Goal: Information Seeking & Learning: Learn about a topic

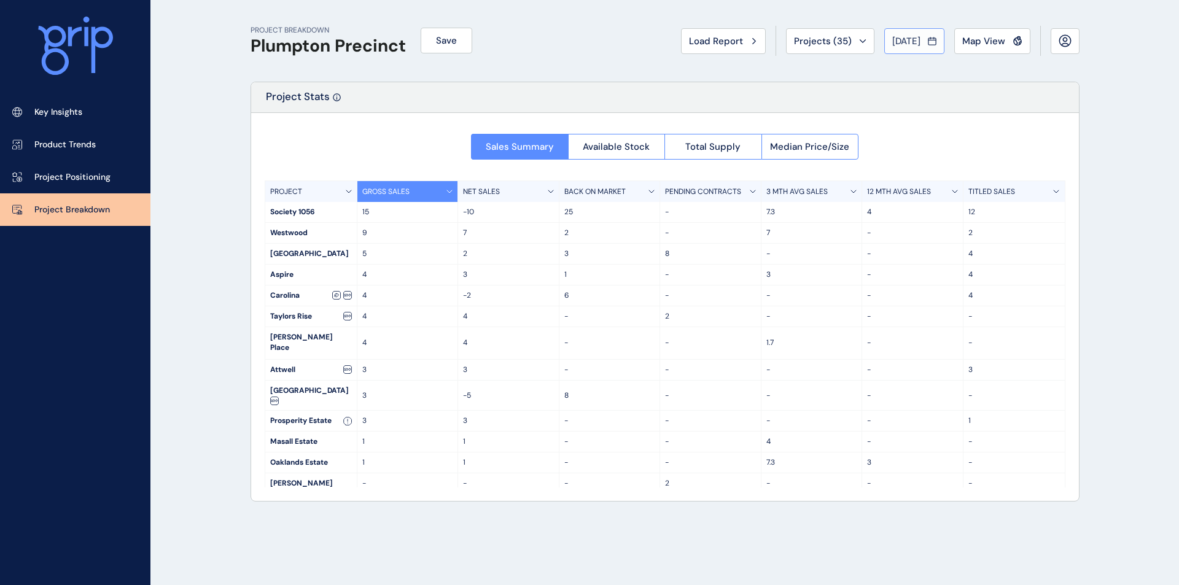
click at [923, 42] on div "[DATE]" at bounding box center [914, 41] width 44 height 12
click at [894, 107] on li "Apr No report is available for this period. New months are usually published 5 …" at bounding box center [907, 109] width 41 height 21
click at [902, 41] on span "[DATE]" at bounding box center [906, 41] width 28 height 12
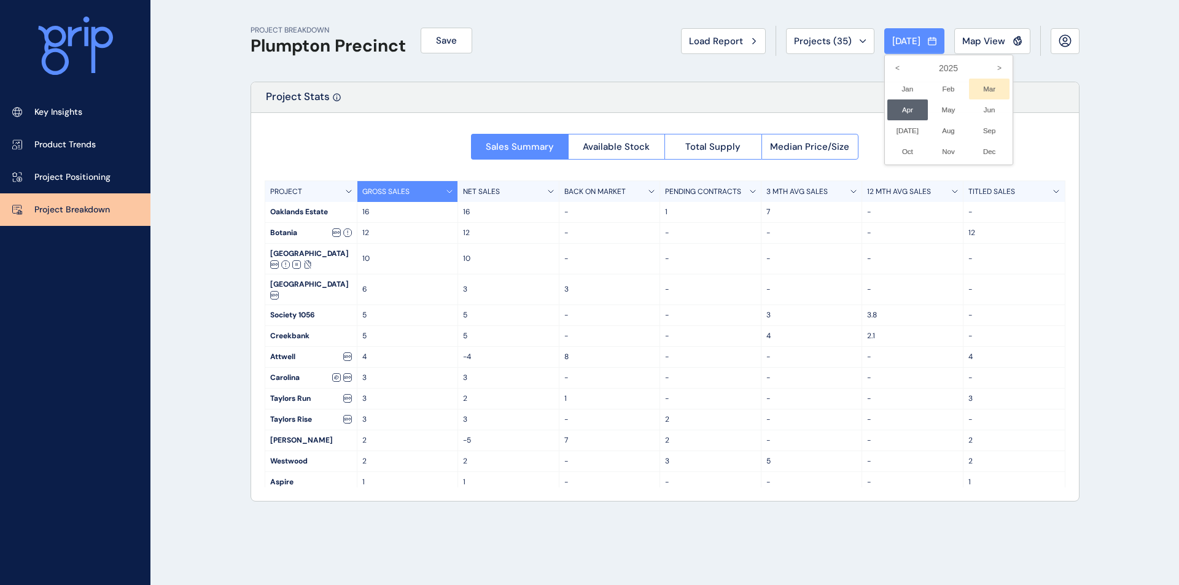
click at [974, 90] on li "Mar No report is available for this period. New months are usually published 5 …" at bounding box center [989, 89] width 41 height 21
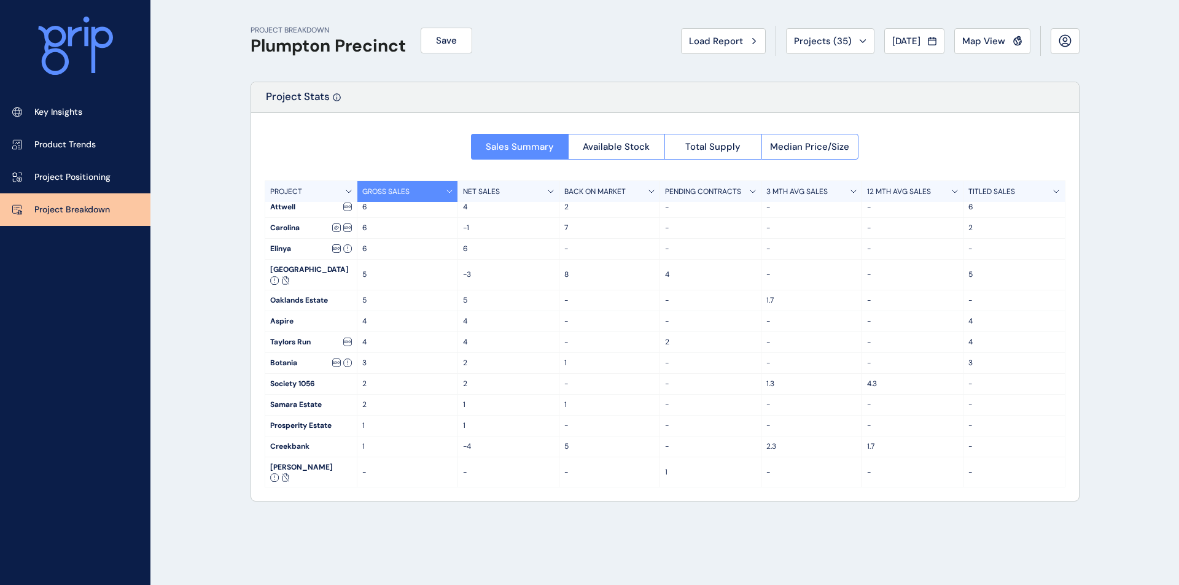
scroll to position [164, 0]
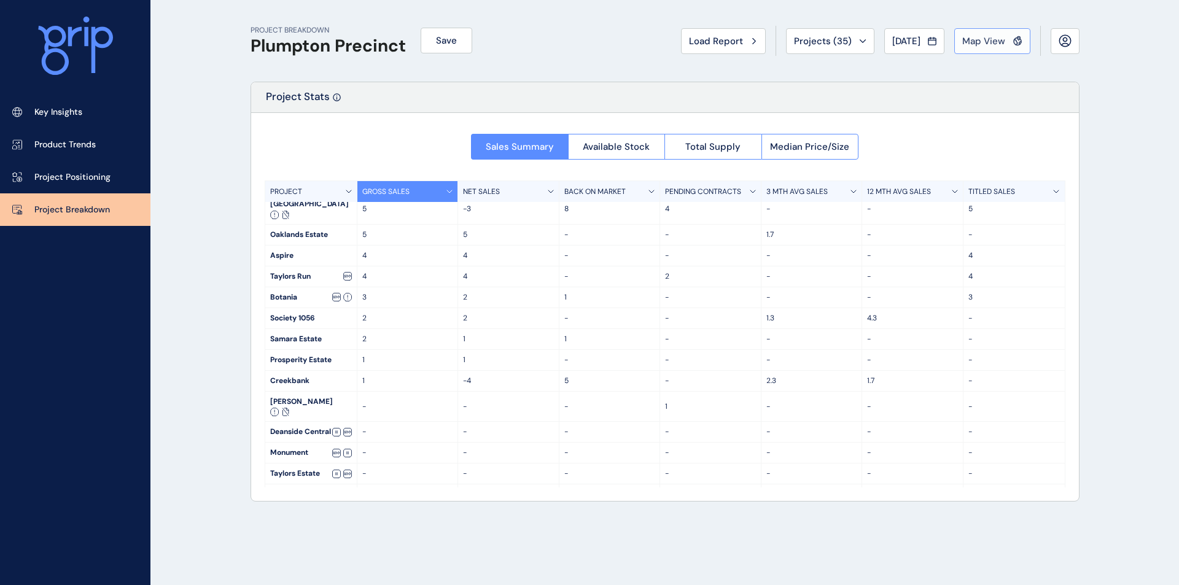
click at [997, 42] on span "Map View" at bounding box center [983, 41] width 43 height 12
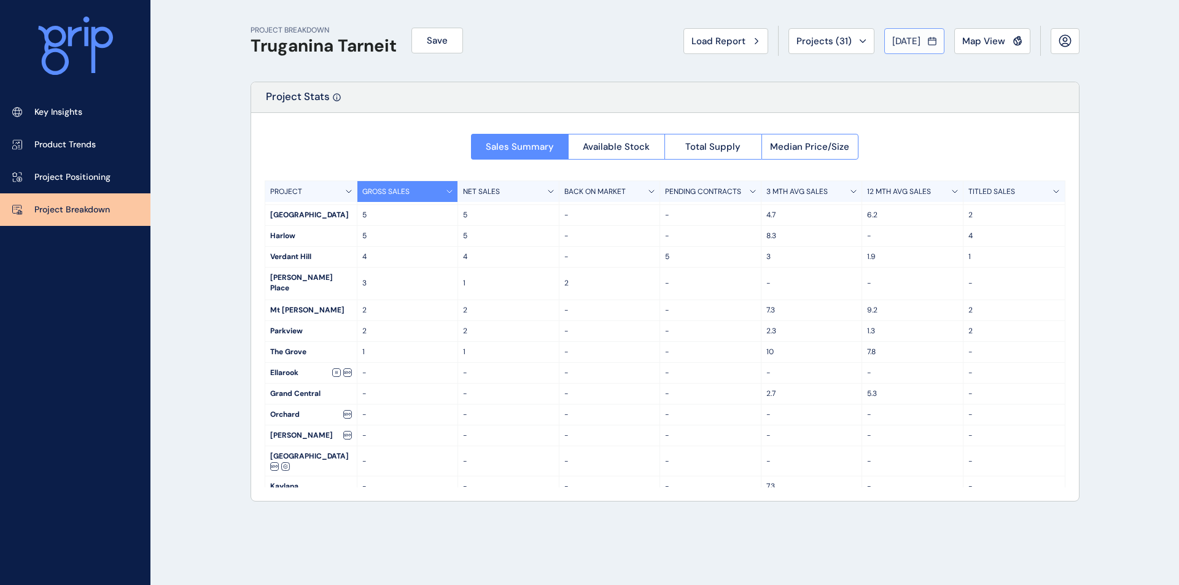
click at [912, 40] on span "[DATE]" at bounding box center [906, 41] width 28 height 12
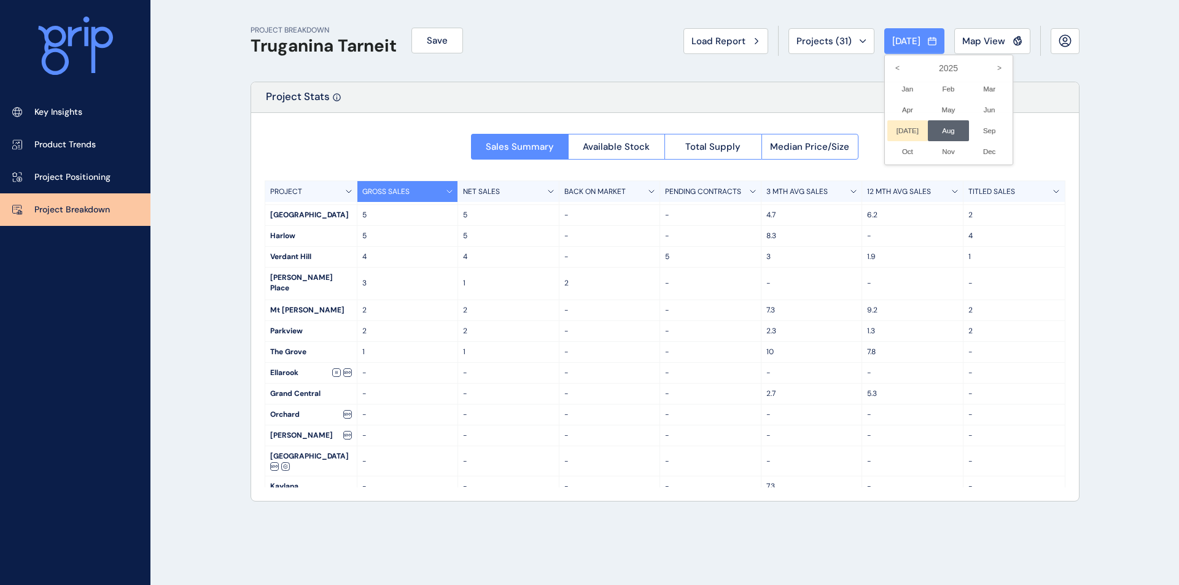
click at [889, 130] on li "[DATE] No report is available for this period. New months are usually published…" at bounding box center [907, 130] width 41 height 21
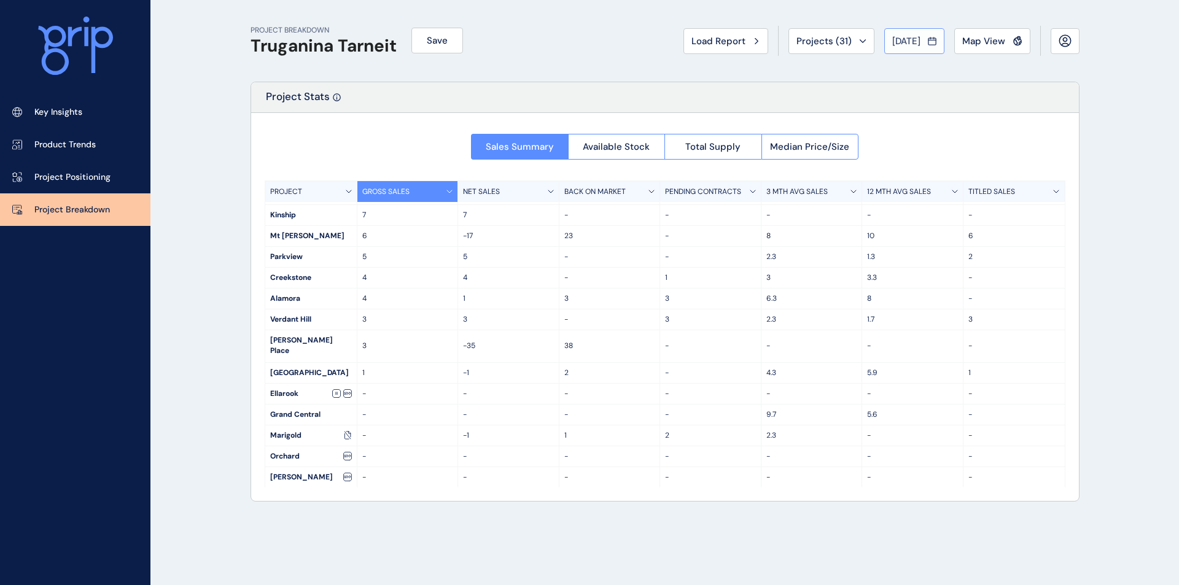
click at [925, 42] on div "[DATE]" at bounding box center [914, 41] width 44 height 12
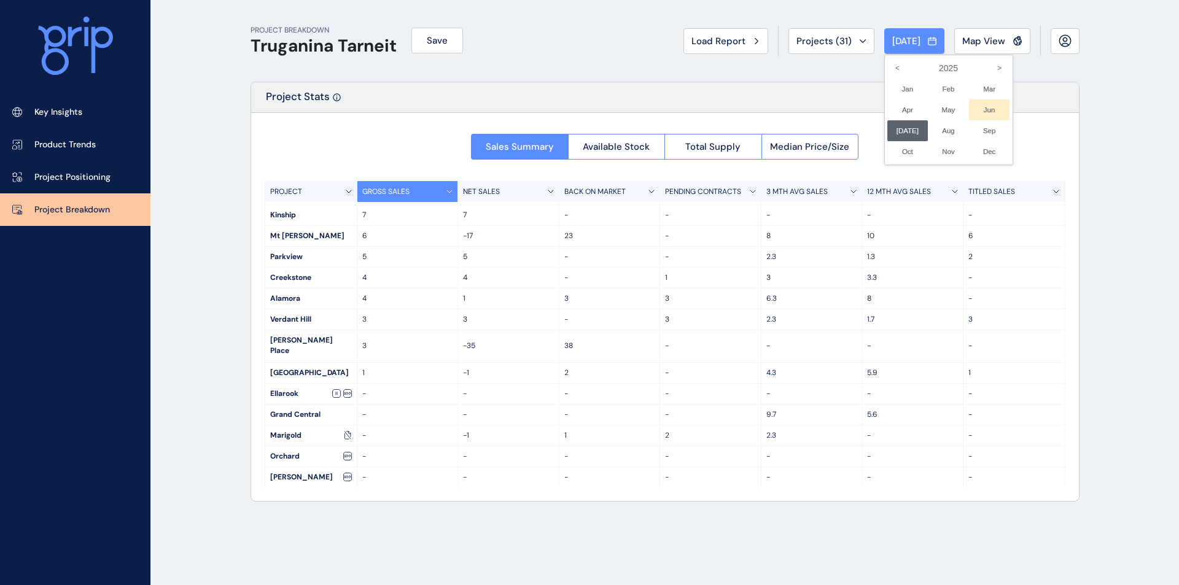
click at [977, 106] on li "Jun No report is available for this period. New months are usually published 5 …" at bounding box center [989, 109] width 41 height 21
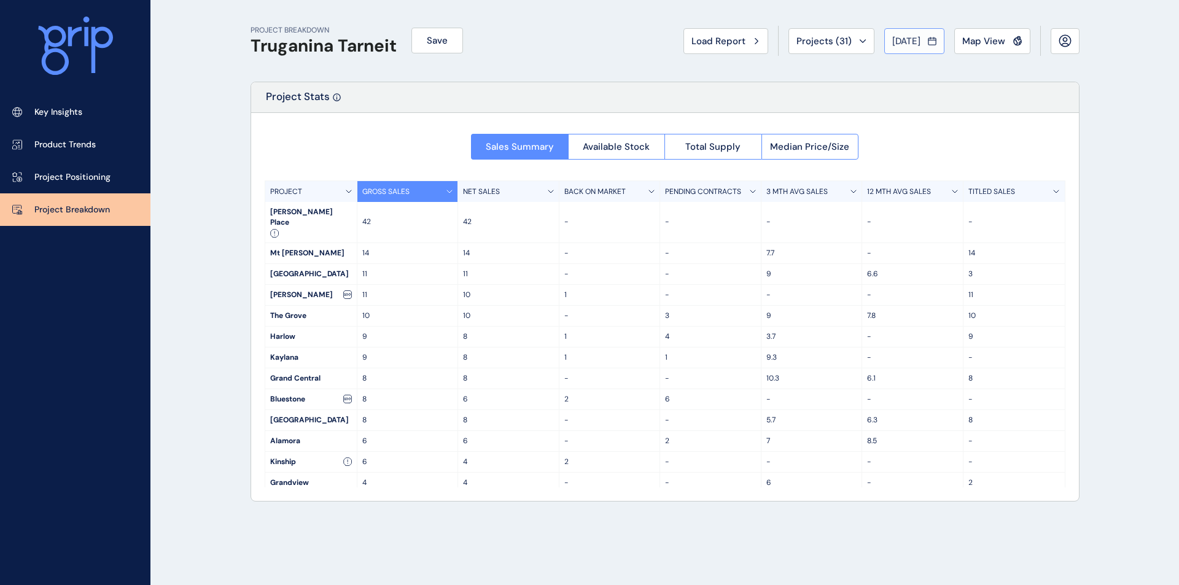
click at [928, 38] on icon at bounding box center [932, 41] width 9 height 12
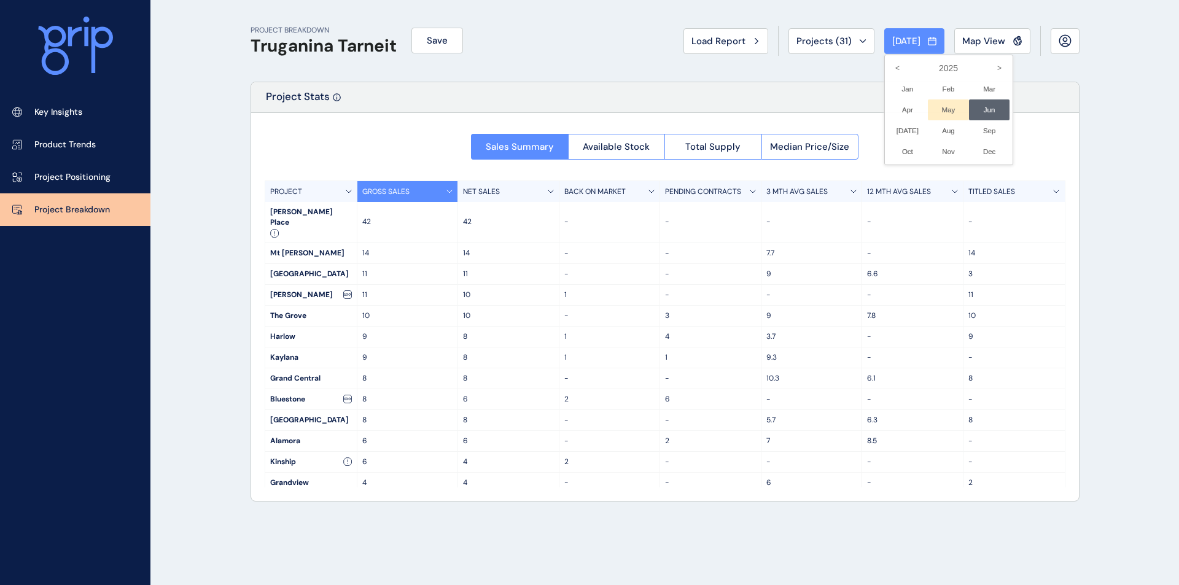
click at [934, 109] on li "May No report is available for this period. New months are usually published 5 …" at bounding box center [948, 109] width 41 height 21
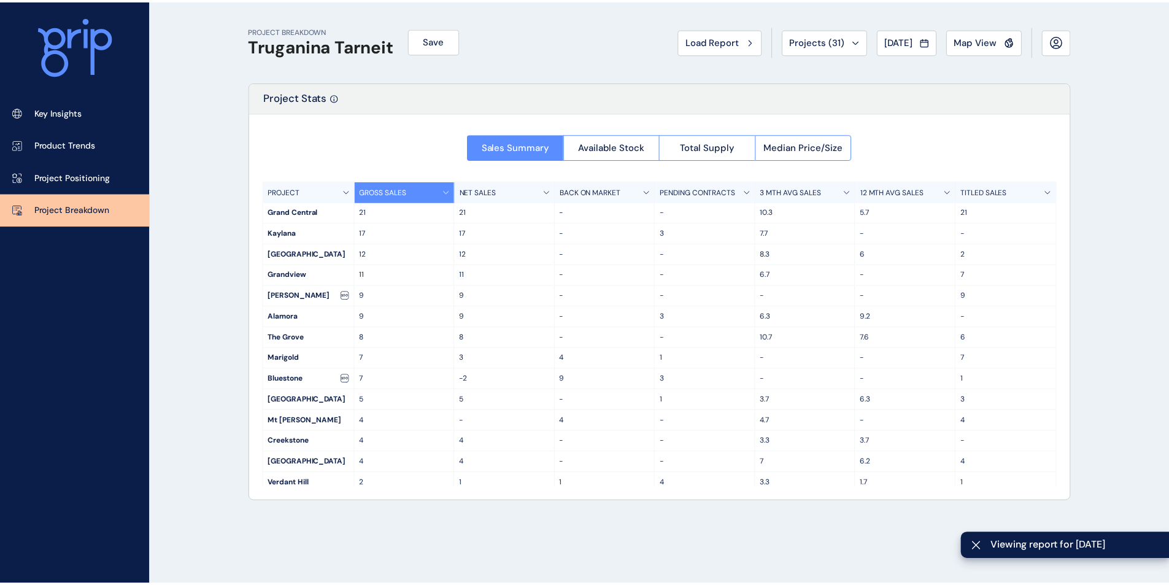
scroll to position [82, 0]
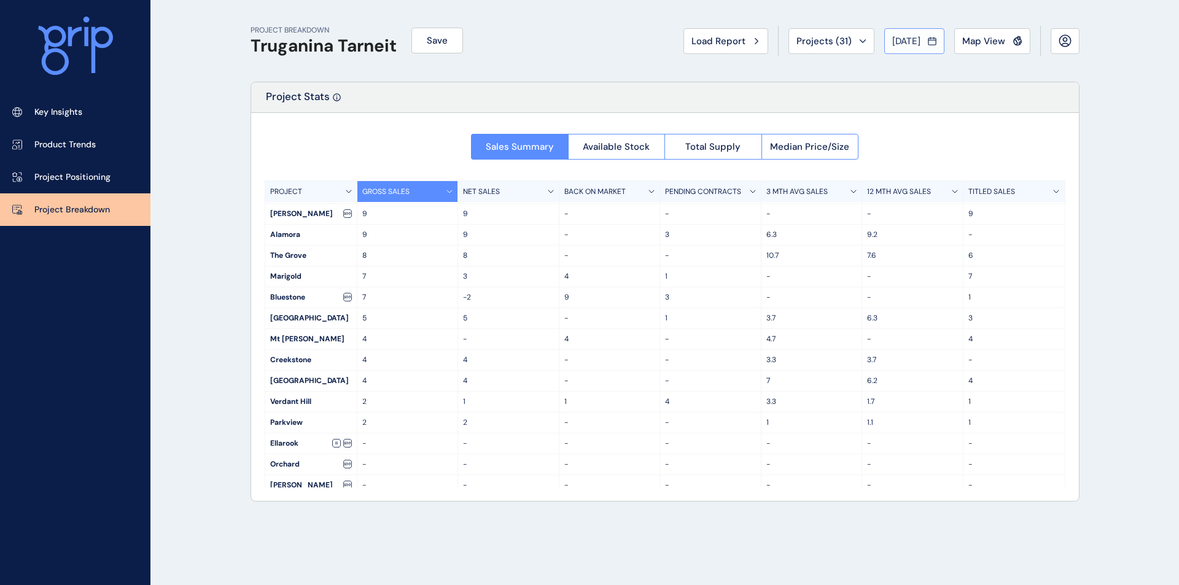
click at [915, 37] on span "[DATE]" at bounding box center [906, 41] width 28 height 12
click at [896, 104] on li "Apr No report is available for this period. New months are usually published 5 …" at bounding box center [907, 109] width 41 height 21
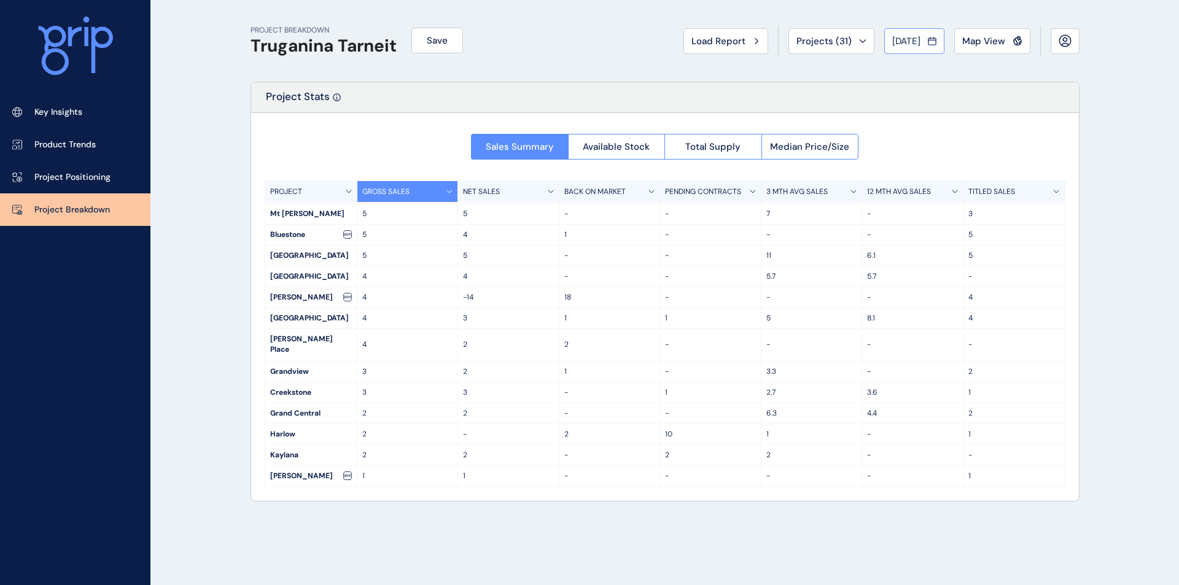
click at [916, 45] on span "[DATE]" at bounding box center [906, 41] width 28 height 12
click at [974, 88] on li "Mar No report is available for this period. New months are usually published 5 …" at bounding box center [989, 89] width 41 height 21
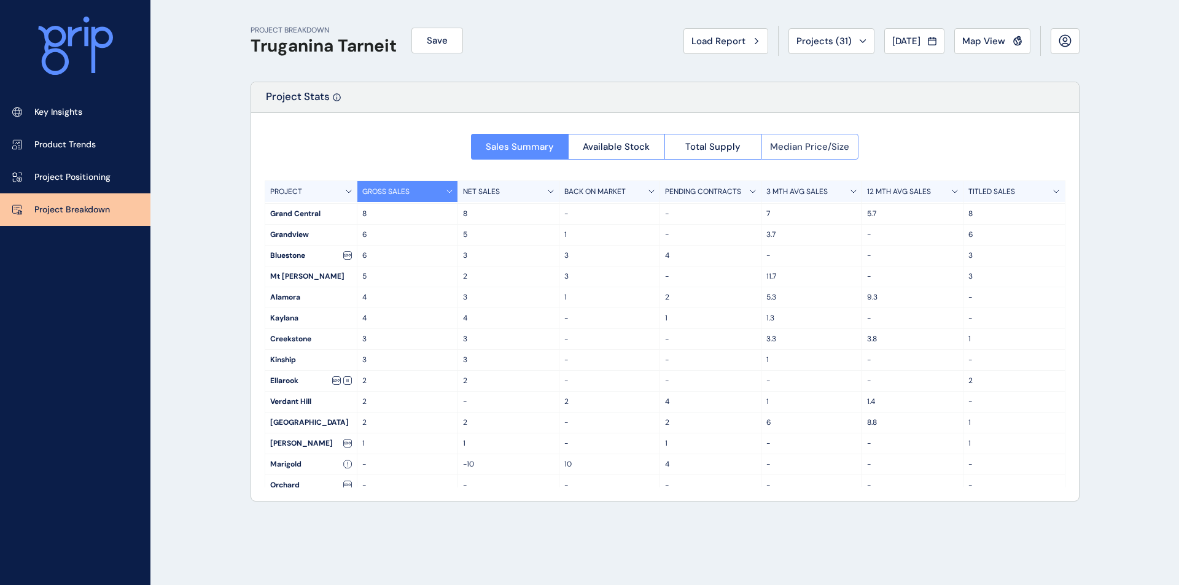
click at [807, 150] on span "Median Price/Size" at bounding box center [809, 147] width 79 height 12
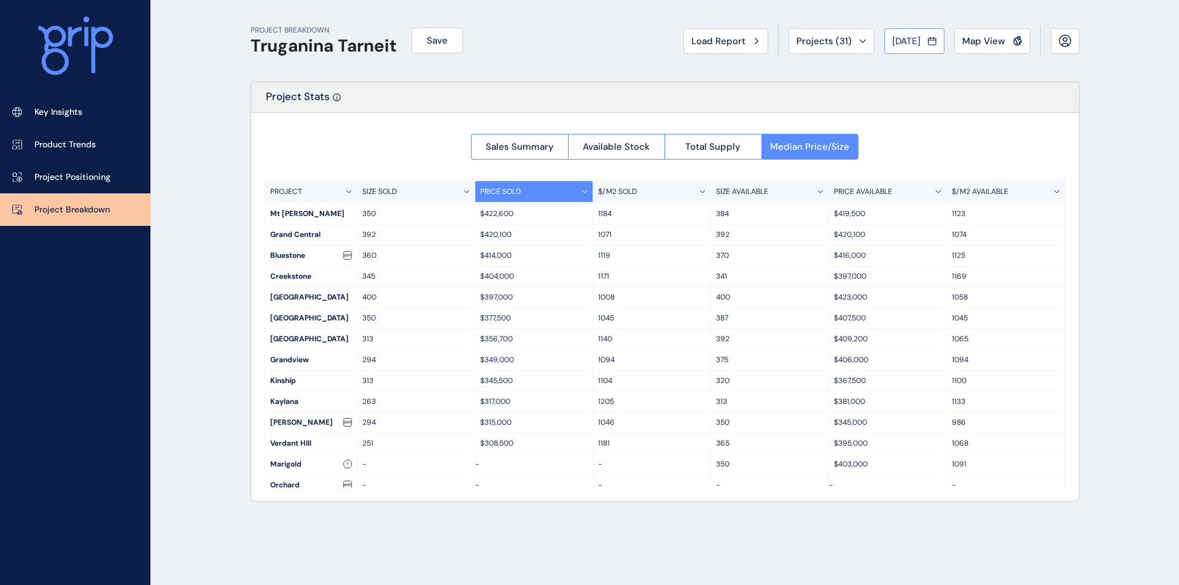
click at [909, 42] on span "[DATE]" at bounding box center [906, 41] width 28 height 12
click at [937, 132] on li "Aug No report is available for this period. New months are usually published 5 …" at bounding box center [948, 130] width 41 height 21
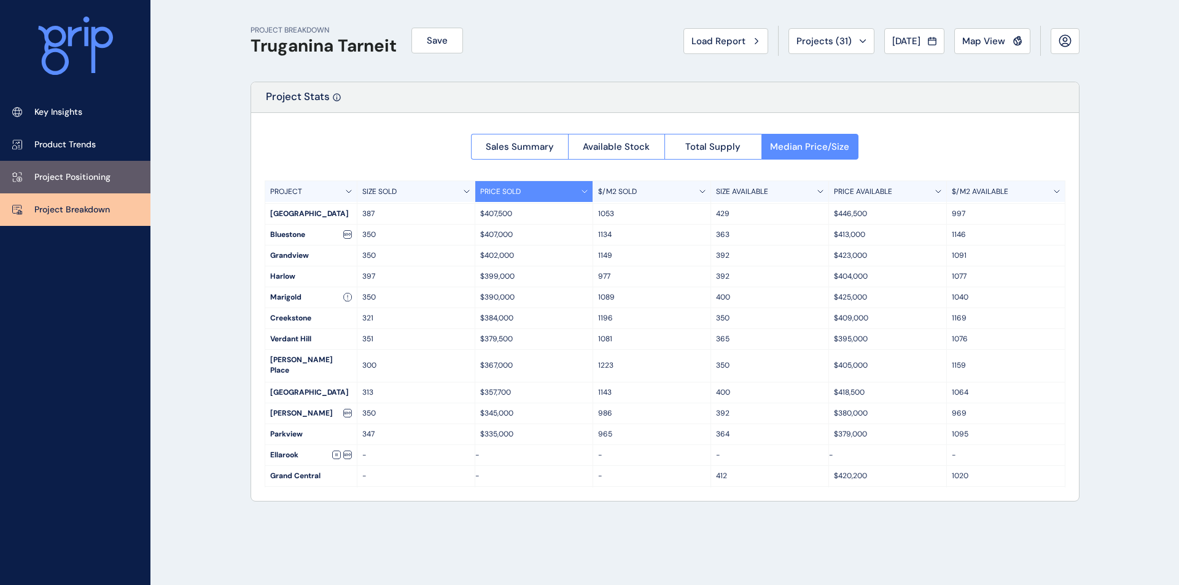
click at [95, 180] on p "Project Positioning" at bounding box center [72, 177] width 76 height 12
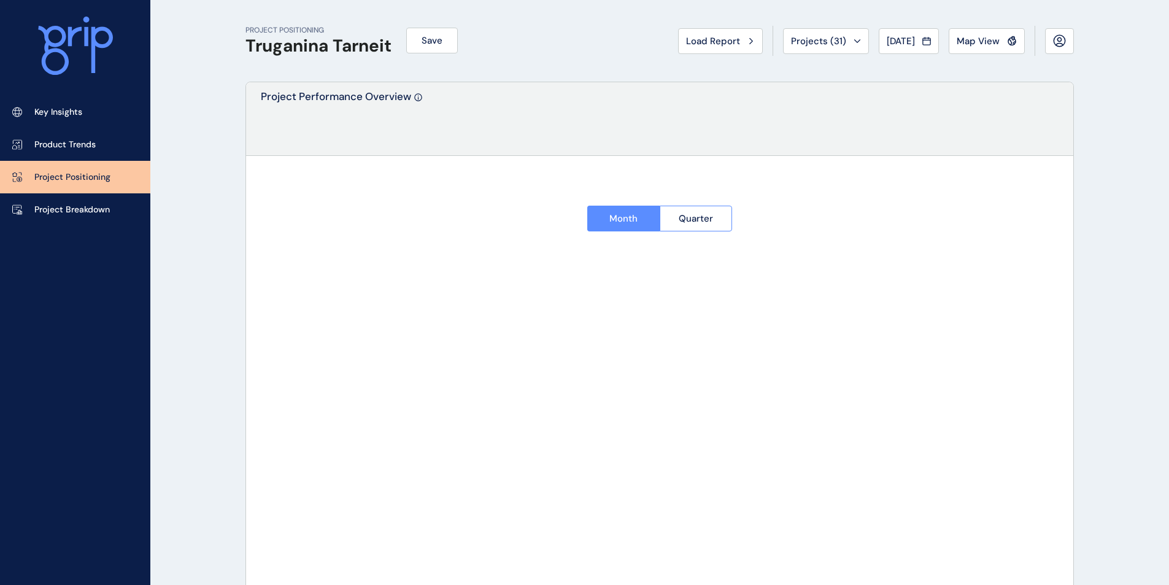
type input "********"
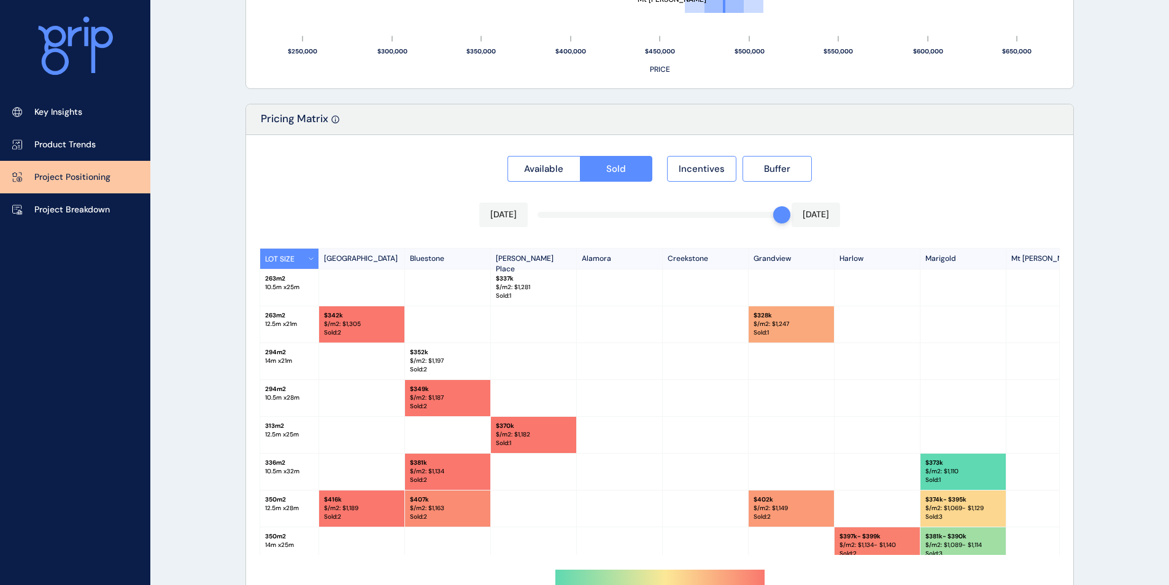
scroll to position [1033, 0]
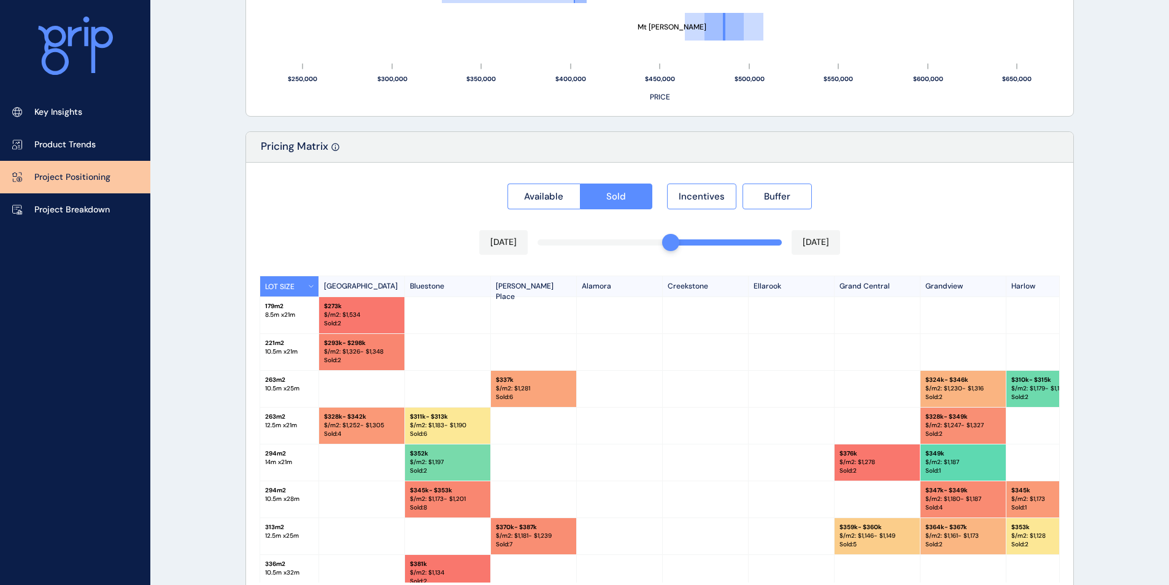
drag, startPoint x: 775, startPoint y: 247, endPoint x: 674, endPoint y: 252, distance: 101.4
click at [674, 252] on div "[DATE] [DATE]" at bounding box center [659, 242] width 361 height 25
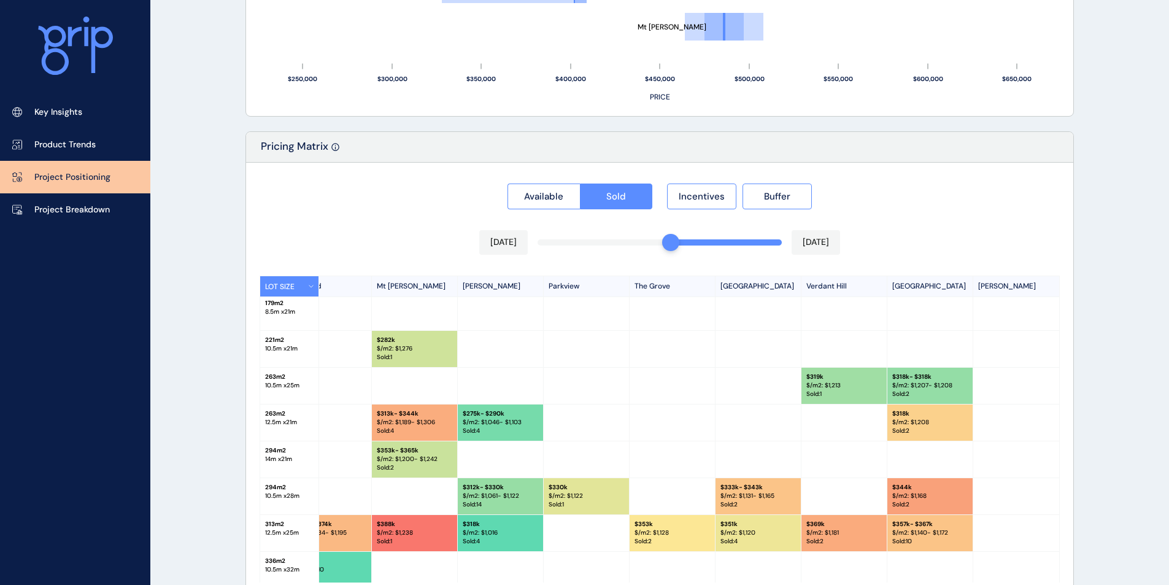
scroll to position [0, 982]
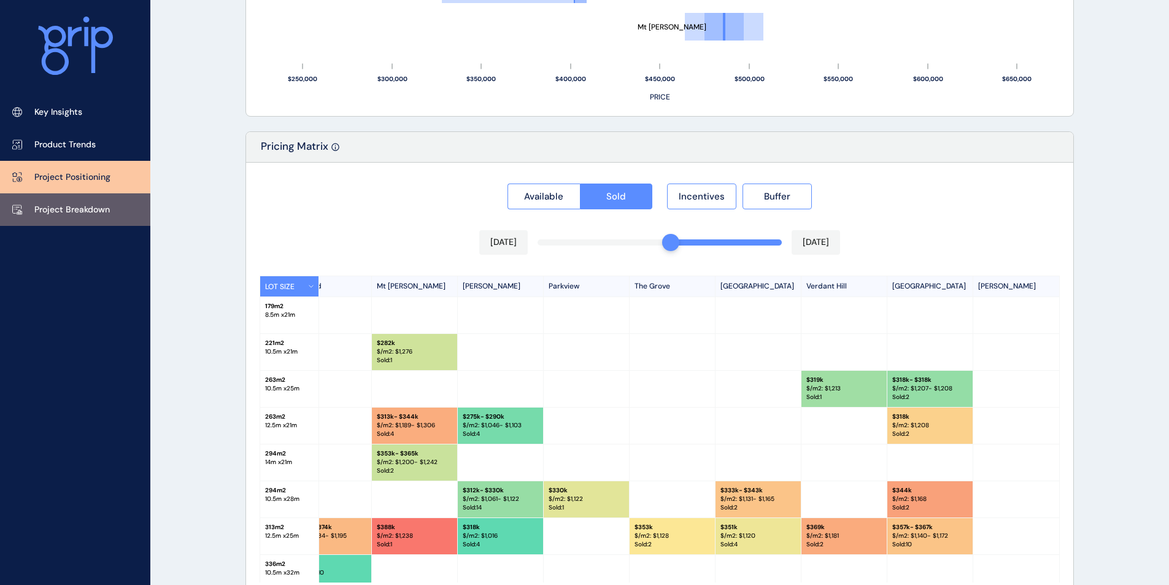
click at [90, 207] on p "Project Breakdown" at bounding box center [72, 210] width 76 height 12
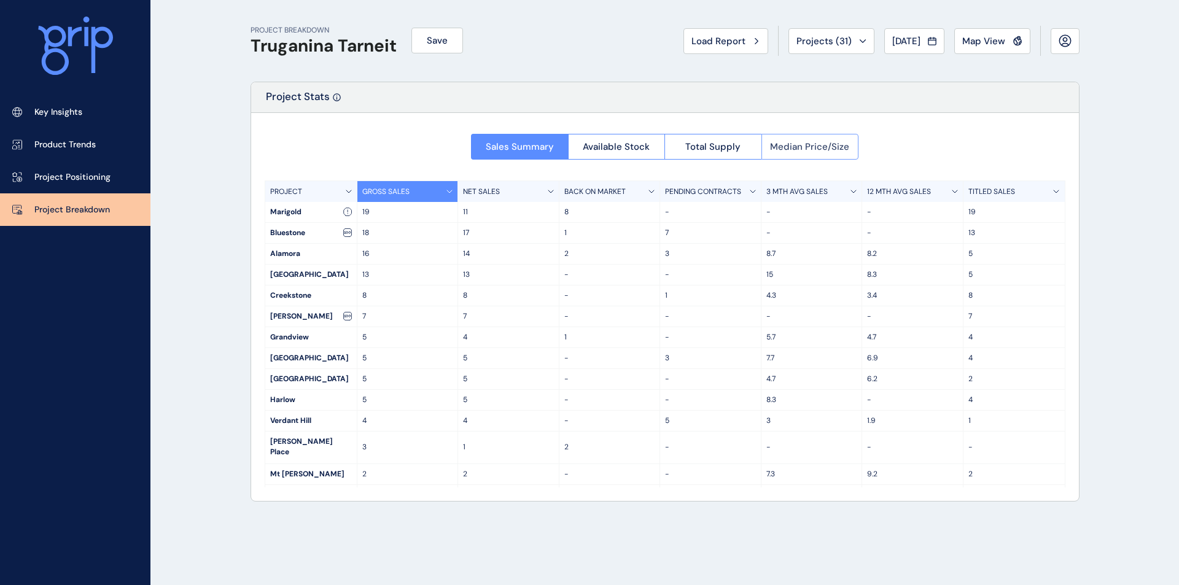
click at [807, 145] on span "Median Price/Size" at bounding box center [809, 147] width 79 height 12
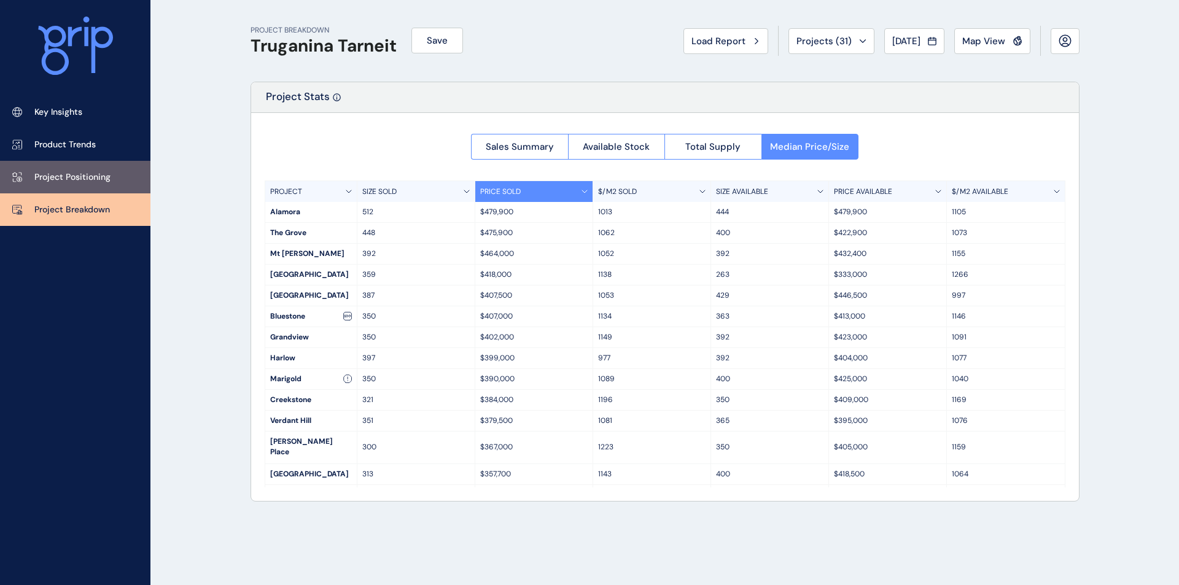
click at [77, 182] on p "Project Positioning" at bounding box center [72, 177] width 76 height 12
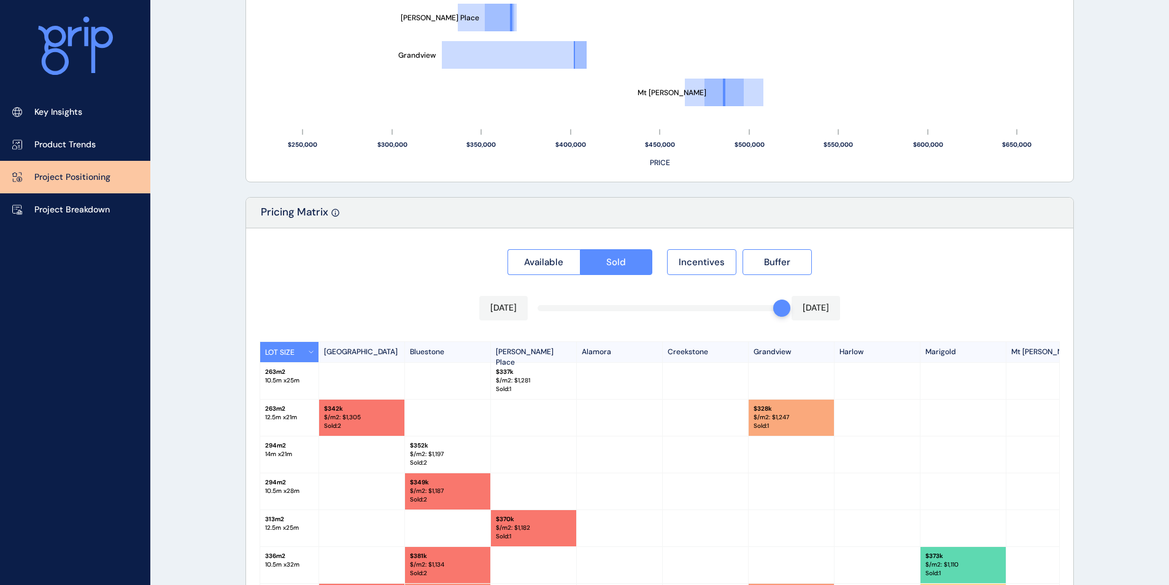
scroll to position [982, 0]
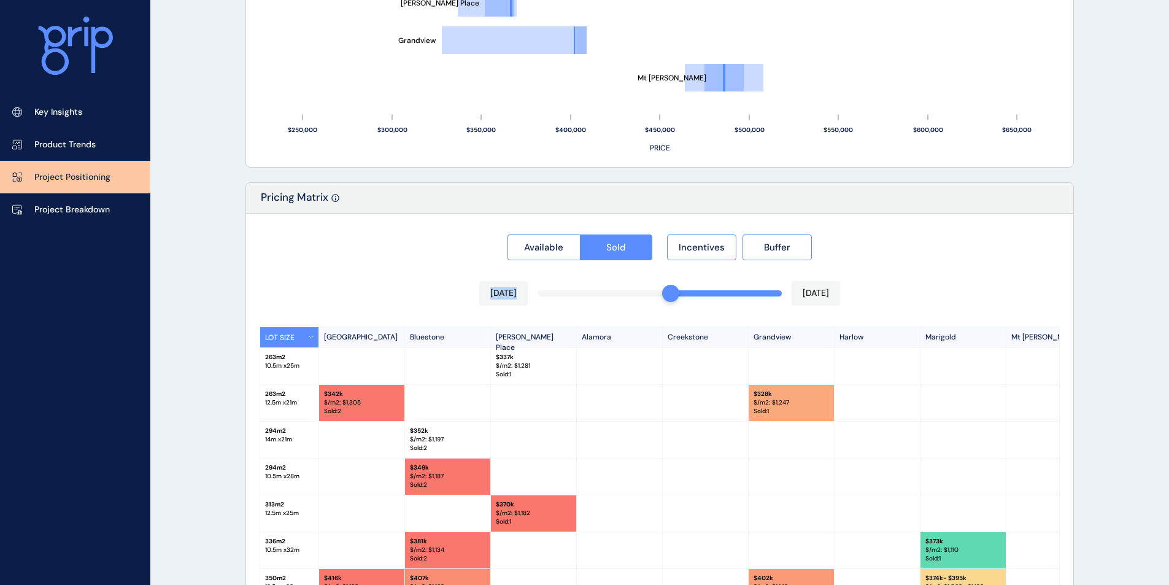
drag, startPoint x: 775, startPoint y: 297, endPoint x: 668, endPoint y: 305, distance: 107.1
click at [668, 305] on div "[DATE] [DATE]" at bounding box center [659, 293] width 361 height 25
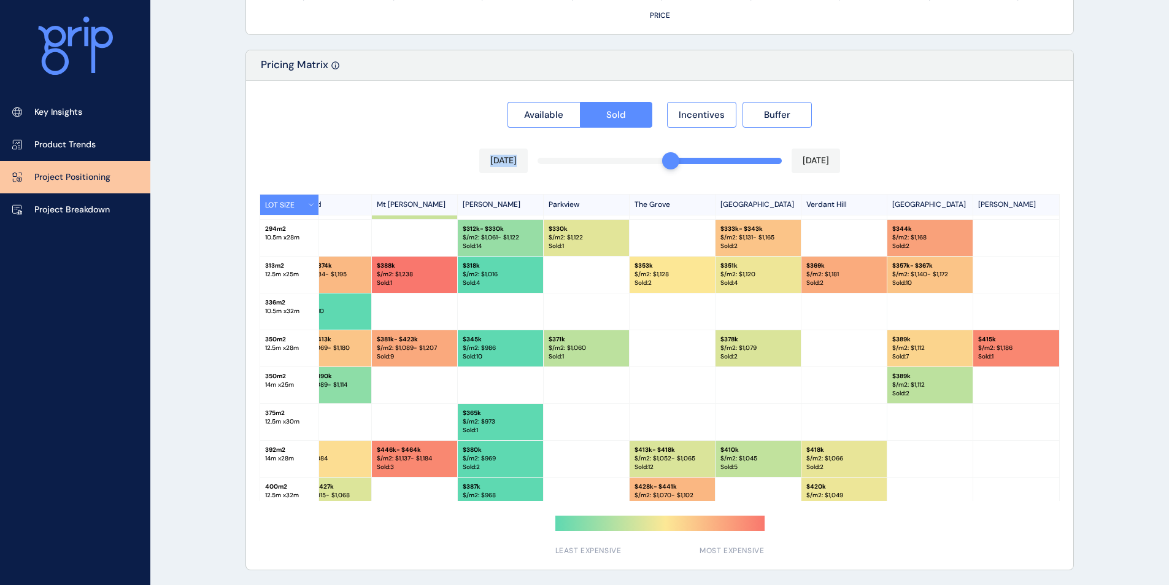
scroll to position [160, 982]
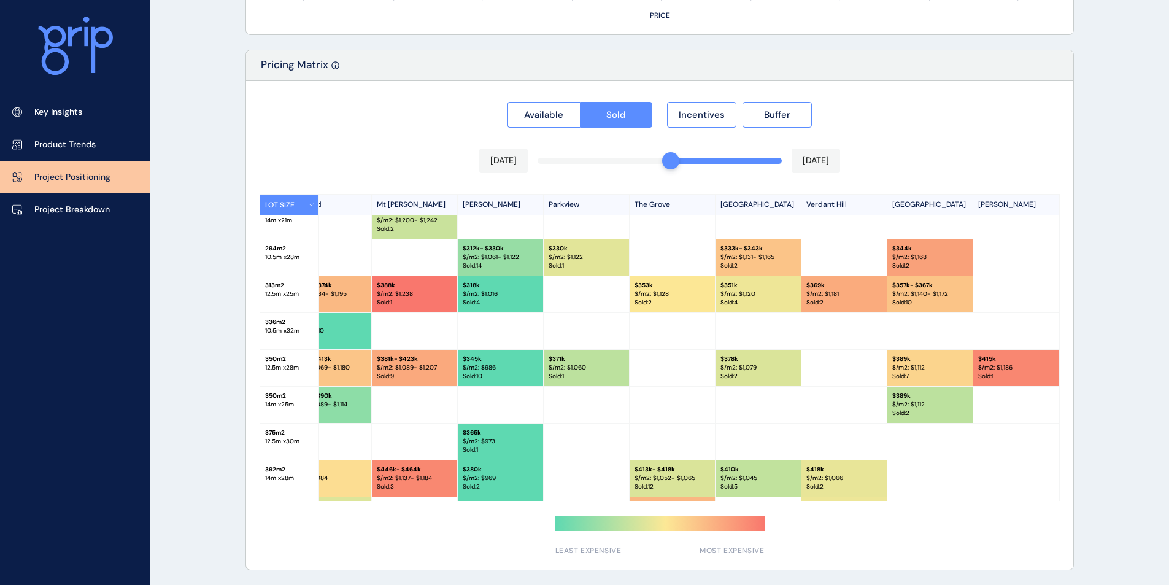
drag, startPoint x: 1055, startPoint y: 348, endPoint x: 1055, endPoint y: 324, distance: 24.6
click at [1055, 324] on div at bounding box center [1017, 331] width 86 height 36
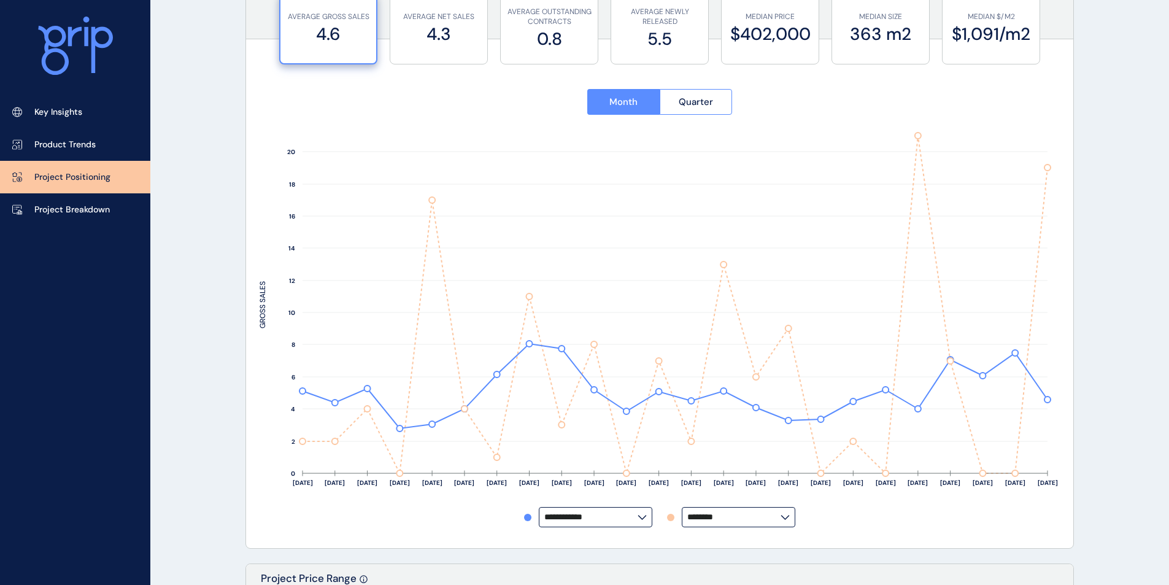
scroll to position [0, 0]
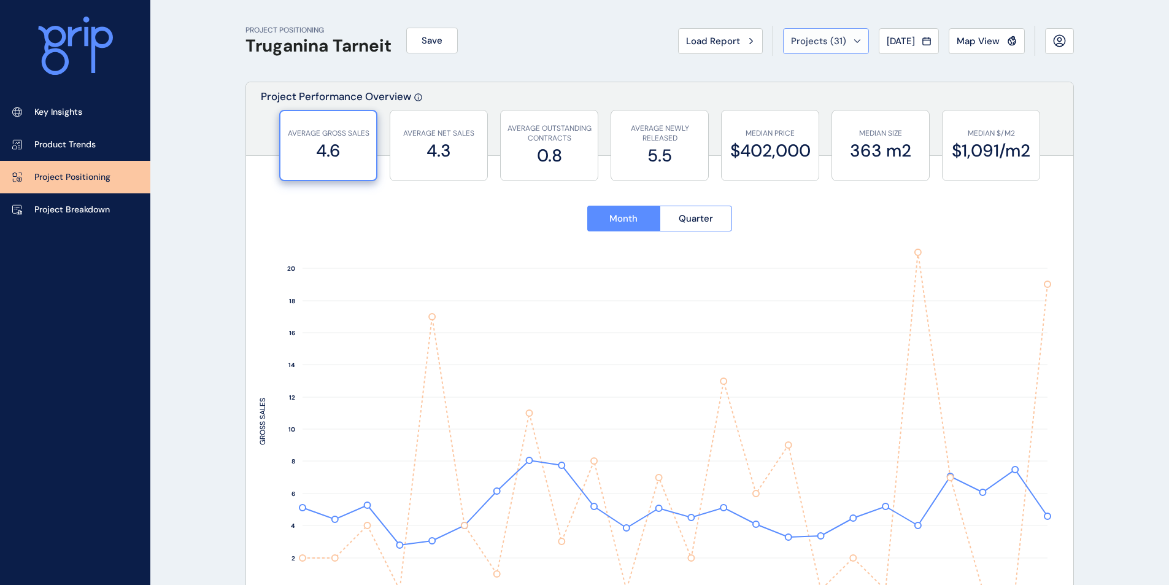
click at [818, 44] on span "Projects ( 31 )" at bounding box center [818, 41] width 55 height 12
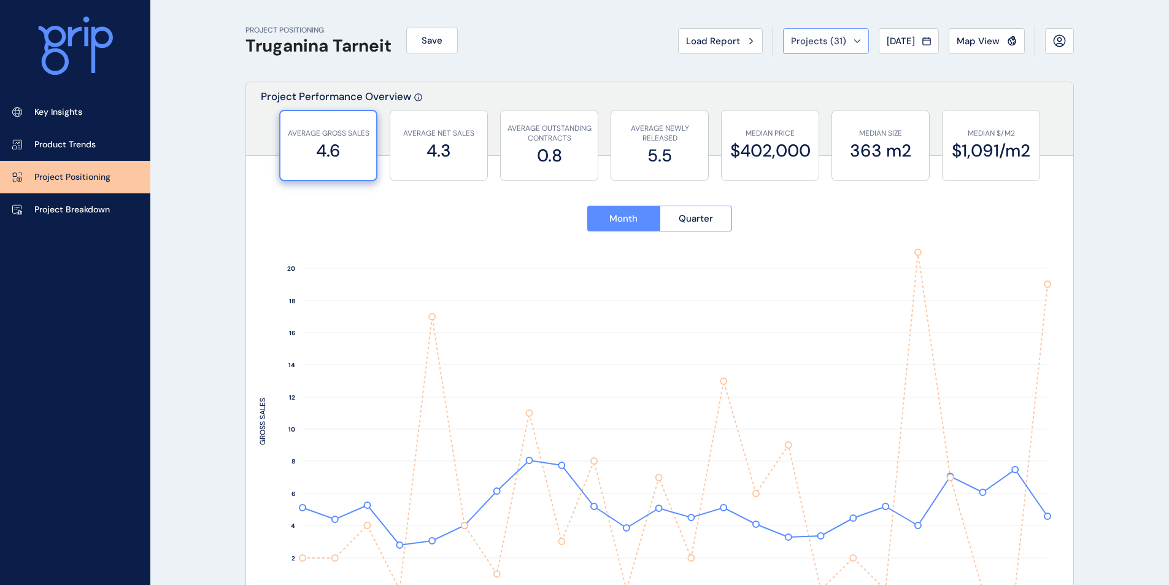
click at [831, 40] on span "Projects ( 31 )" at bounding box center [818, 41] width 55 height 12
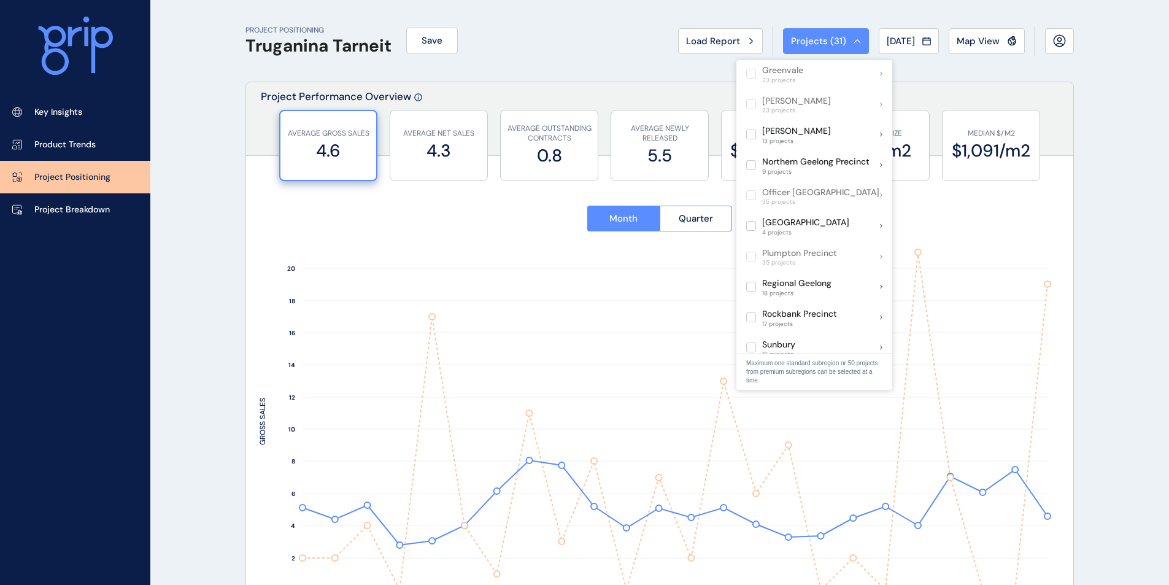
scroll to position [655, 0]
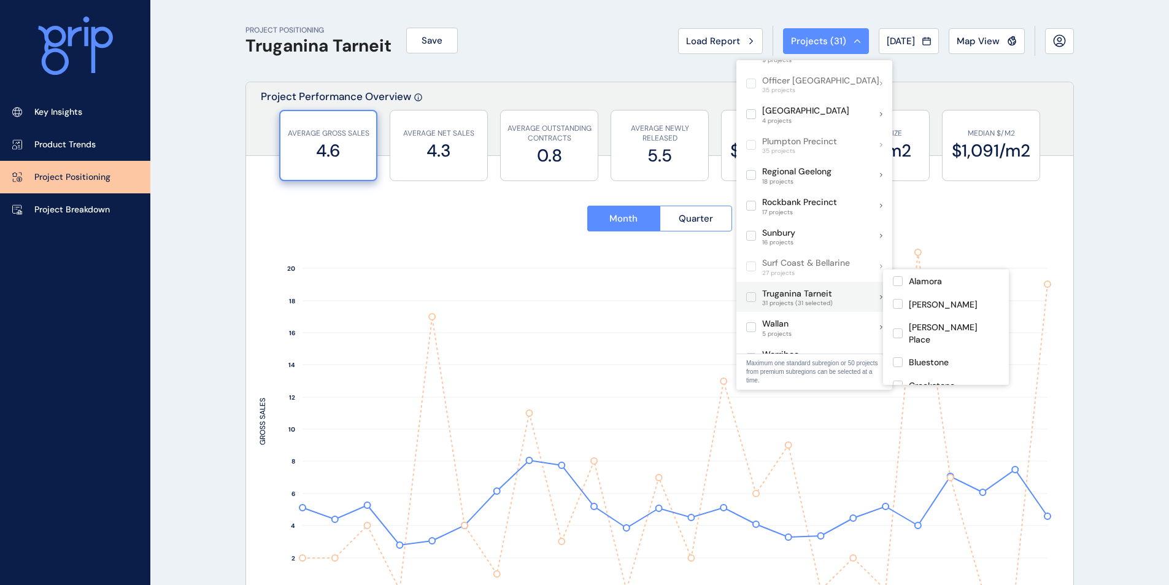
click at [752, 292] on label at bounding box center [751, 297] width 10 height 10
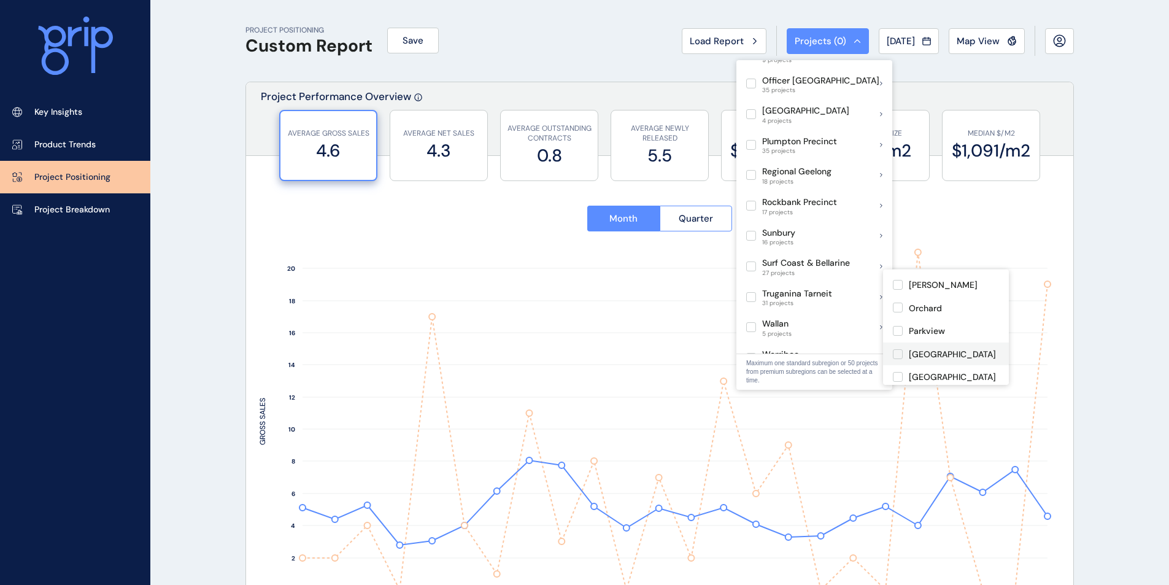
scroll to position [409, 0]
click at [901, 295] on label at bounding box center [898, 300] width 10 height 10
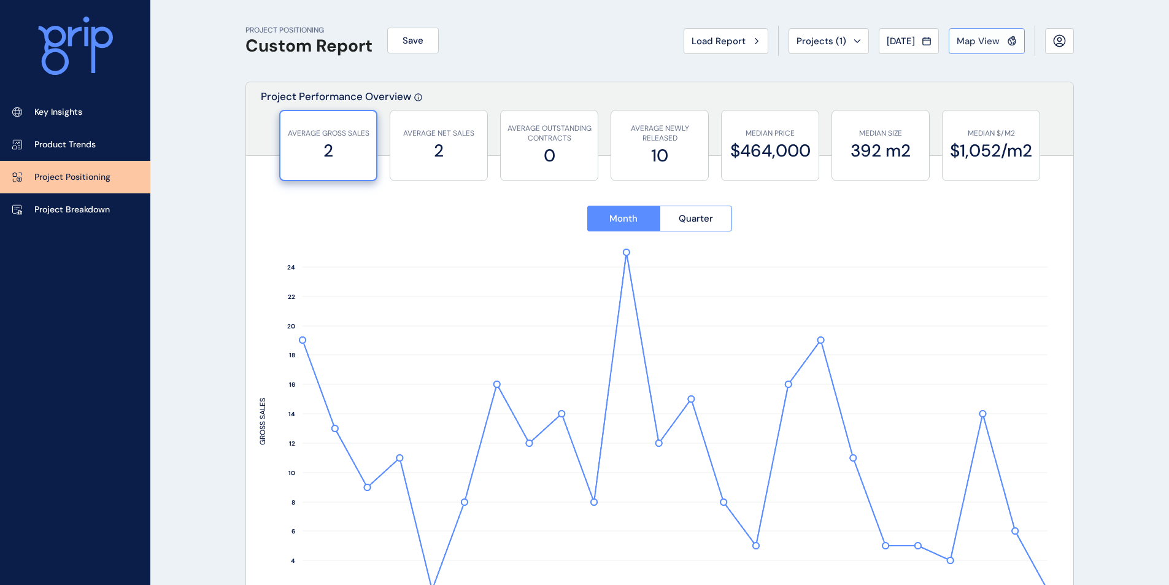
click at [993, 43] on span "Map View" at bounding box center [978, 41] width 43 height 12
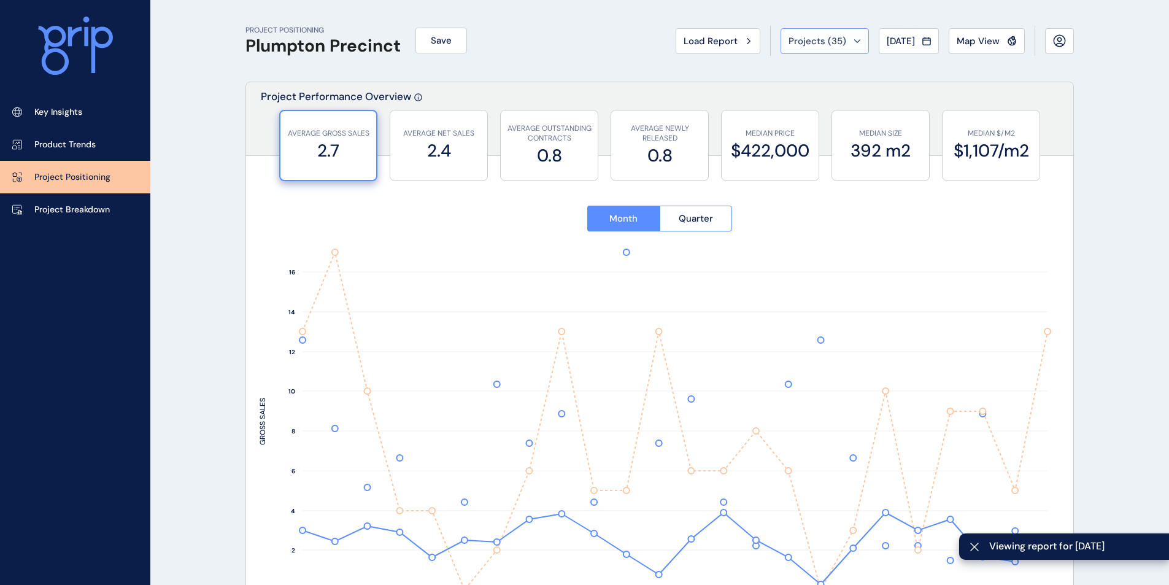
click at [815, 43] on span "Projects ( 35 )" at bounding box center [818, 41] width 58 height 12
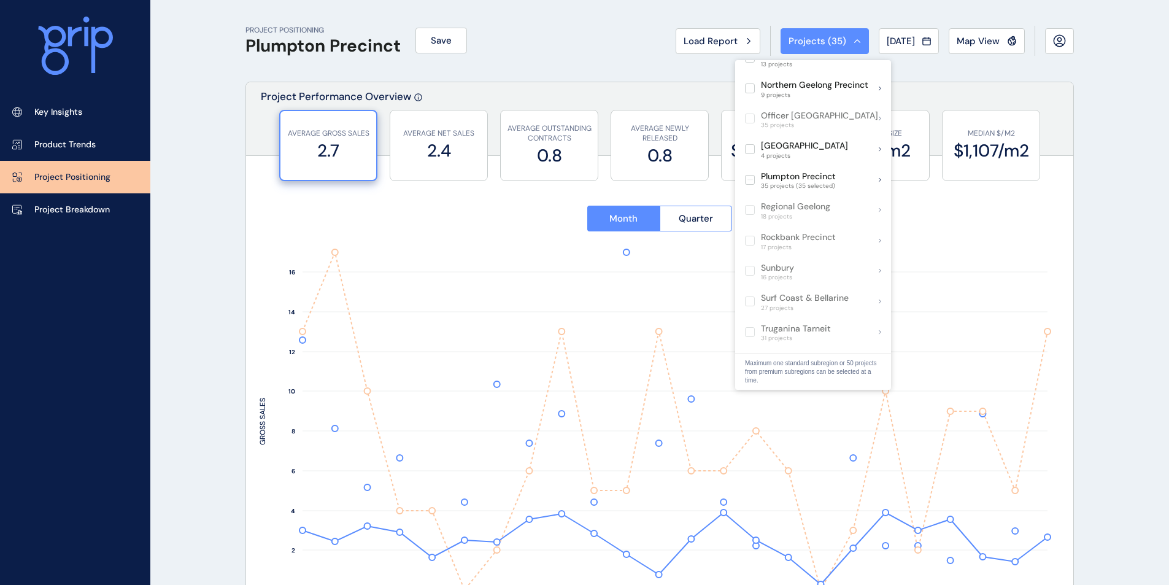
scroll to position [538, 0]
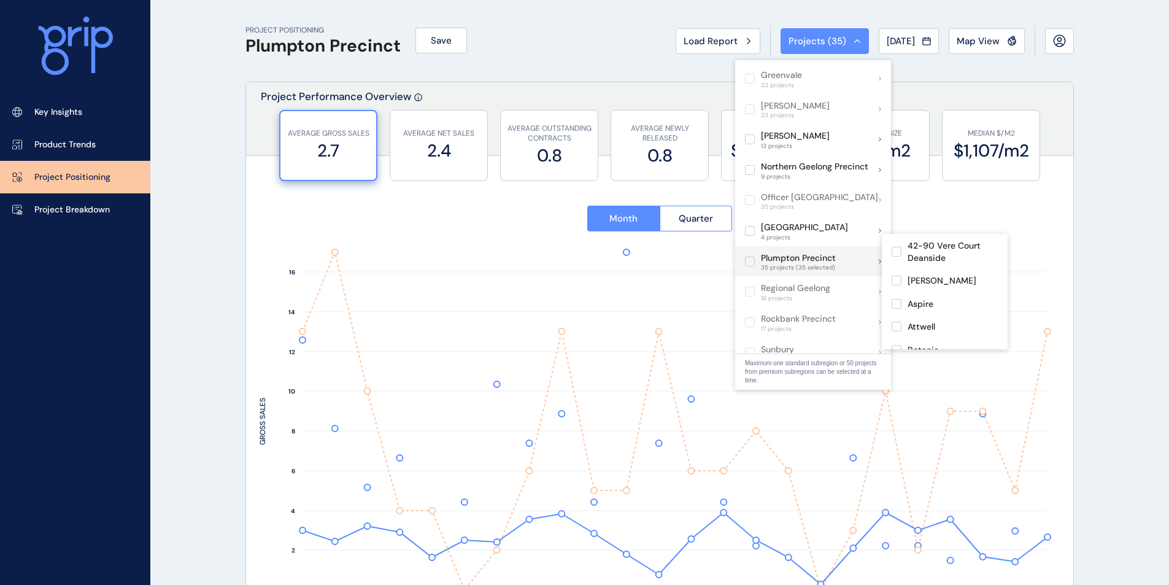
click at [750, 257] on label at bounding box center [750, 262] width 10 height 10
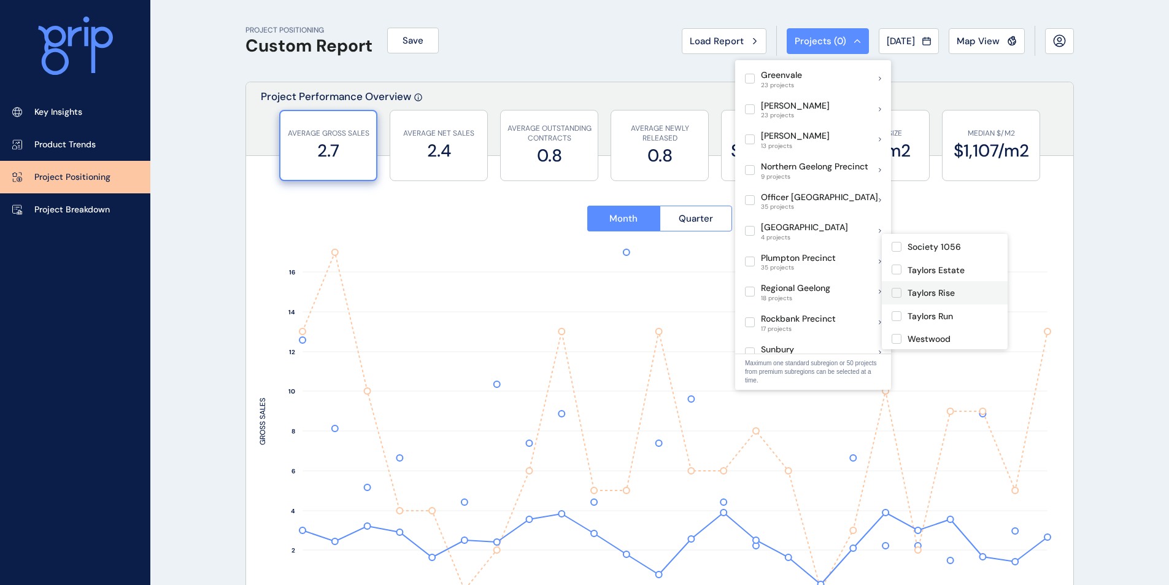
scroll to position [622, 0]
click at [894, 324] on label at bounding box center [897, 329] width 10 height 10
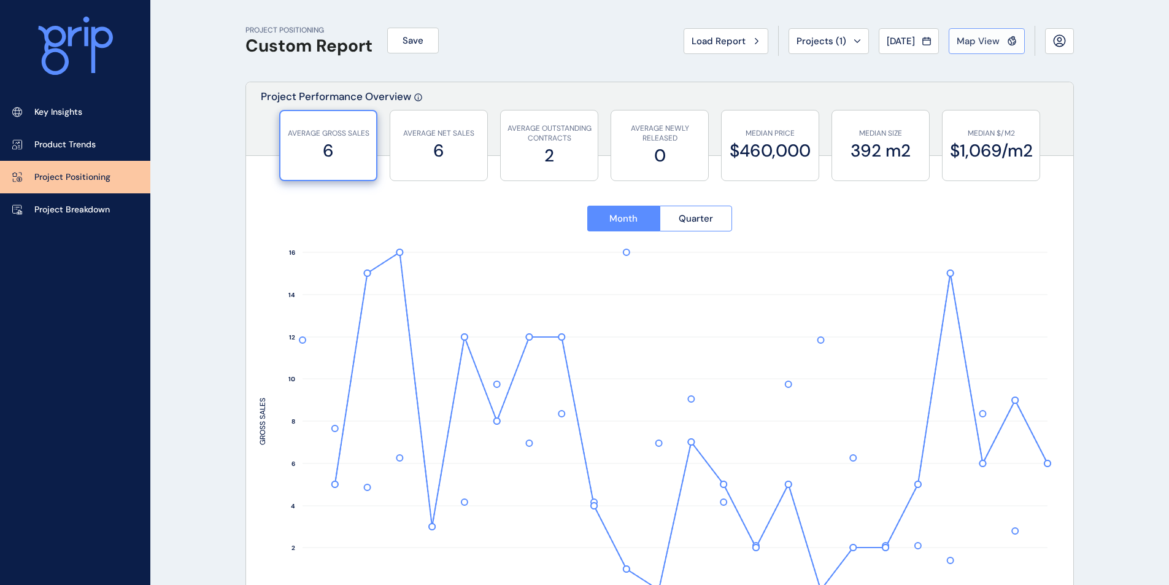
click at [988, 41] on span "Map View" at bounding box center [978, 41] width 43 height 12
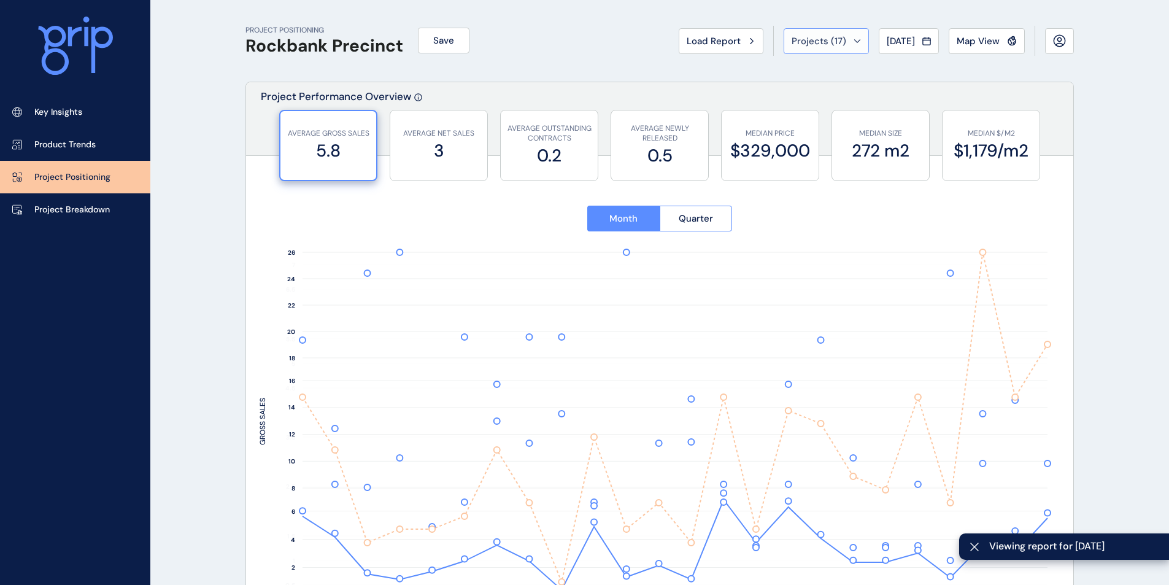
click at [854, 41] on icon at bounding box center [857, 41] width 7 height 4
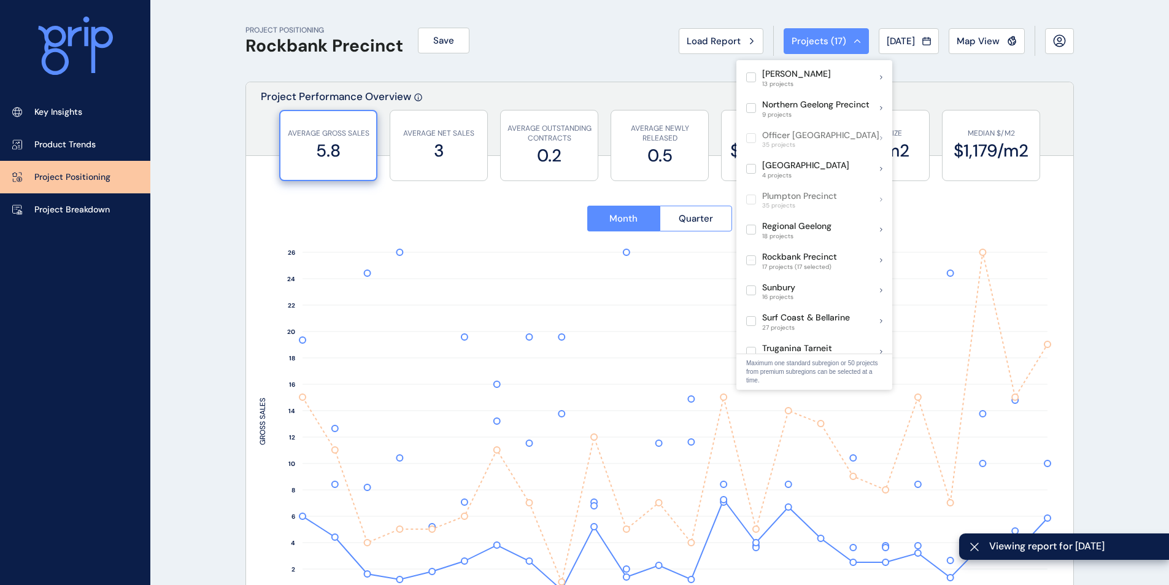
scroll to position [655, 0]
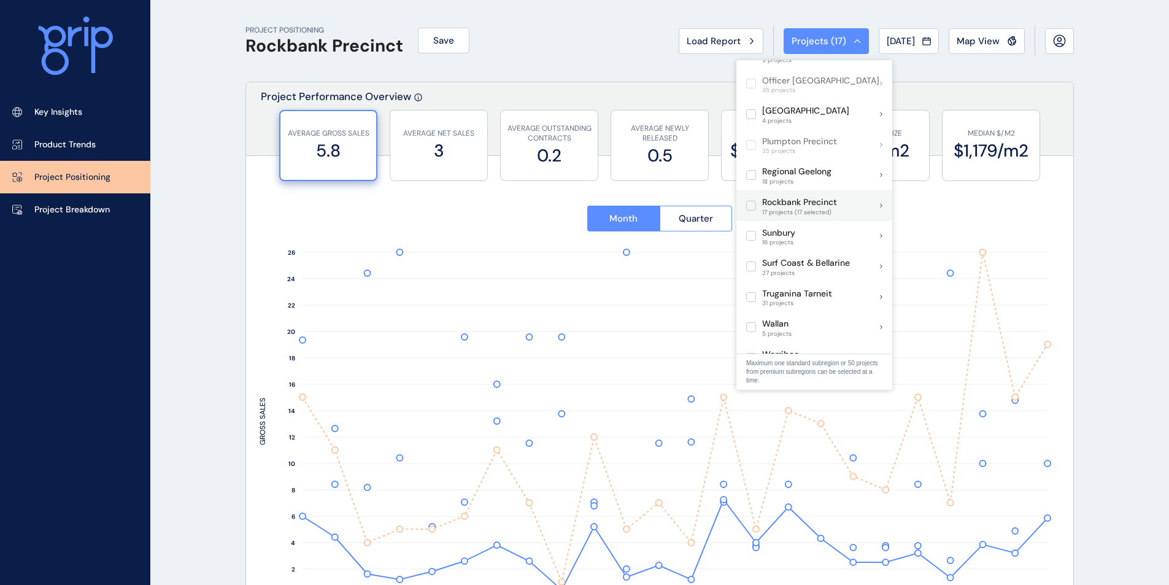
click at [752, 201] on label at bounding box center [751, 206] width 10 height 10
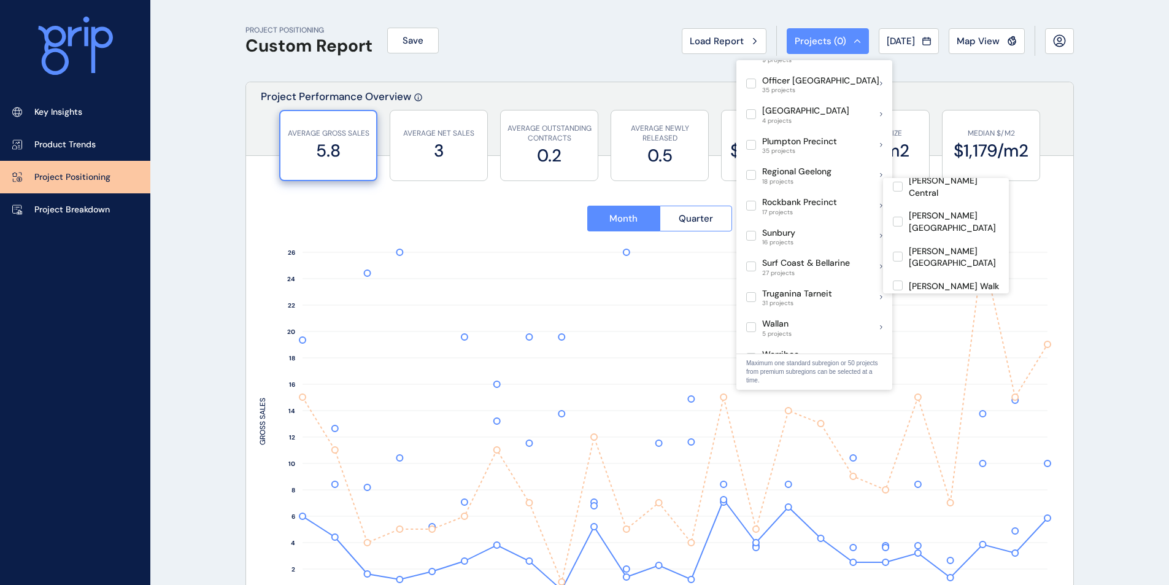
scroll to position [277, 0]
click at [896, 325] on label at bounding box center [898, 330] width 10 height 10
type input "*******"
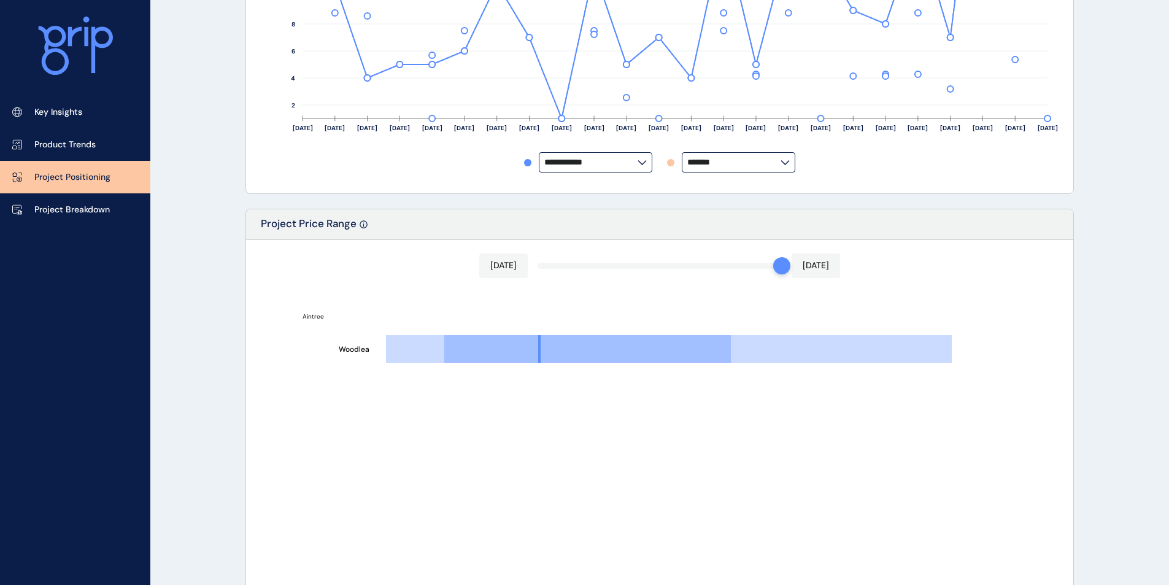
scroll to position [460, 0]
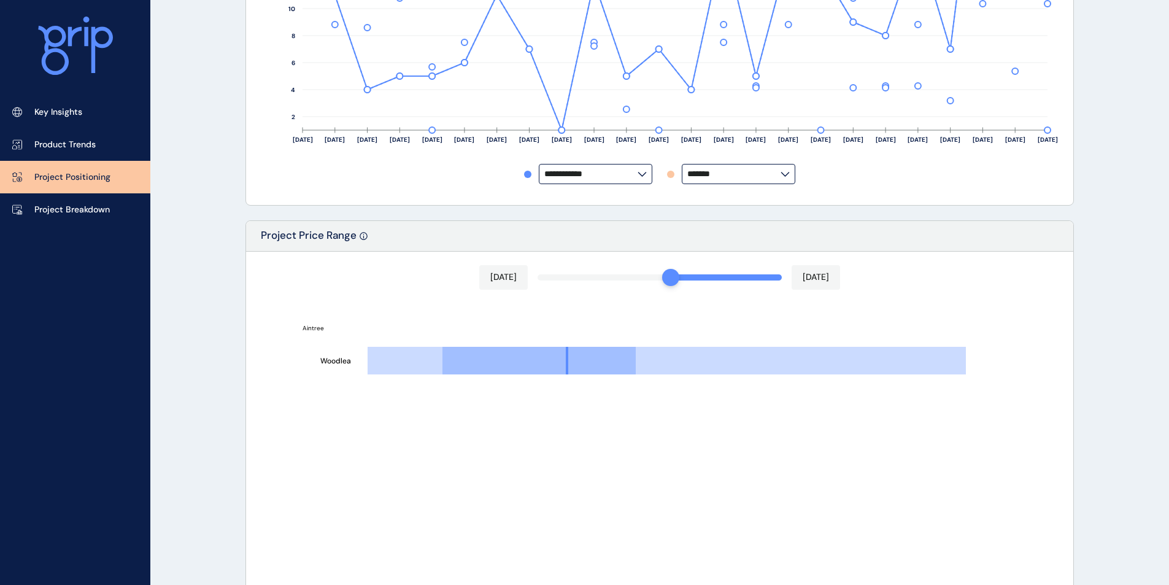
drag, startPoint x: 777, startPoint y: 277, endPoint x: 673, endPoint y: 280, distance: 103.2
click at [673, 280] on div at bounding box center [670, 277] width 17 height 17
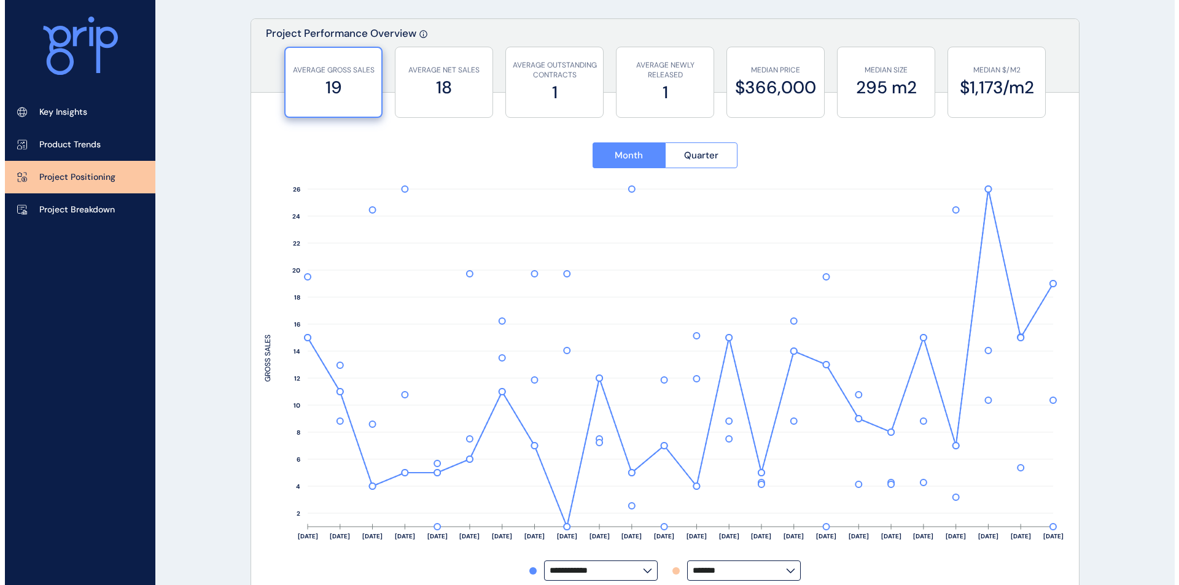
scroll to position [0, 0]
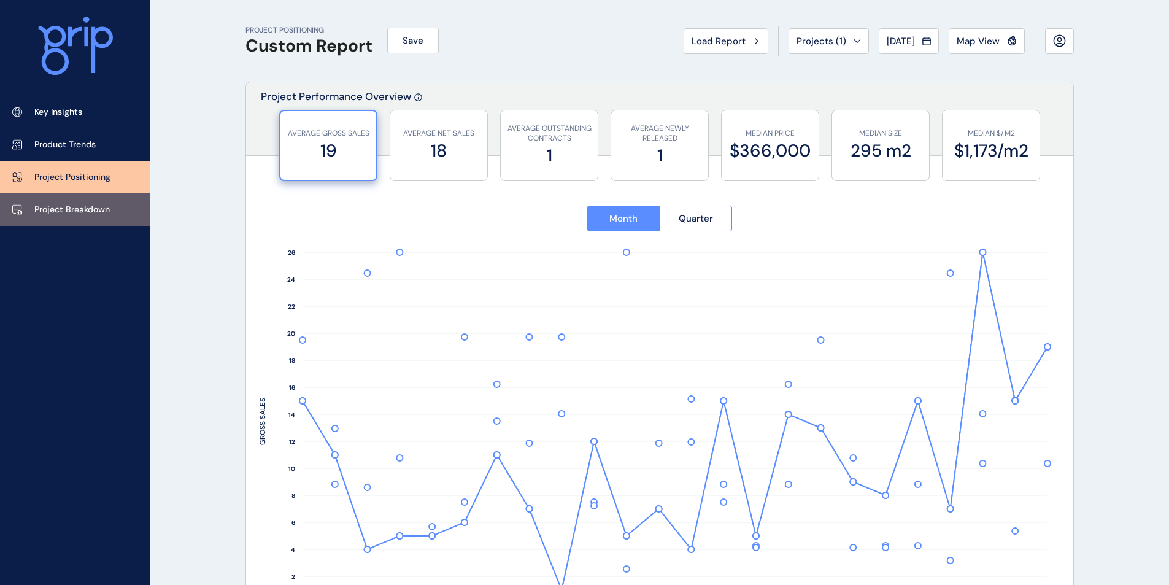
click at [73, 205] on p "Project Breakdown" at bounding box center [72, 210] width 76 height 12
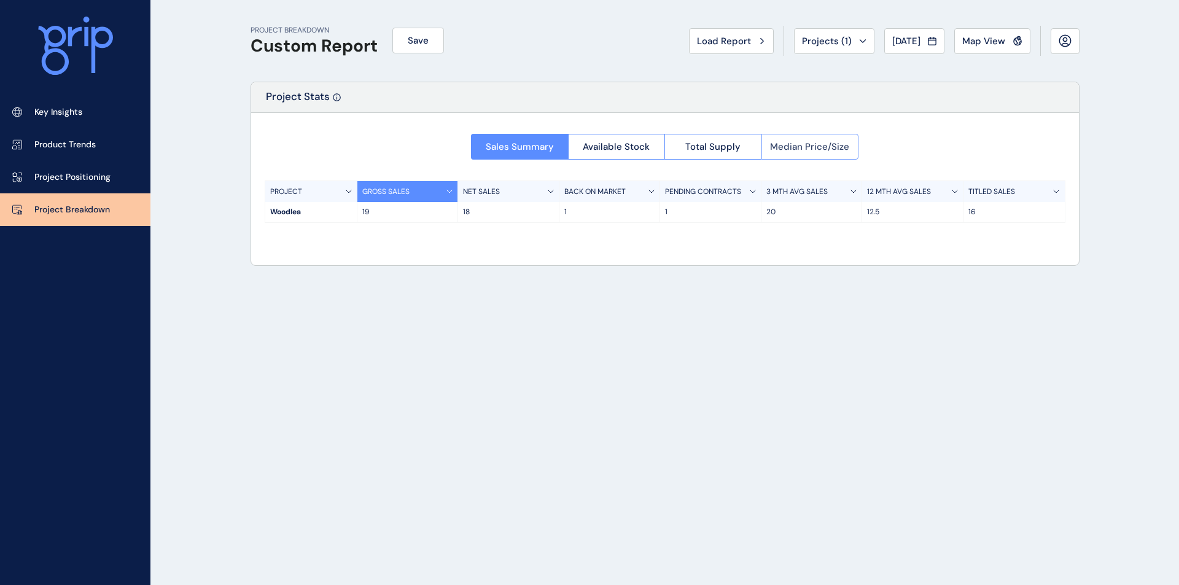
click at [816, 148] on span "Median Price/Size" at bounding box center [809, 147] width 79 height 12
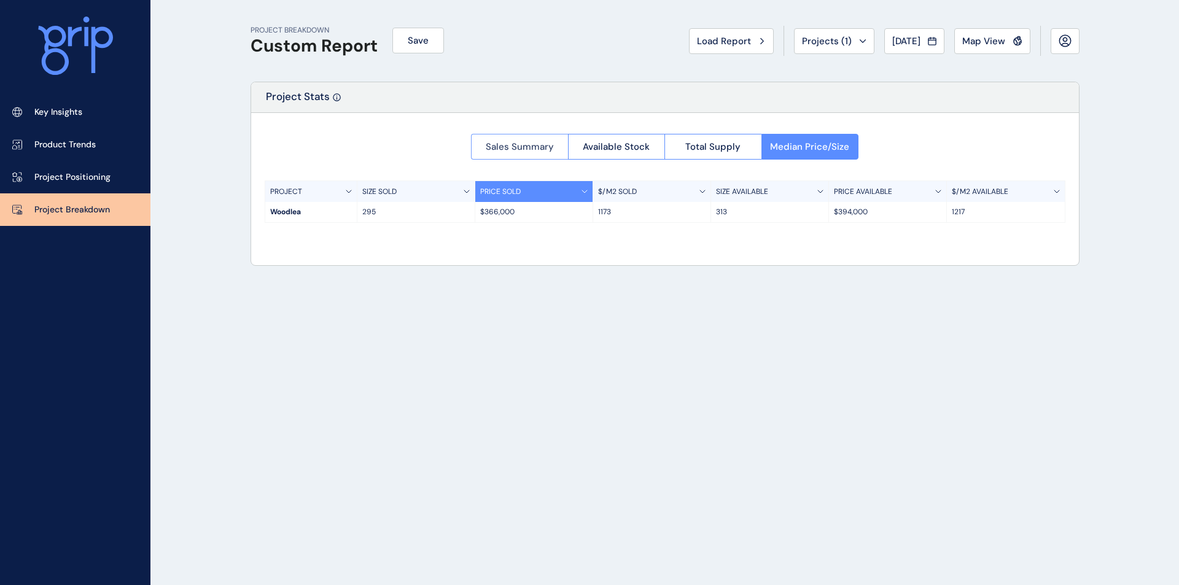
click at [525, 141] on span "Sales Summary" at bounding box center [520, 147] width 68 height 12
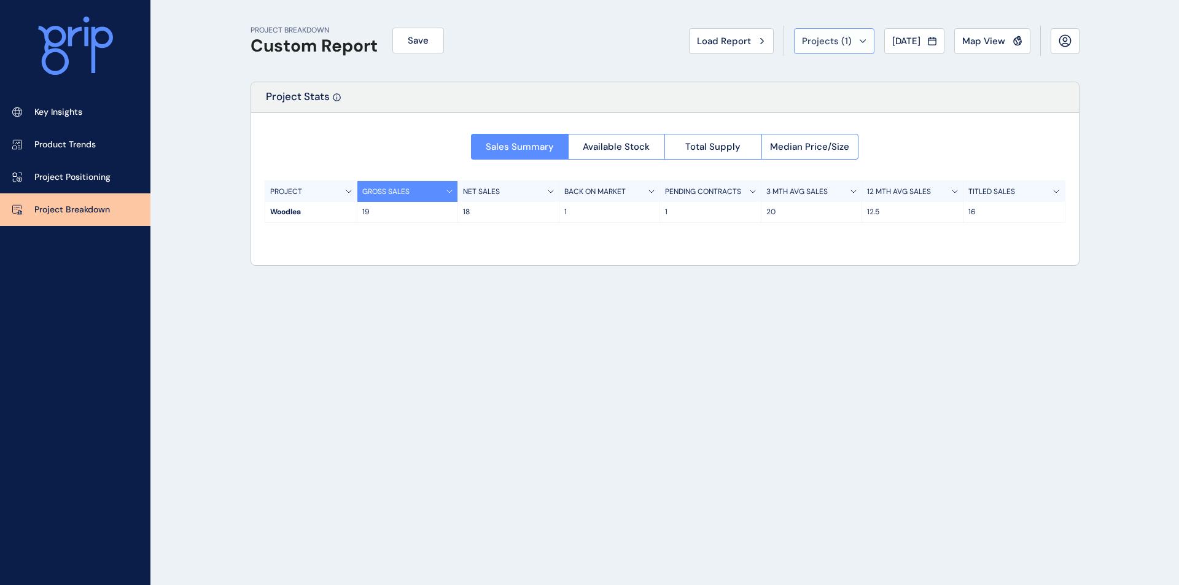
click at [829, 44] on span "Projects ( 1 )" at bounding box center [827, 41] width 50 height 12
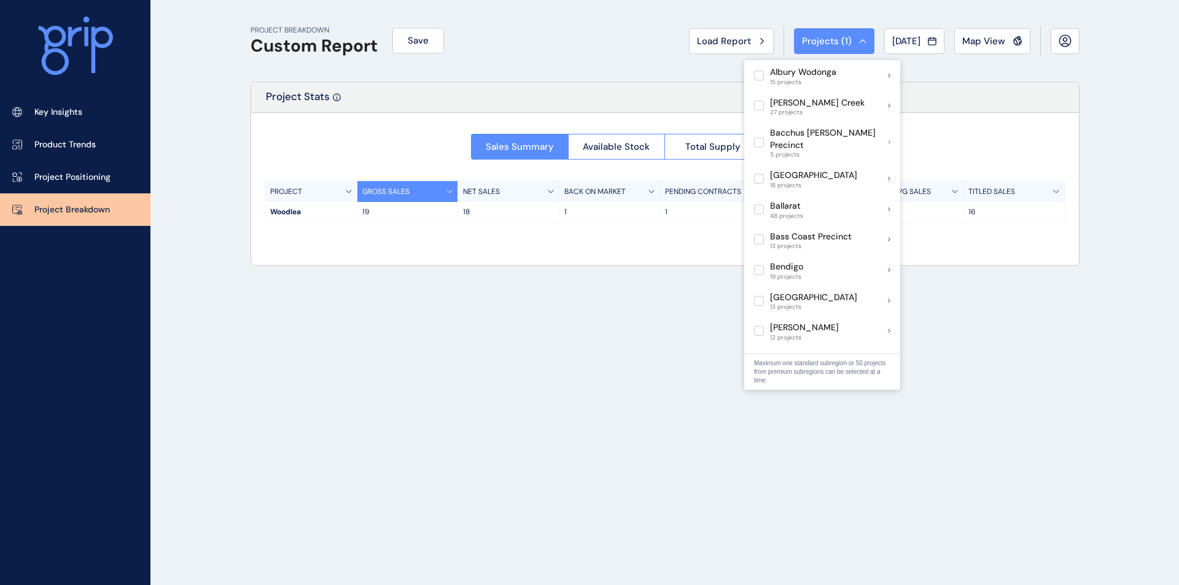
click at [913, 41] on span "[DATE]" at bounding box center [906, 41] width 28 height 12
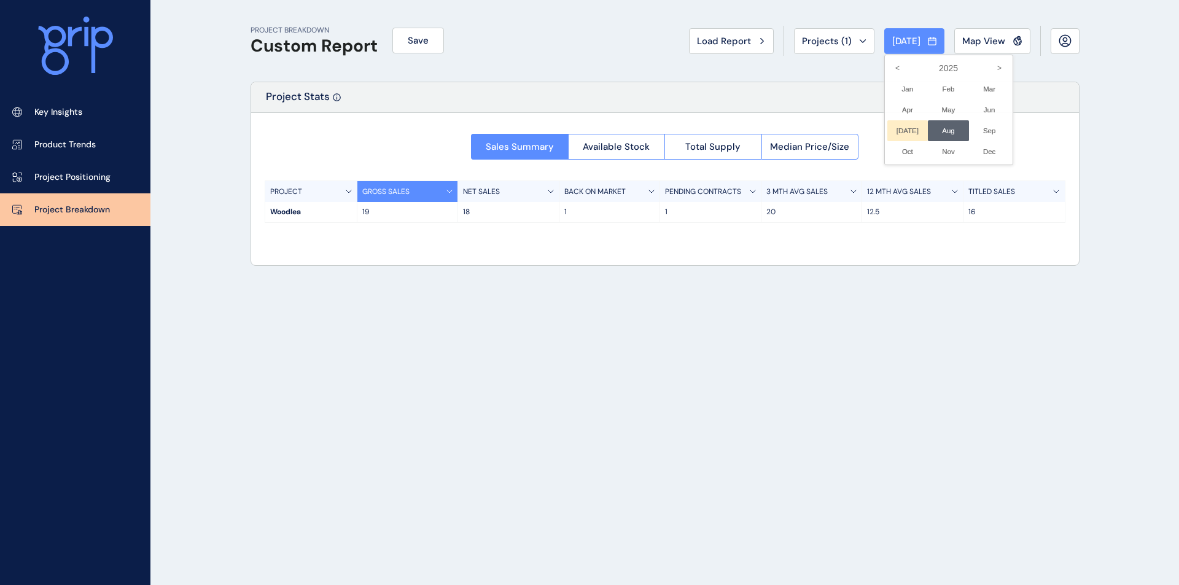
click at [895, 130] on li "[DATE] No report is available for this period. New months are usually published…" at bounding box center [907, 130] width 41 height 21
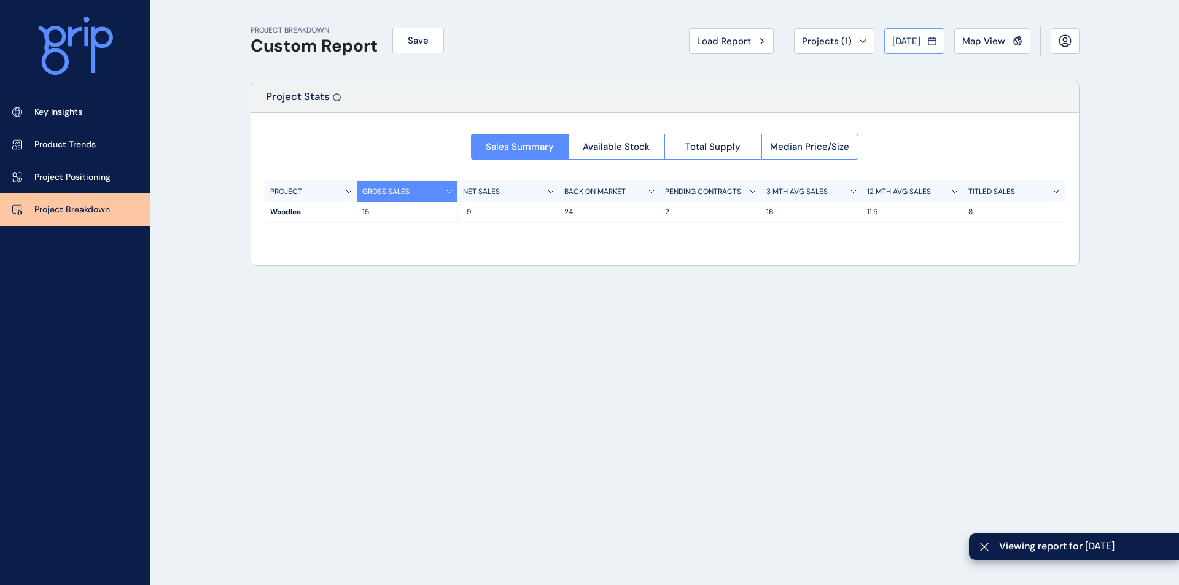
click at [918, 37] on span "[DATE]" at bounding box center [906, 41] width 28 height 12
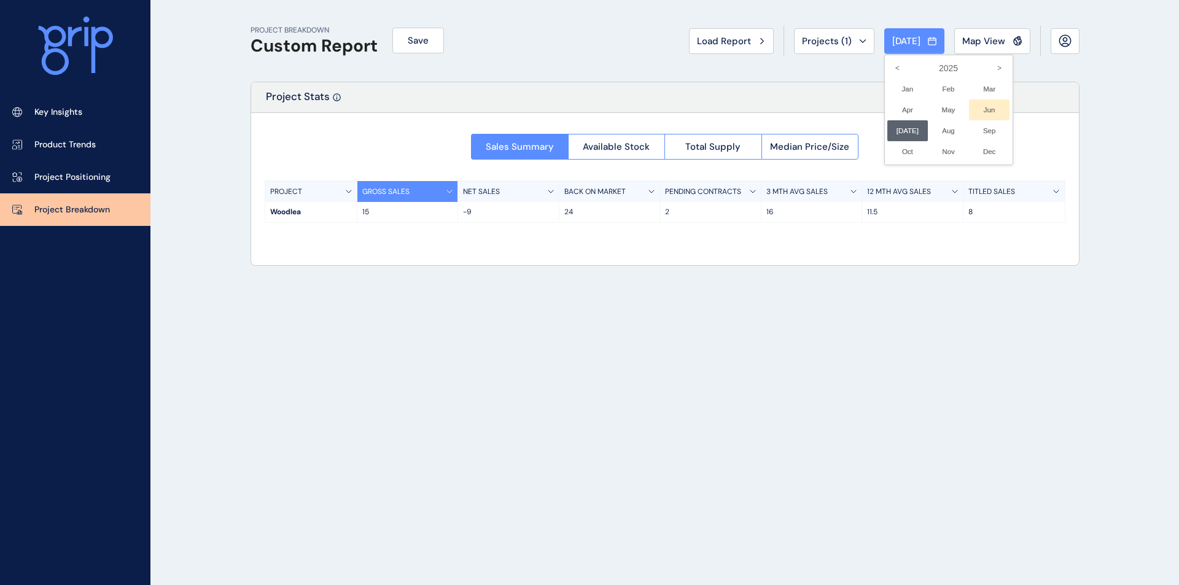
click at [979, 112] on li "Jun No report is available for this period. New months are usually published 5 …" at bounding box center [989, 109] width 41 height 21
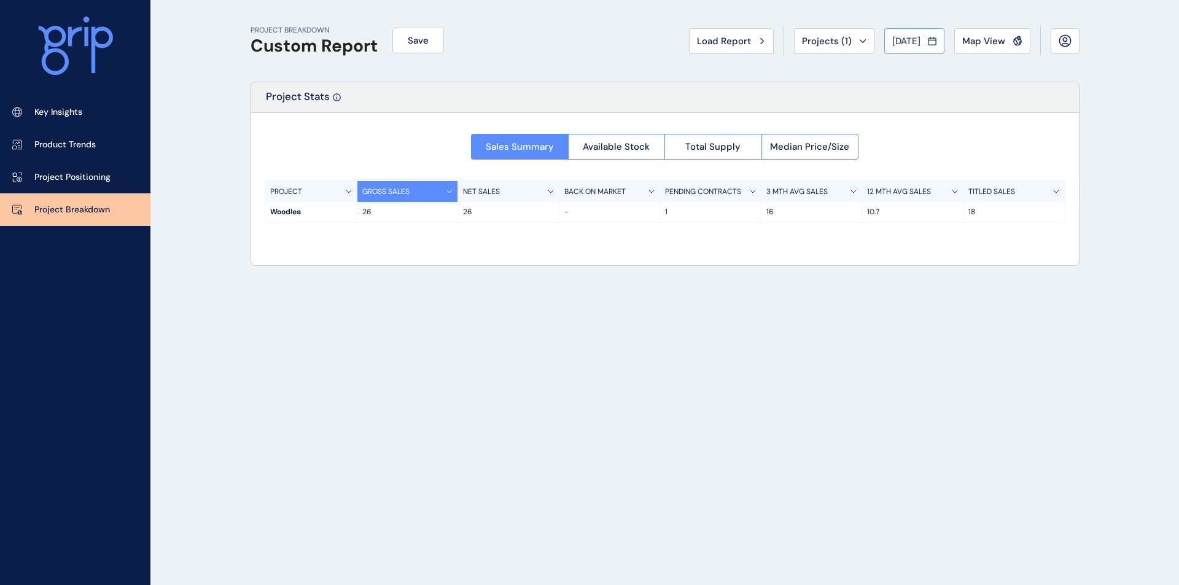
click at [899, 42] on span "[DATE]" at bounding box center [906, 41] width 28 height 12
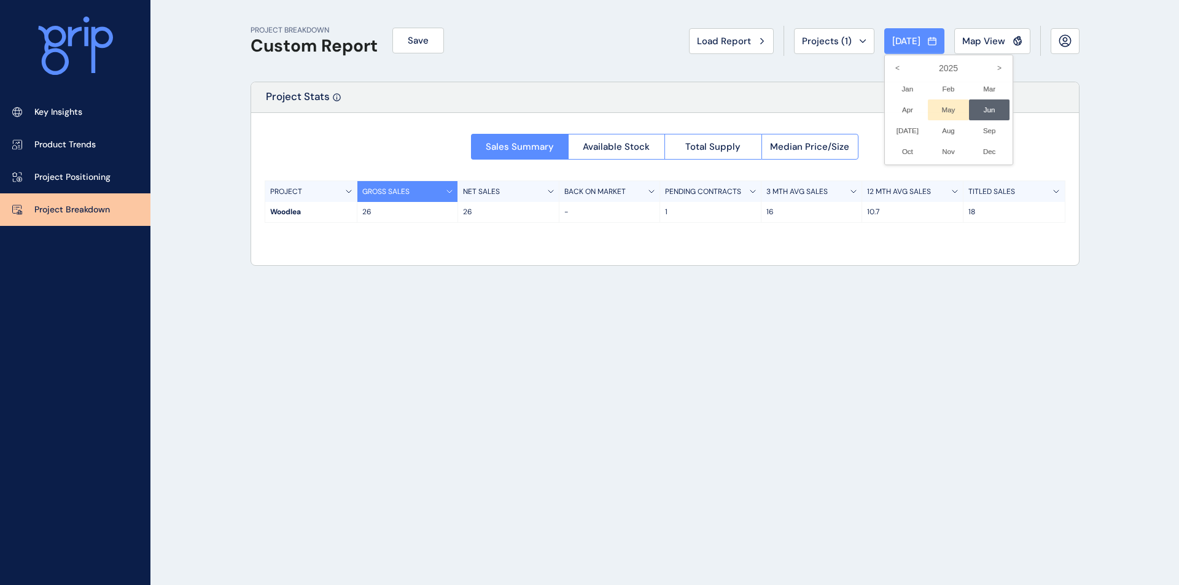
click at [934, 112] on li "May No report is available for this period. New months are usually published 5 …" at bounding box center [948, 109] width 41 height 21
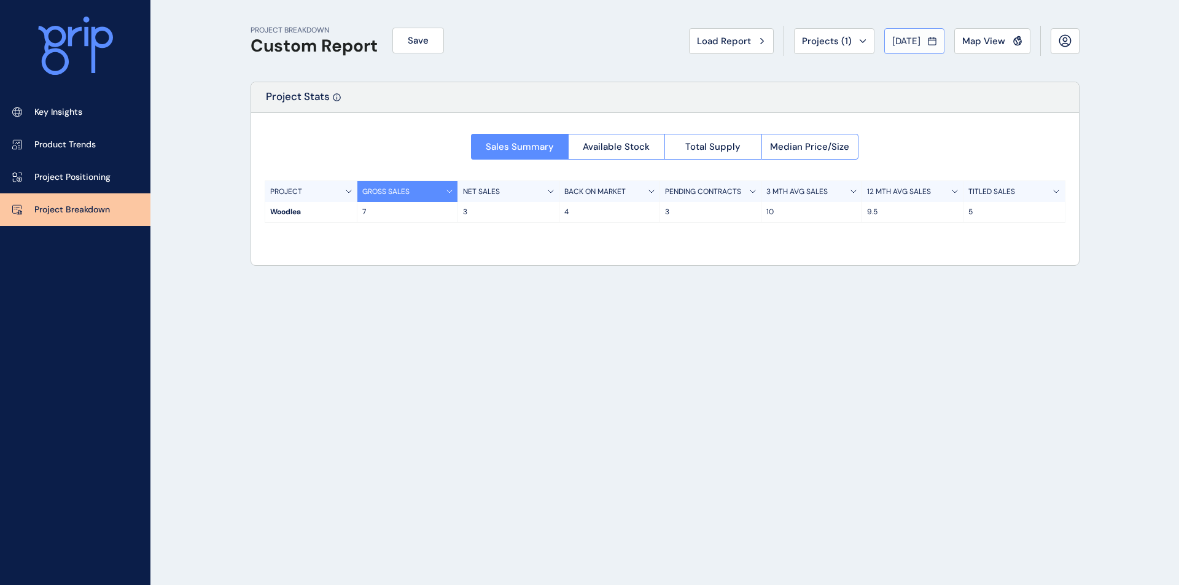
click at [907, 41] on span "[DATE]" at bounding box center [906, 41] width 28 height 12
click at [897, 105] on li "Apr No report is available for this period. New months are usually published 5 …" at bounding box center [907, 109] width 41 height 21
click at [892, 41] on span "[DATE]" at bounding box center [906, 41] width 28 height 12
click at [979, 91] on li "Mar No report is available for this period. New months are usually published 5 …" at bounding box center [989, 89] width 41 height 21
click at [825, 41] on span "Projects ( 1 )" at bounding box center [827, 41] width 50 height 12
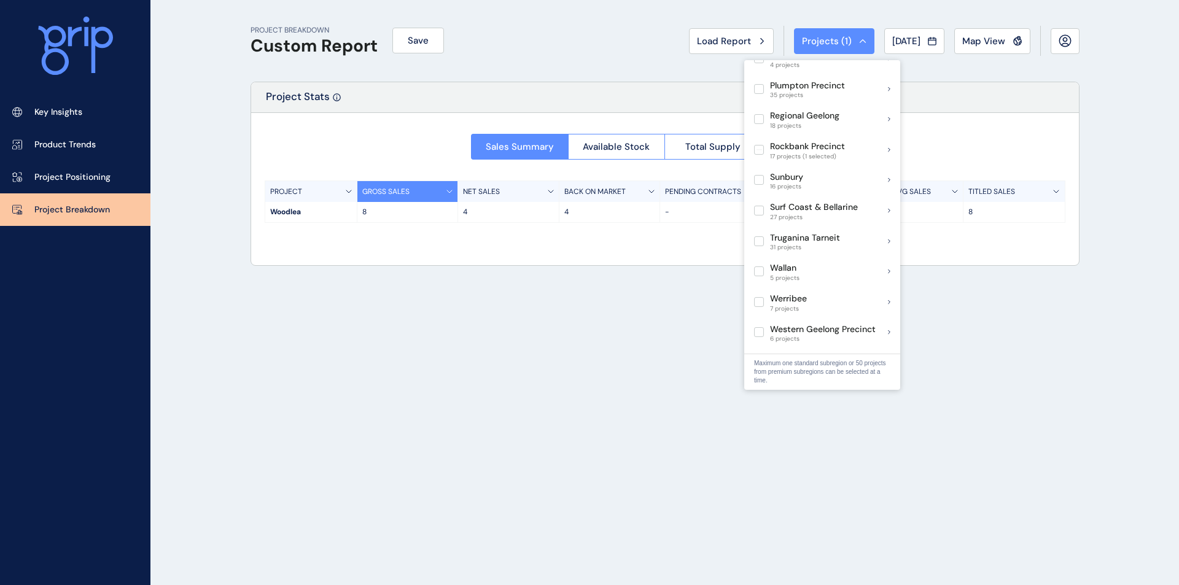
scroll to position [681, 0]
click at [756, 174] on label at bounding box center [759, 179] width 10 height 10
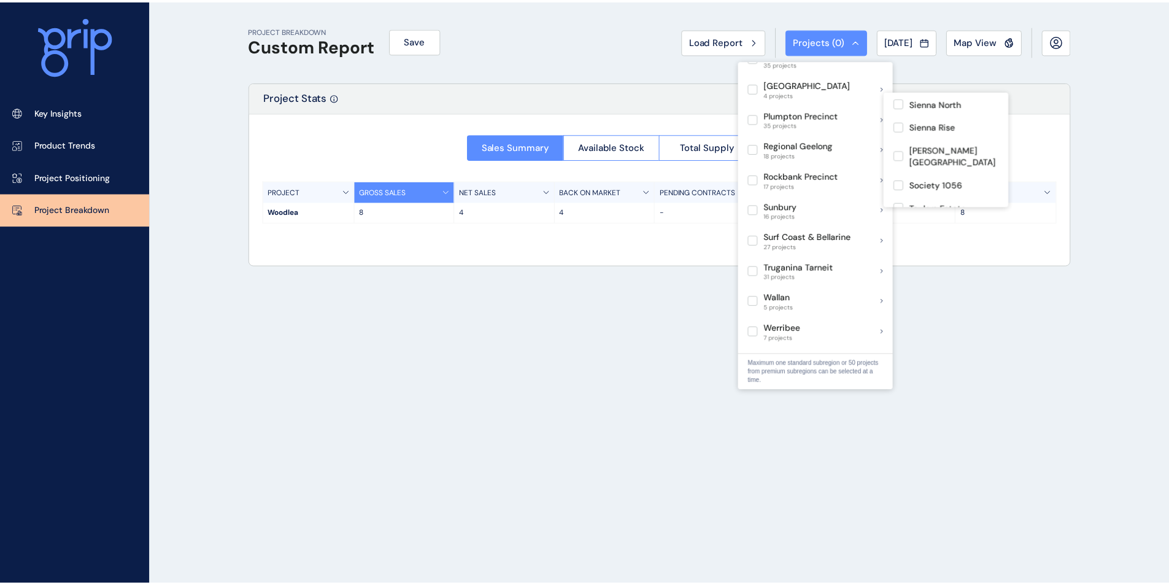
scroll to position [655, 0]
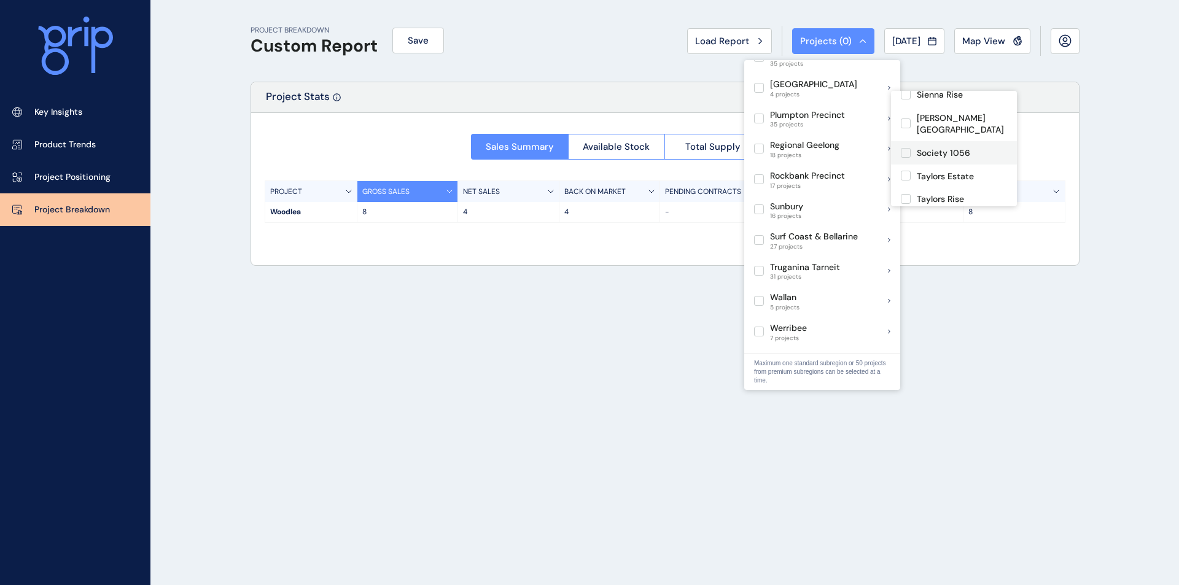
click at [906, 148] on label at bounding box center [906, 153] width 10 height 10
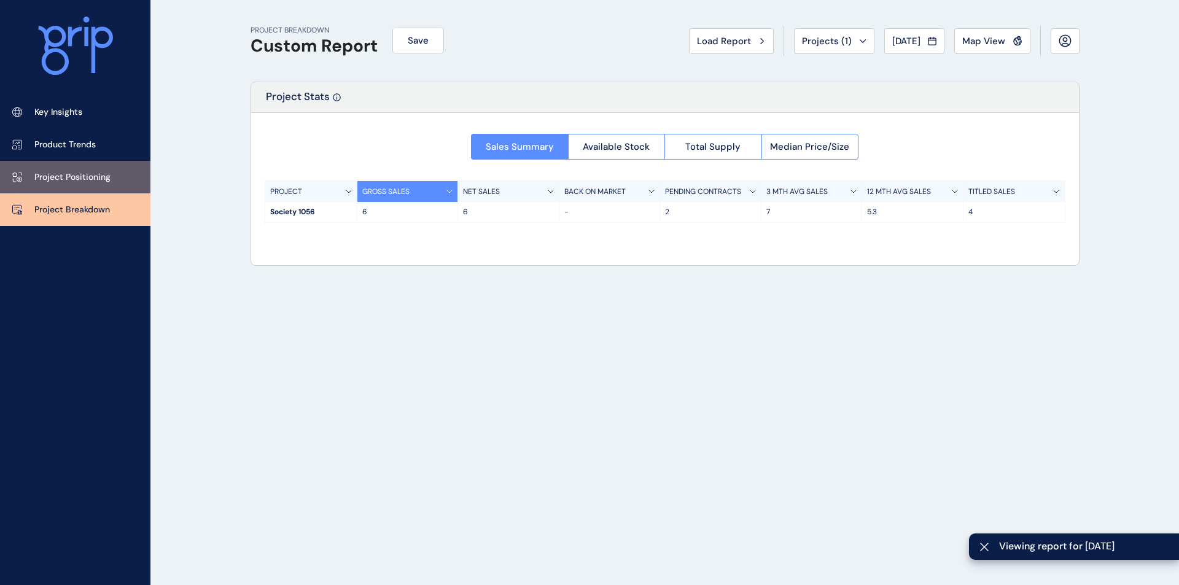
click at [70, 178] on p "Project Positioning" at bounding box center [72, 177] width 76 height 12
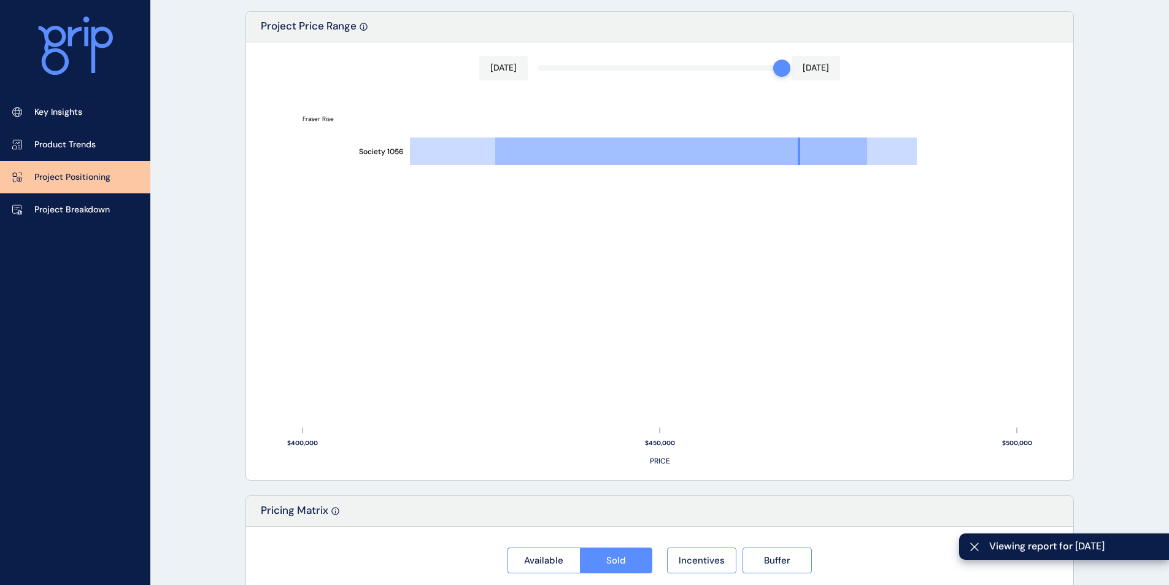
scroll to position [491, 0]
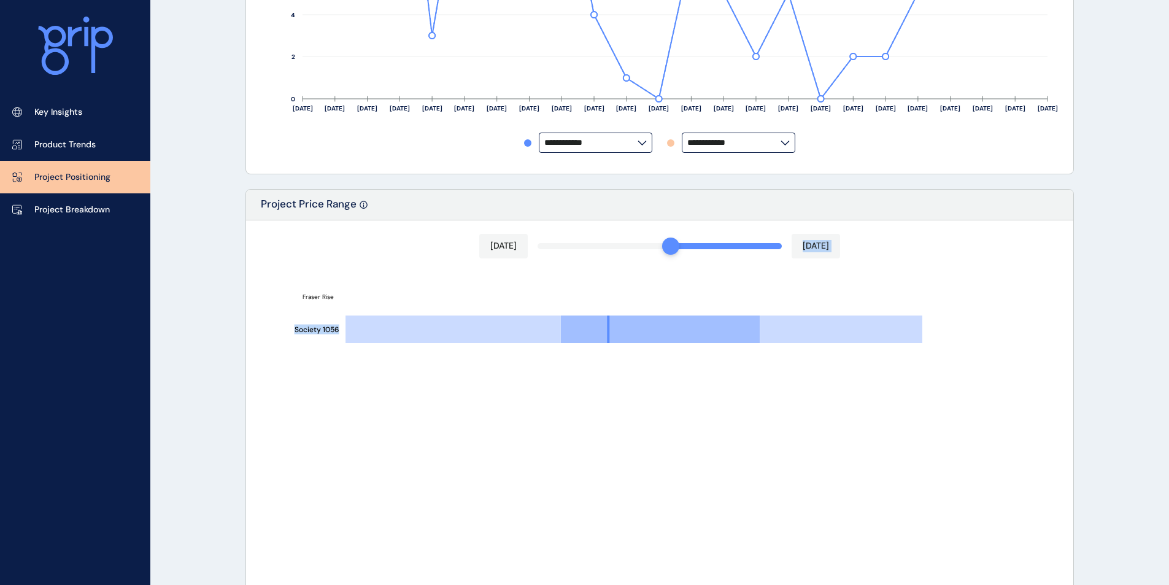
drag, startPoint x: 778, startPoint y: 252, endPoint x: 760, endPoint y: 255, distance: 18.7
click at [667, 260] on div "[DATE] [DATE] Society 1056 Fraser Rise $300,000 $350,000 $400,000 $450,000 $500…" at bounding box center [659, 439] width 827 height 438
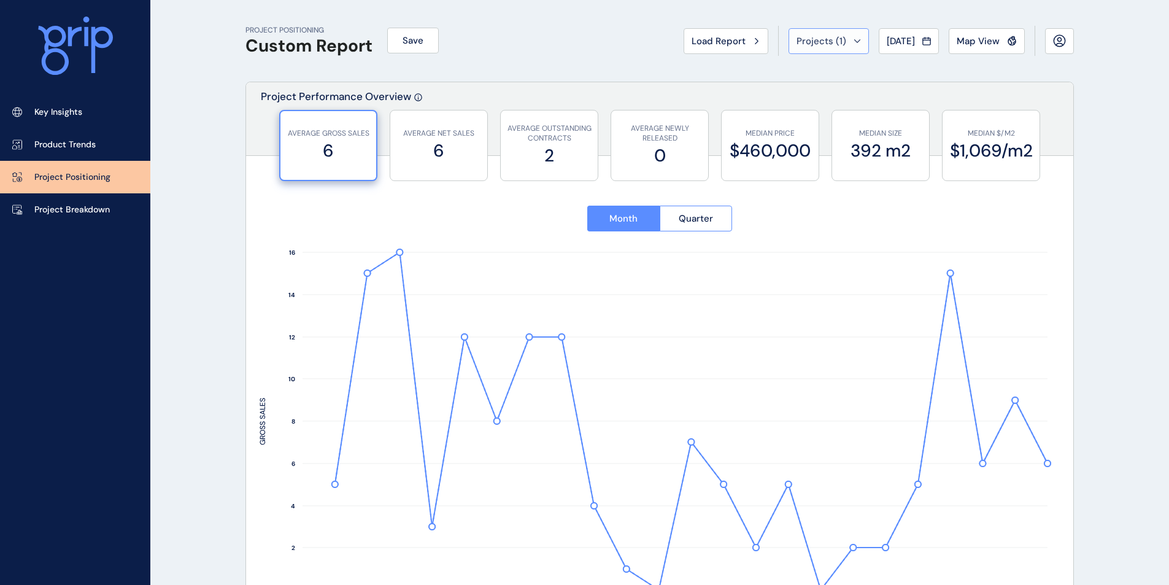
click at [827, 44] on span "Projects ( 1 )" at bounding box center [822, 41] width 50 height 12
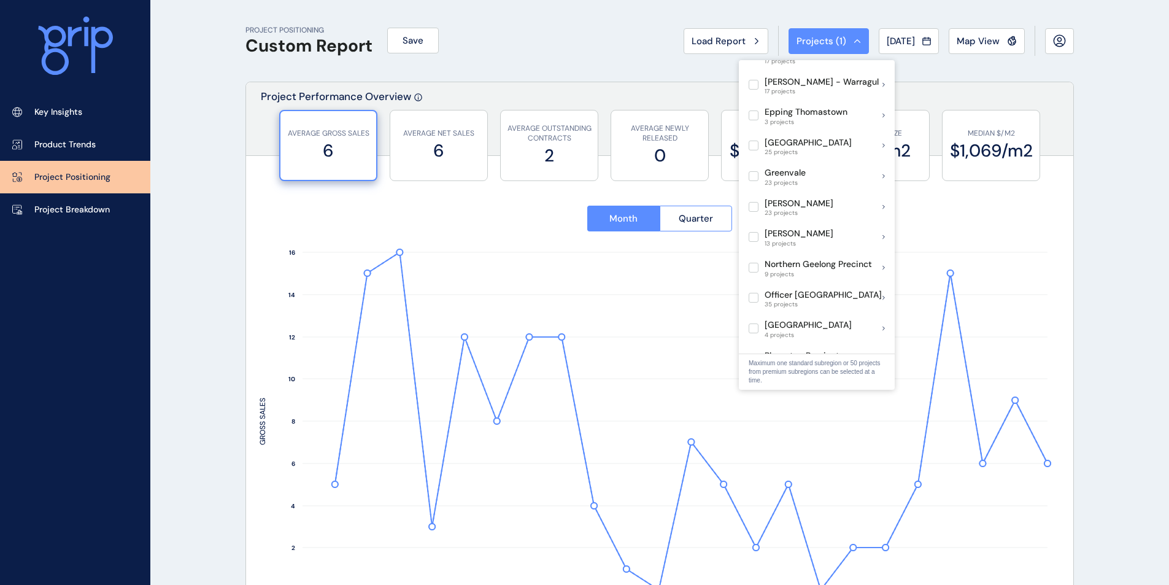
scroll to position [608, 0]
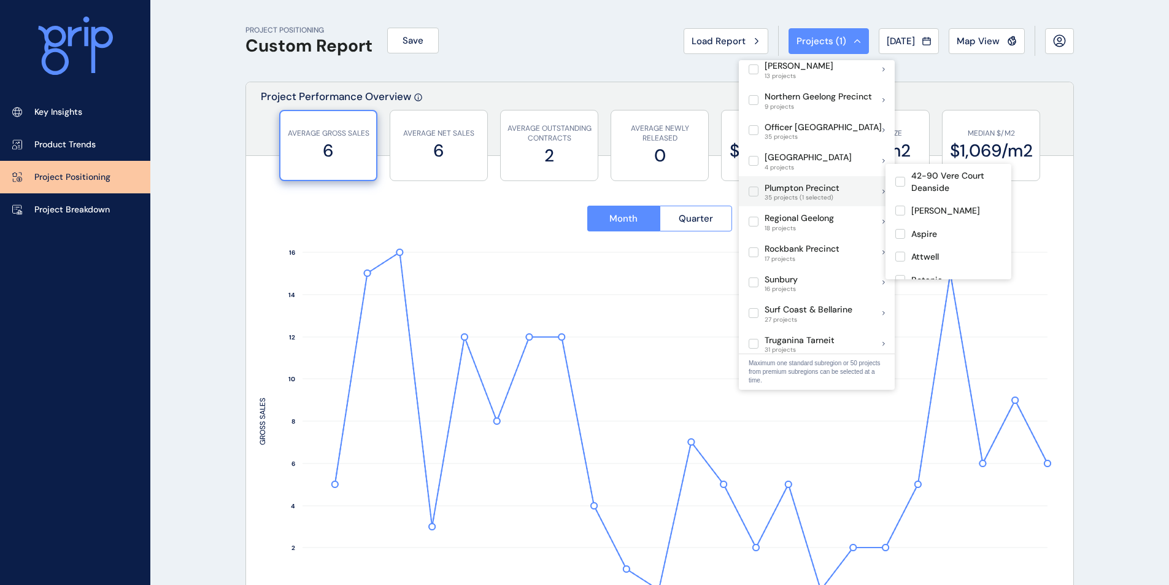
click at [756, 187] on label at bounding box center [754, 192] width 10 height 10
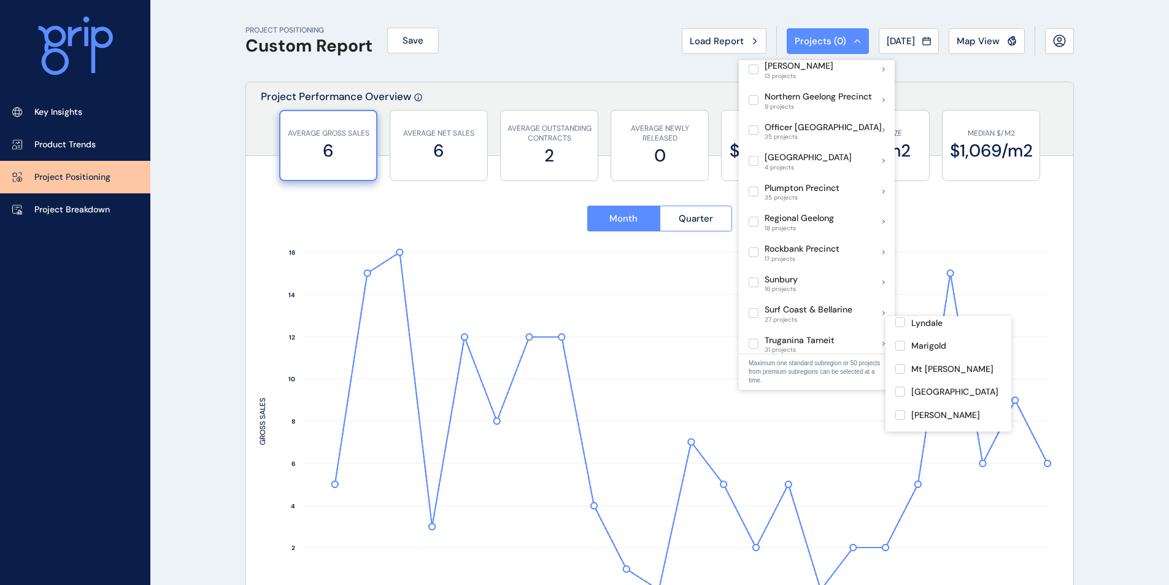
scroll to position [409, 0]
click at [902, 342] on label at bounding box center [901, 347] width 10 height 10
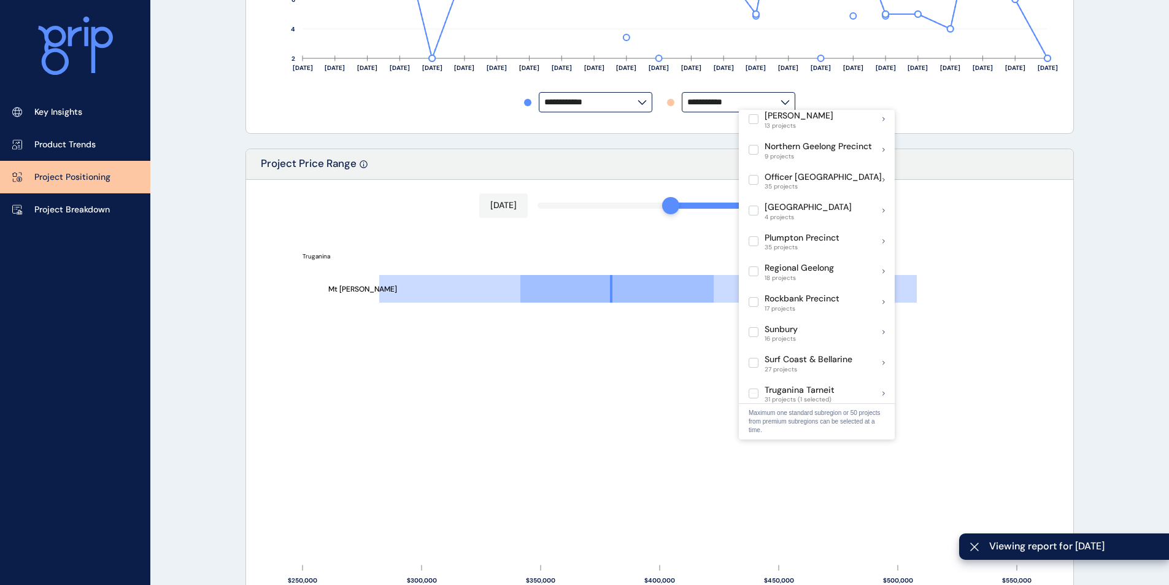
scroll to position [655, 0]
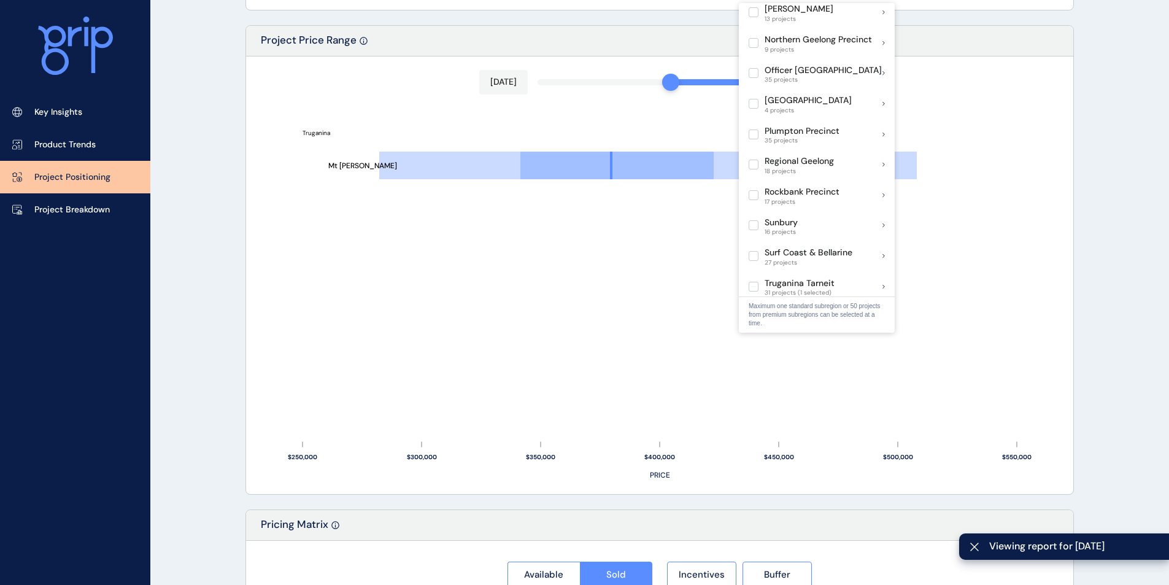
click at [557, 323] on div "Mt [PERSON_NAME] Truganina" at bounding box center [660, 268] width 800 height 307
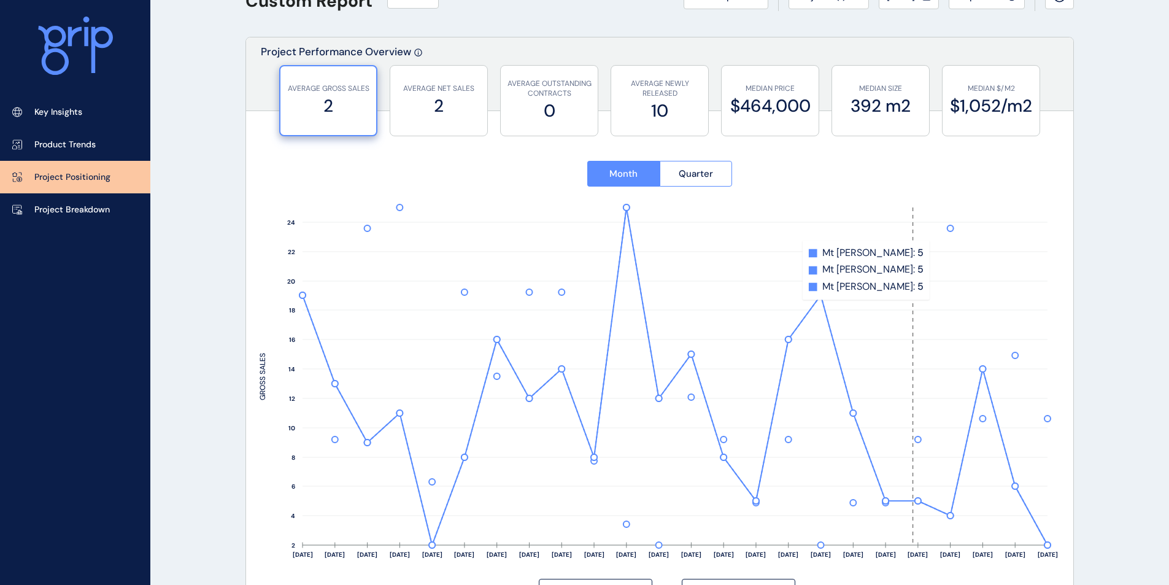
scroll to position [0, 0]
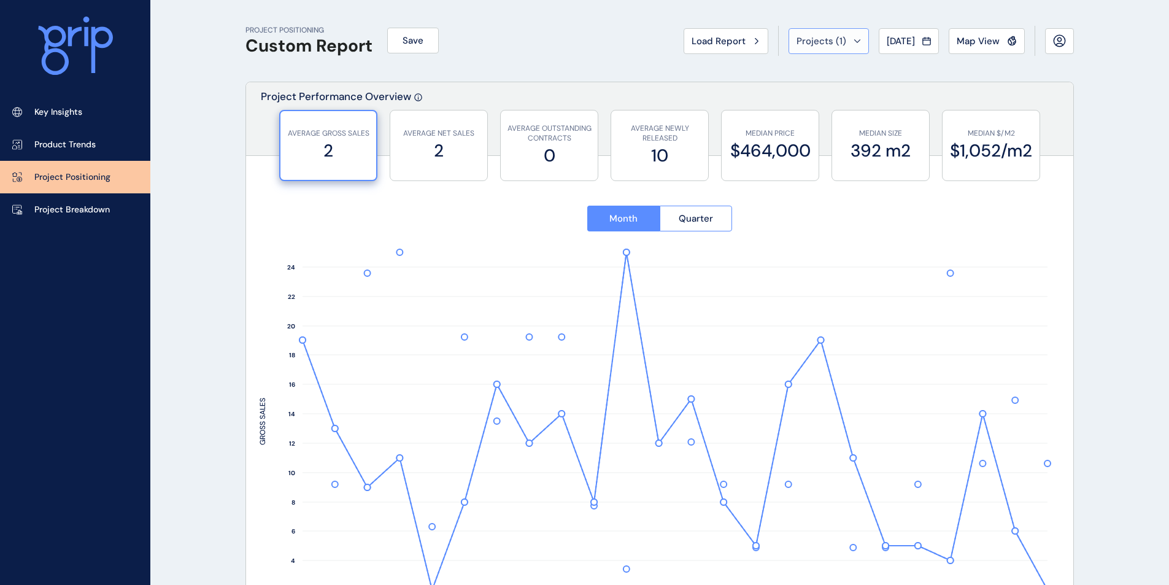
click at [856, 39] on button "Projects ( 1 )" at bounding box center [829, 41] width 80 height 26
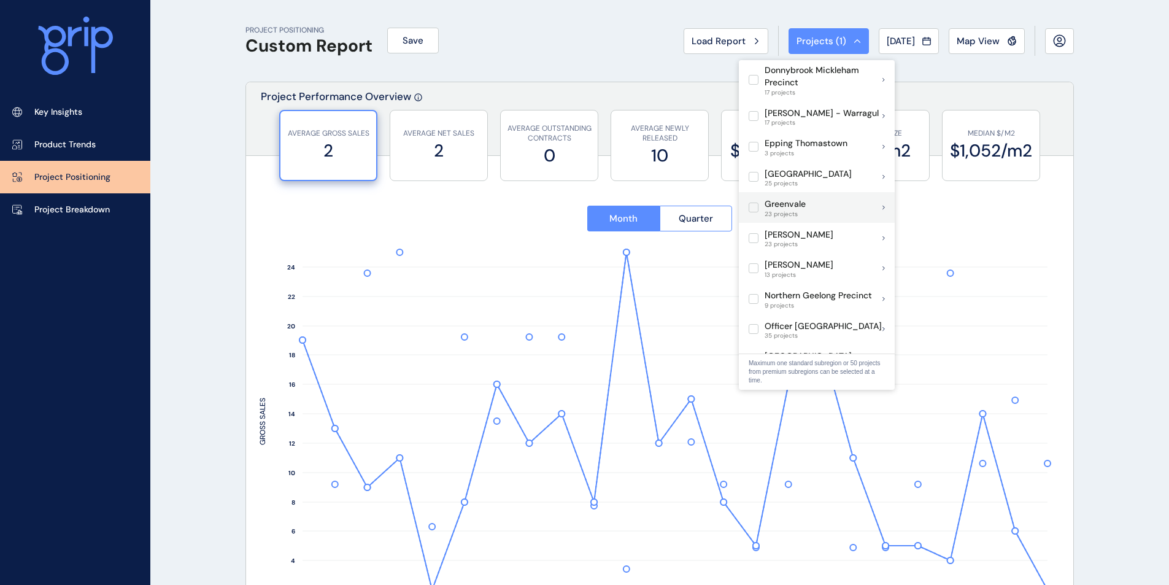
scroll to position [737, 0]
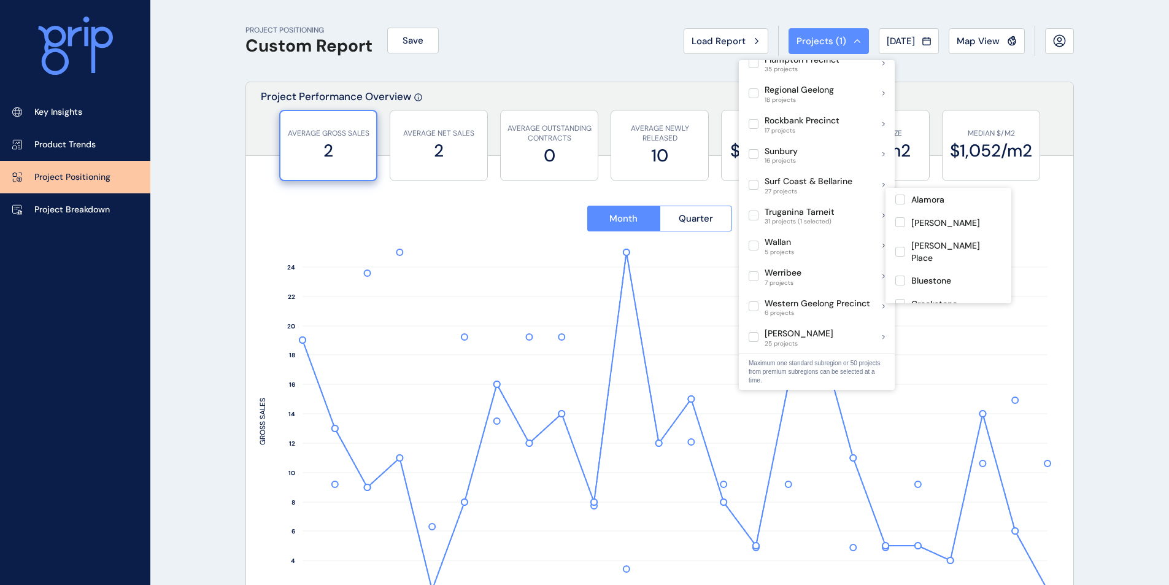
click at [753, 211] on label at bounding box center [754, 216] width 10 height 10
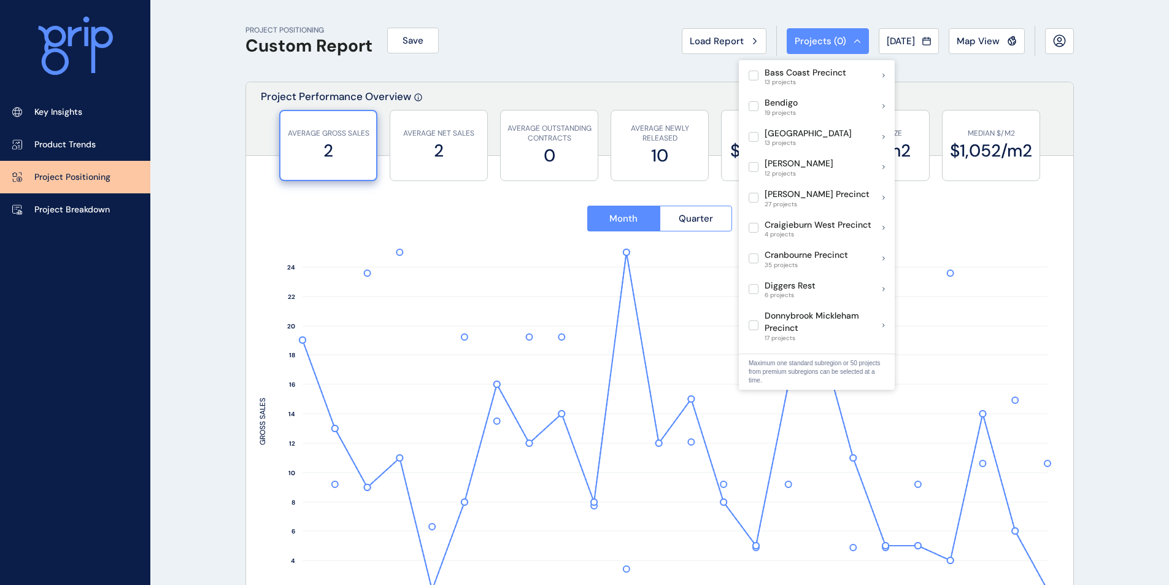
scroll to position [327, 0]
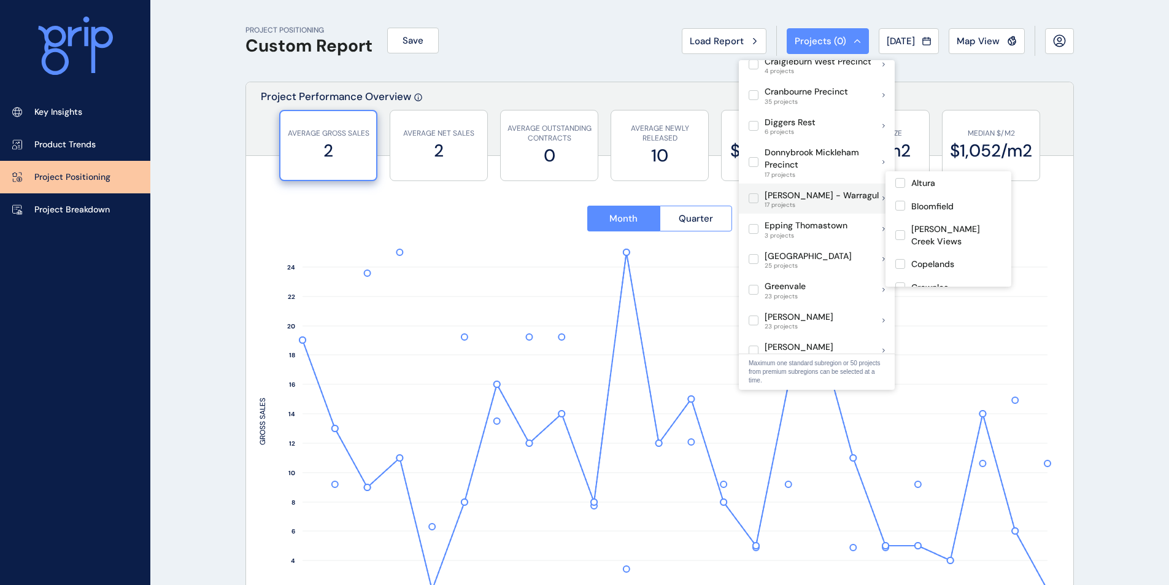
click at [754, 193] on label at bounding box center [754, 198] width 10 height 10
type input "********"
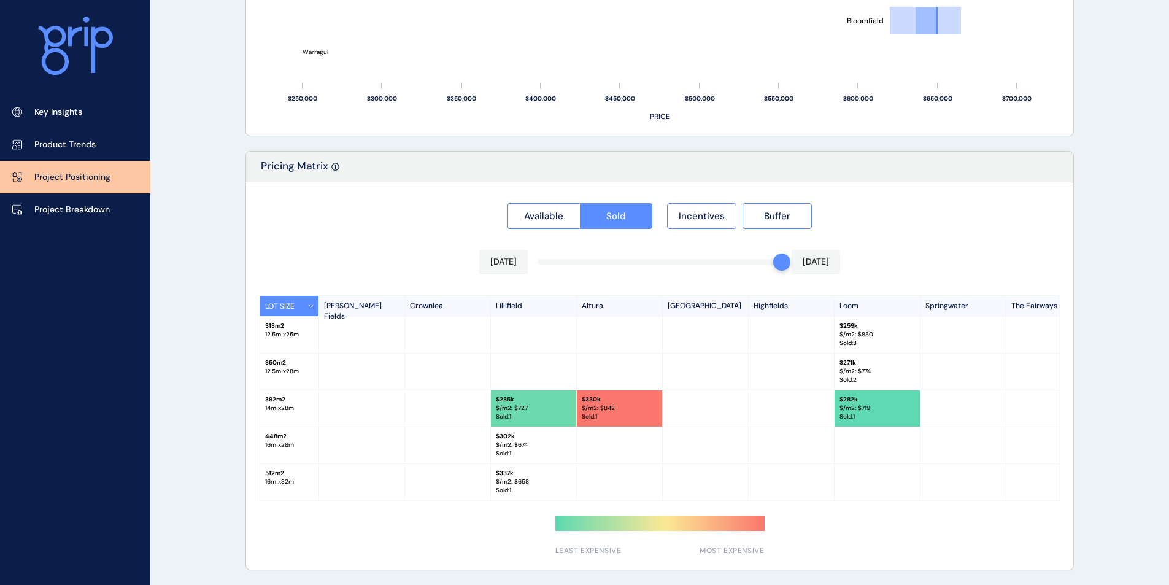
scroll to position [936, 0]
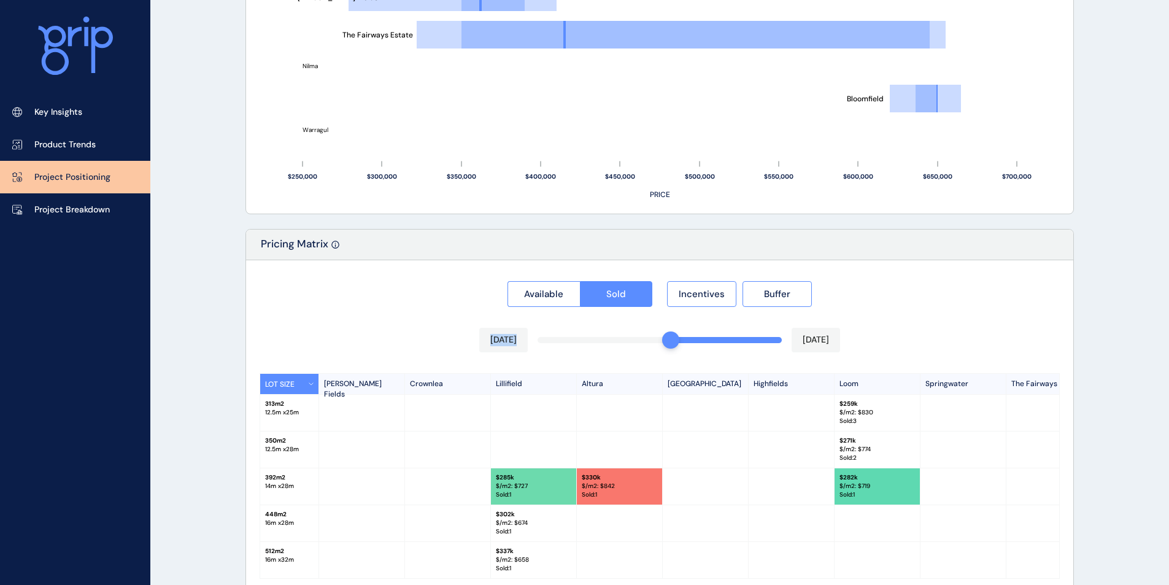
drag, startPoint x: 777, startPoint y: 341, endPoint x: 669, endPoint y: 344, distance: 108.1
click at [669, 344] on div "Available Sold Incentives Buffer [DATE] [DATE] LOT SIZE [PERSON_NAME] Fields [G…" at bounding box center [659, 453] width 827 height 387
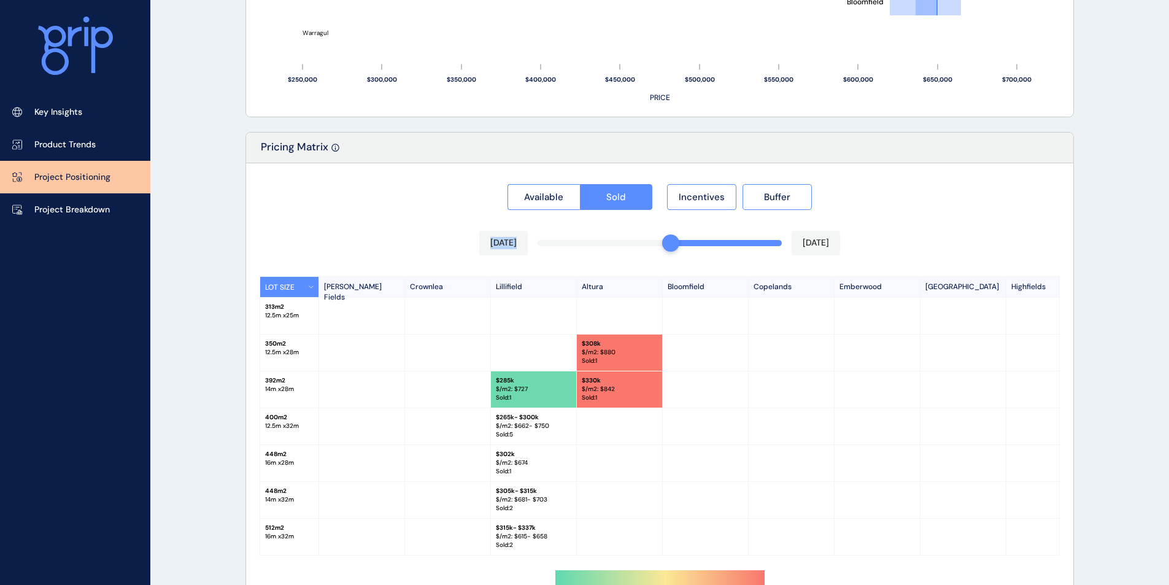
scroll to position [1091, 0]
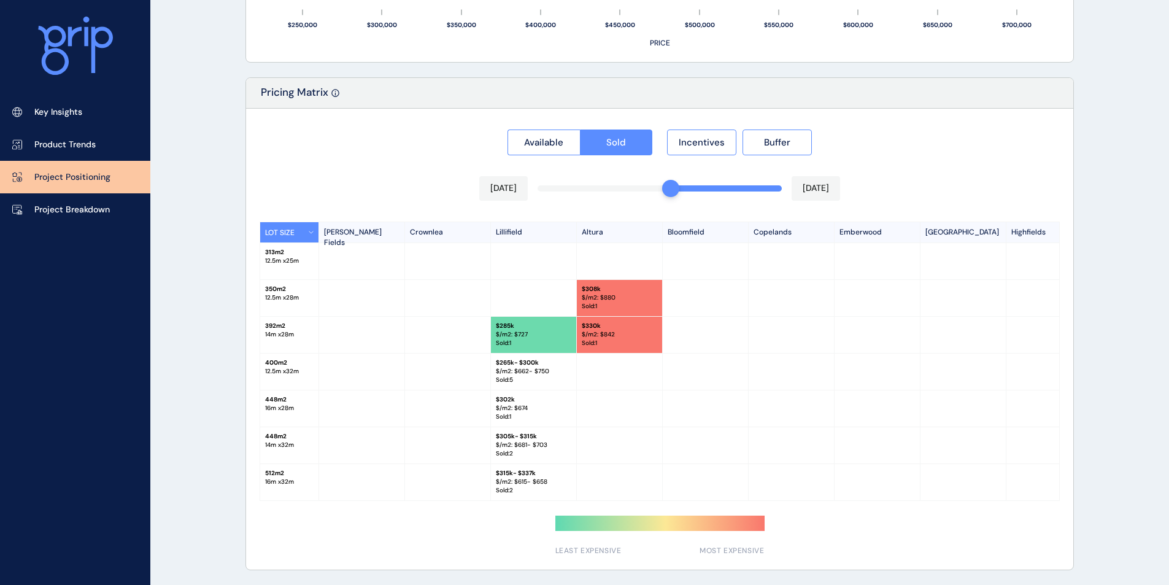
drag, startPoint x: 573, startPoint y: 496, endPoint x: 862, endPoint y: 495, distance: 288.5
click at [862, 495] on div "512 m2 16 m x 32 m $ 315k - $337k $/m2: $ 615 - $658 Sold : 2" at bounding box center [848, 482] width 1176 height 37
drag, startPoint x: 786, startPoint y: 501, endPoint x: 821, endPoint y: 499, distance: 35.0
click at [821, 499] on div "Available Sold Incentives Buffer [DATE] [DATE] LOT SIZE [PERSON_NAME] Fields Cr…" at bounding box center [659, 339] width 827 height 461
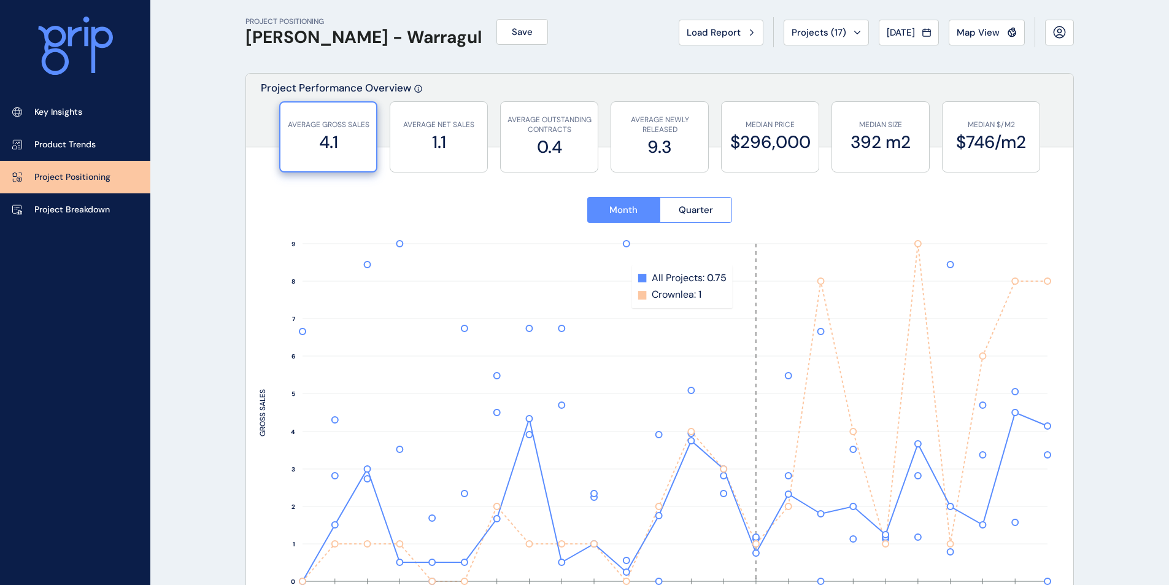
scroll to position [0, 0]
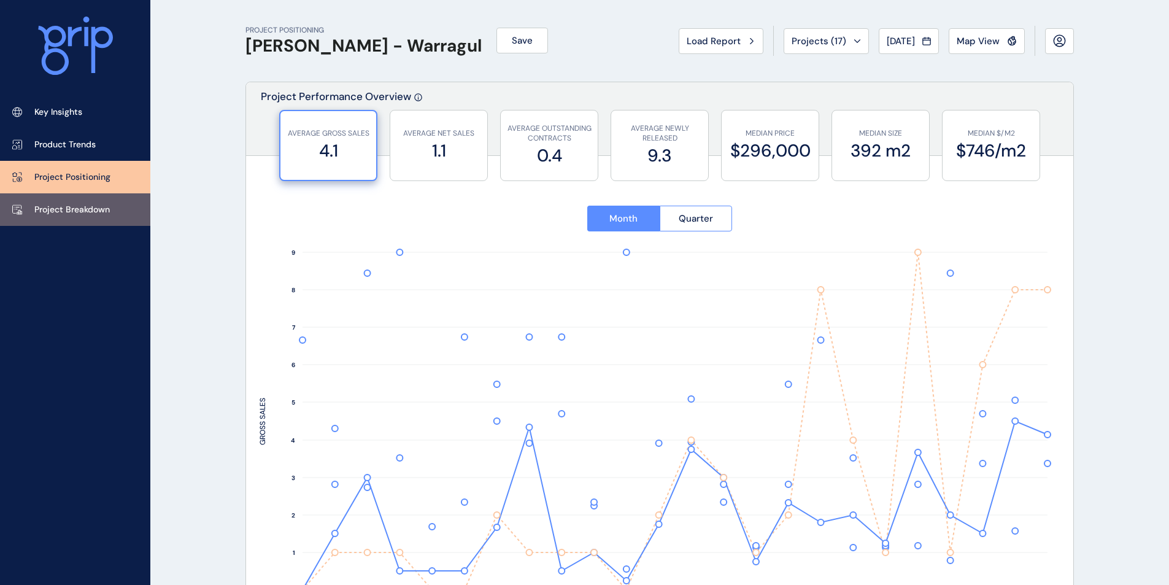
click at [95, 209] on p "Project Breakdown" at bounding box center [72, 210] width 76 height 12
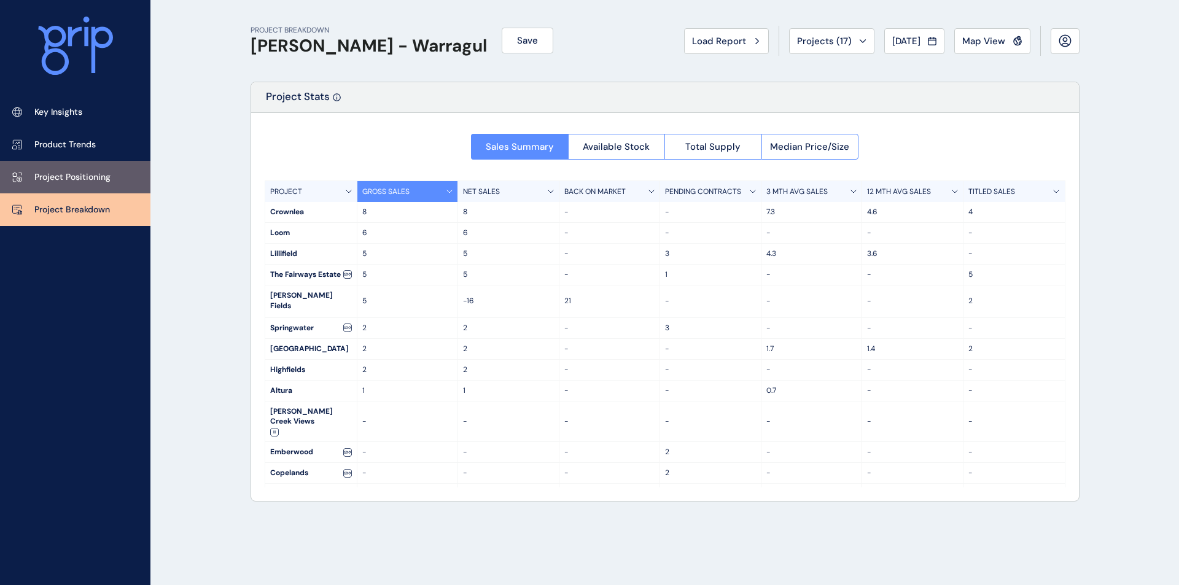
drag, startPoint x: 55, startPoint y: 167, endPoint x: 63, endPoint y: 163, distance: 9.1
click at [55, 167] on link "Project Positioning" at bounding box center [75, 177] width 150 height 33
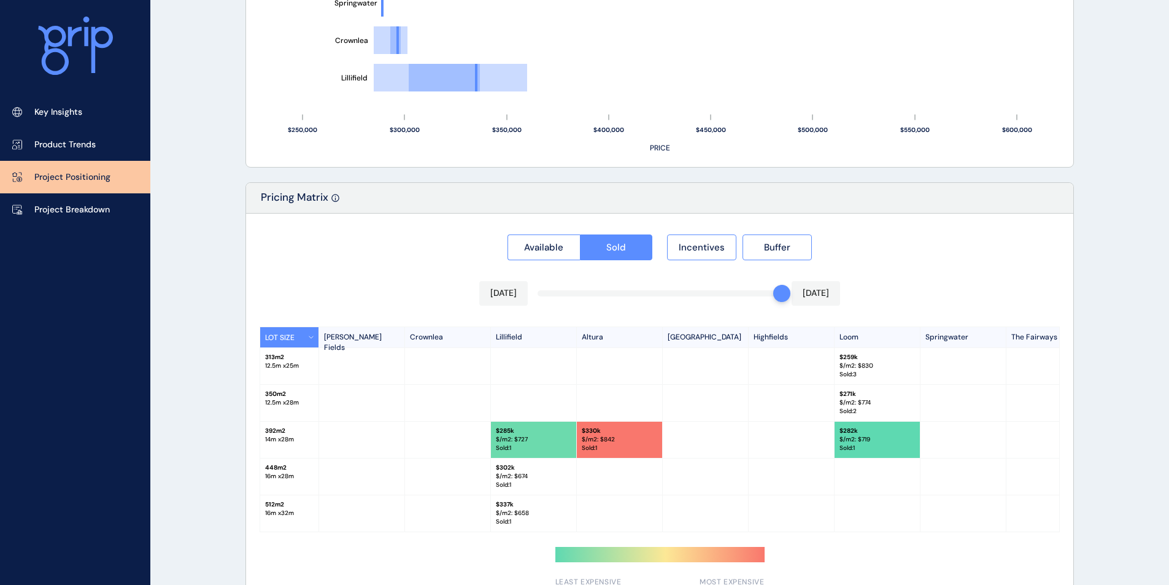
scroll to position [1017, 0]
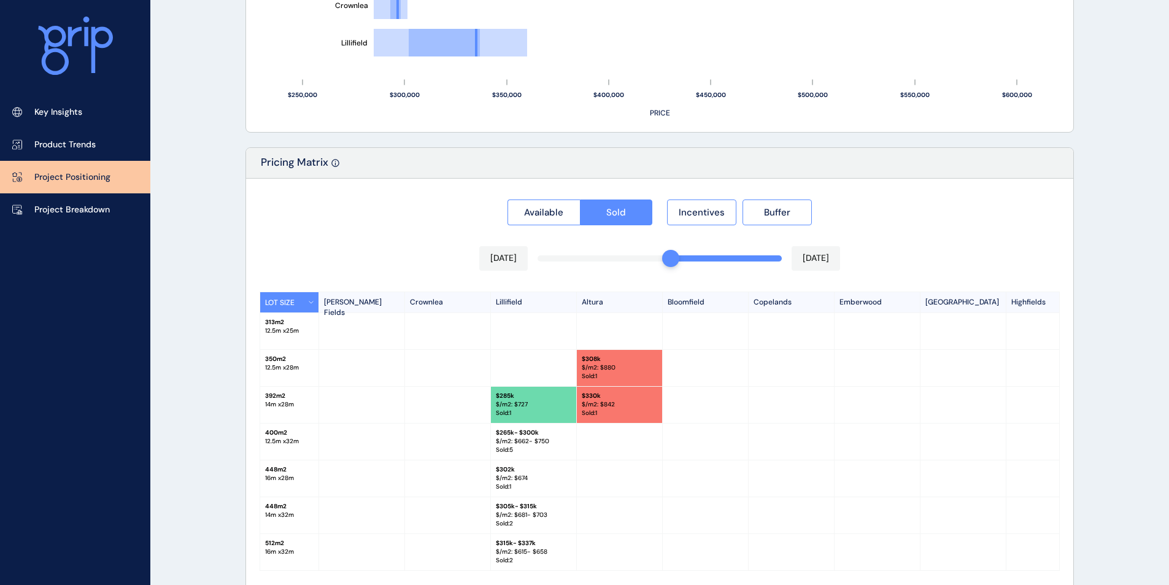
drag, startPoint x: 777, startPoint y: 261, endPoint x: 663, endPoint y: 266, distance: 114.3
click at [663, 266] on div "[DATE] [DATE]" at bounding box center [659, 258] width 361 height 25
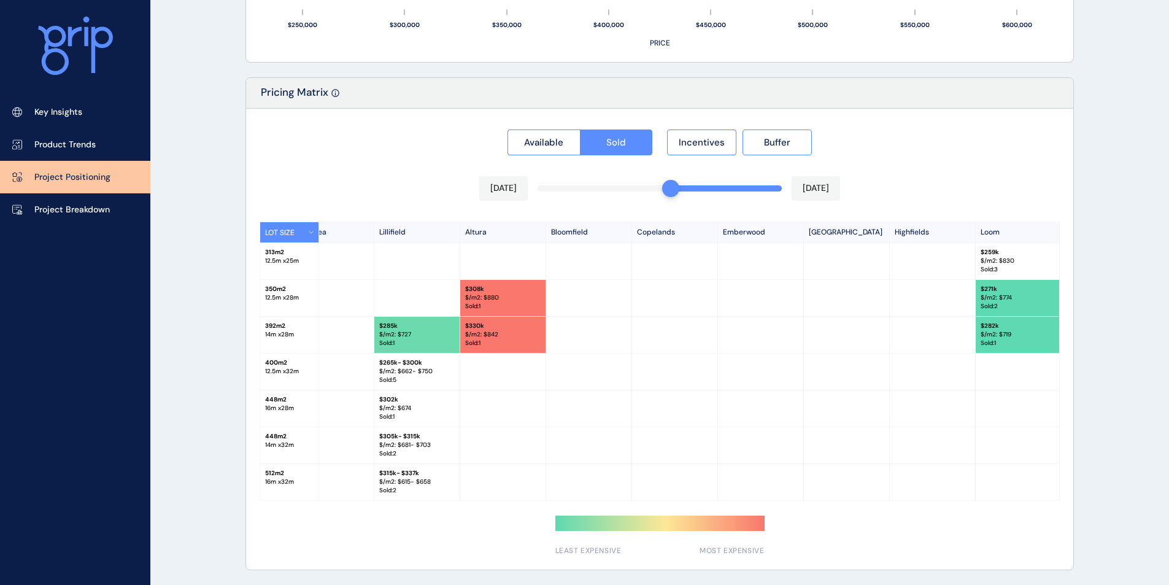
scroll to position [0, 0]
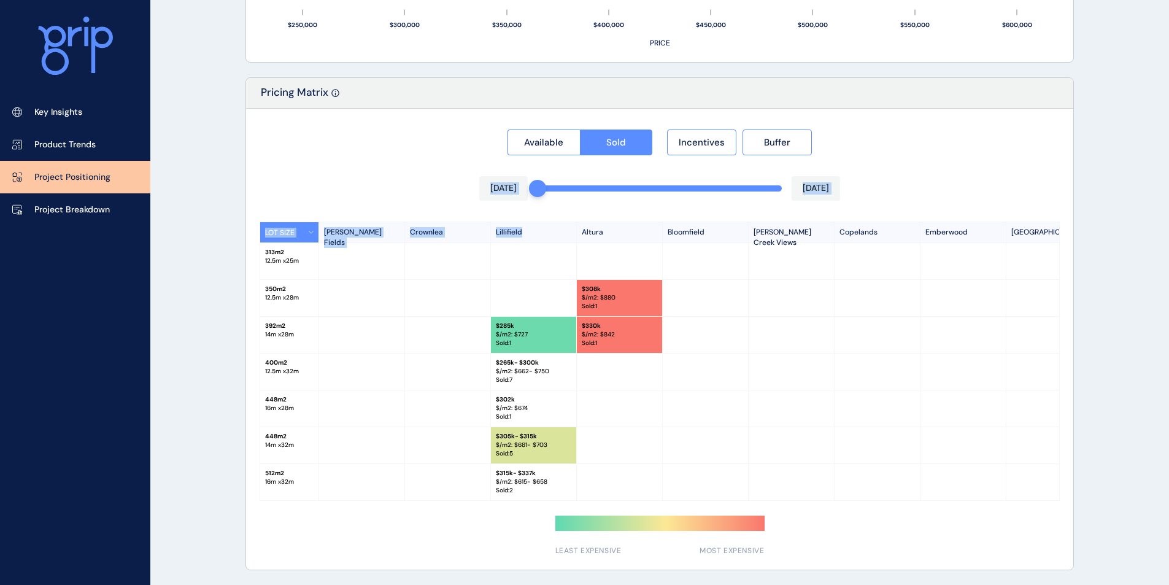
drag, startPoint x: 663, startPoint y: 186, endPoint x: 522, endPoint y: 201, distance: 141.4
click at [921, 172] on div "Available Sold Incentives Buffer [DATE] [DATE] LOT SIZE [PERSON_NAME] Fields [G…" at bounding box center [659, 339] width 827 height 461
drag, startPoint x: 696, startPoint y: 497, endPoint x: 853, endPoint y: 497, distance: 157.1
click at [853, 497] on div "512 m2 16 m x 32 m $ 315k - $337k $/m2: $ 615 - $658 Sold : 2" at bounding box center [891, 482] width 1262 height 37
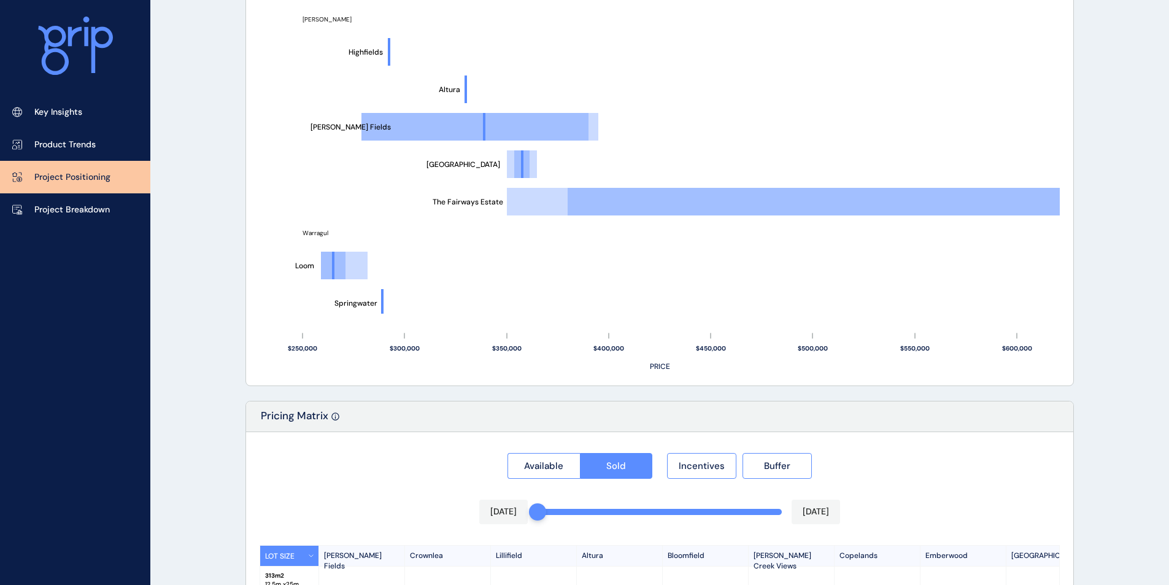
scroll to position [0, 0]
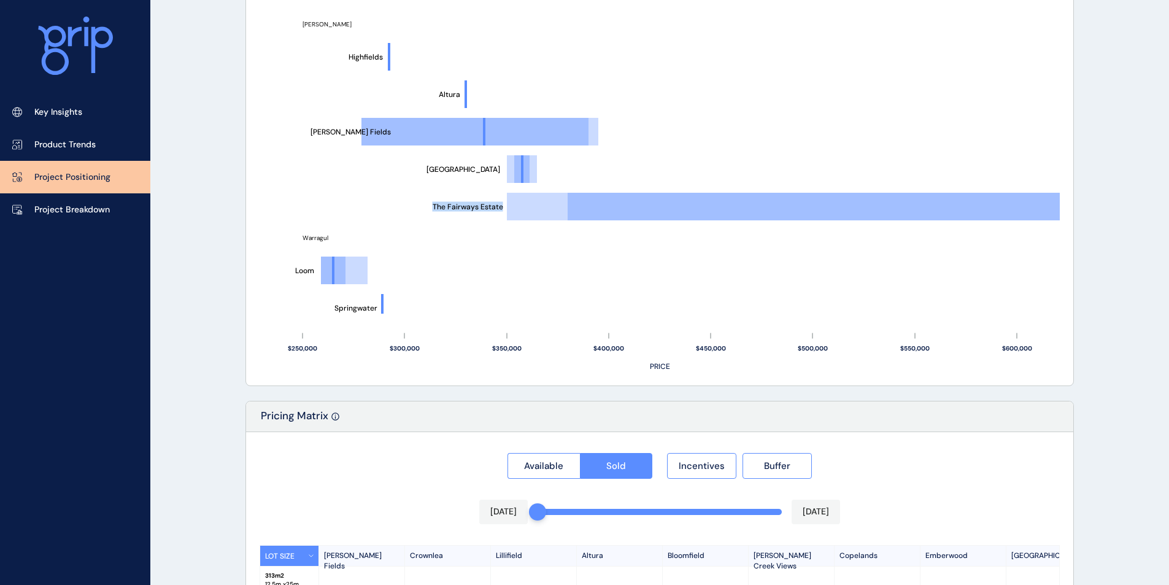
drag, startPoint x: 432, startPoint y: 206, endPoint x: 500, endPoint y: 207, distance: 68.2
click at [500, 207] on text "The Fairways Estate" at bounding box center [468, 207] width 71 height 10
copy text "The Fairways Estate"
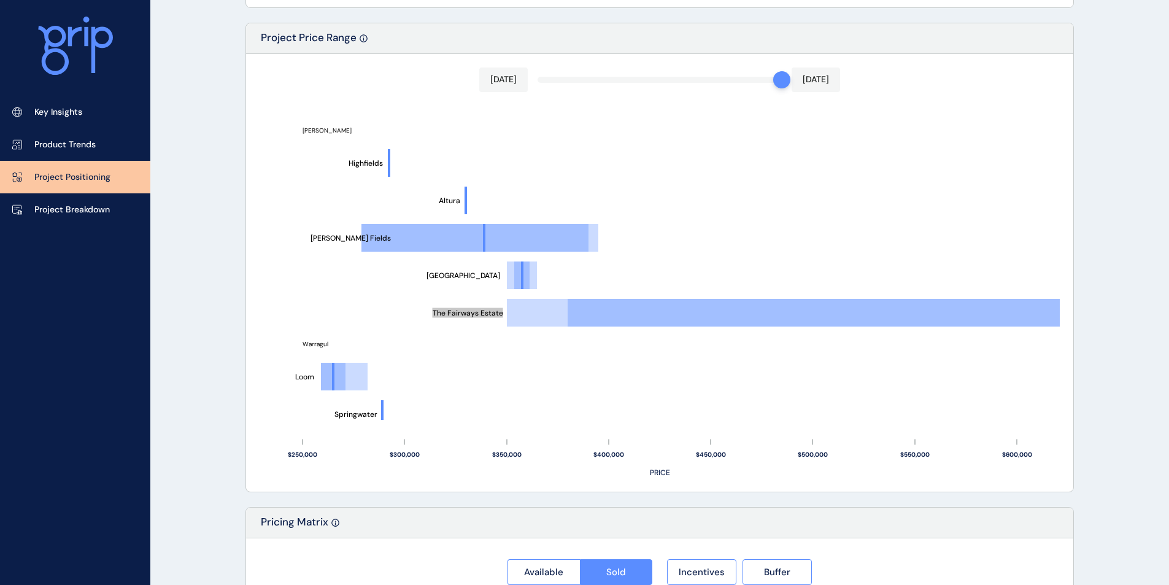
scroll to position [600, 0]
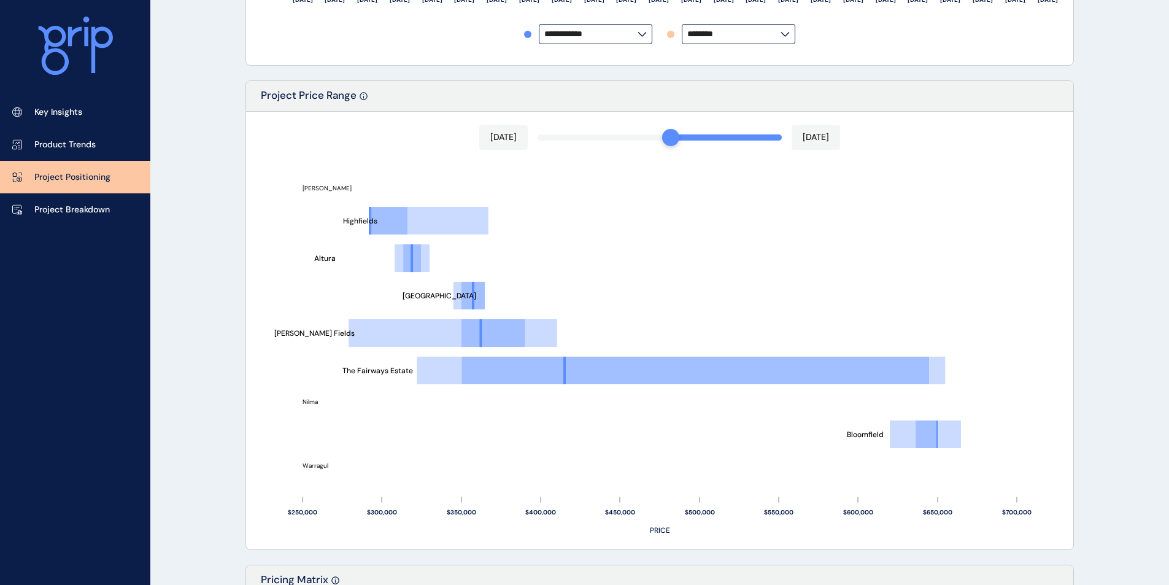
drag, startPoint x: 779, startPoint y: 139, endPoint x: 672, endPoint y: 143, distance: 107.5
click at [672, 143] on div at bounding box center [670, 137] width 17 height 17
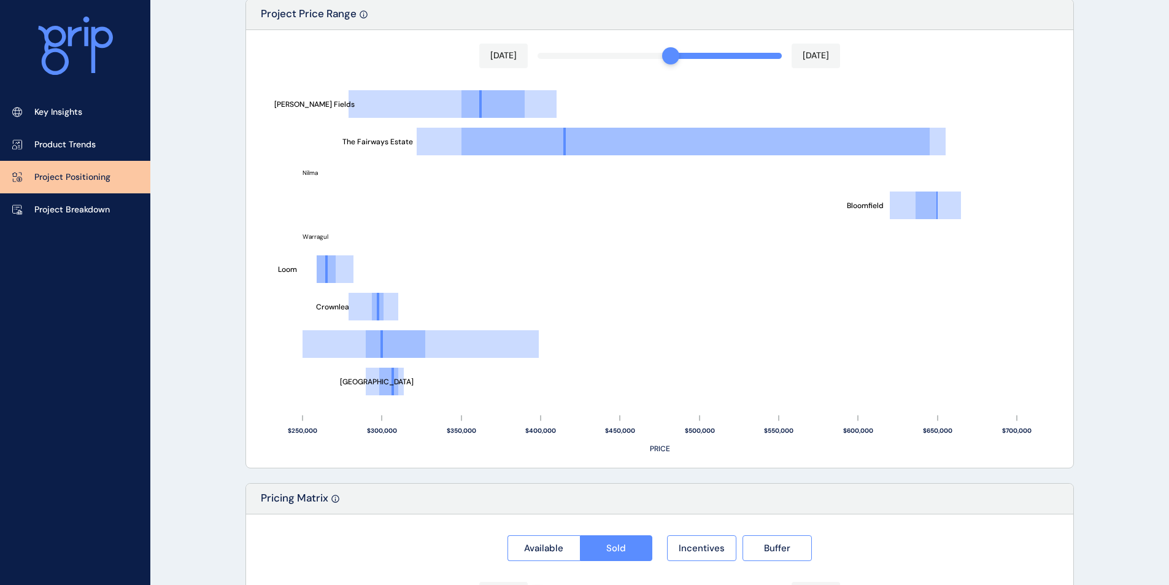
scroll to position [82, 0]
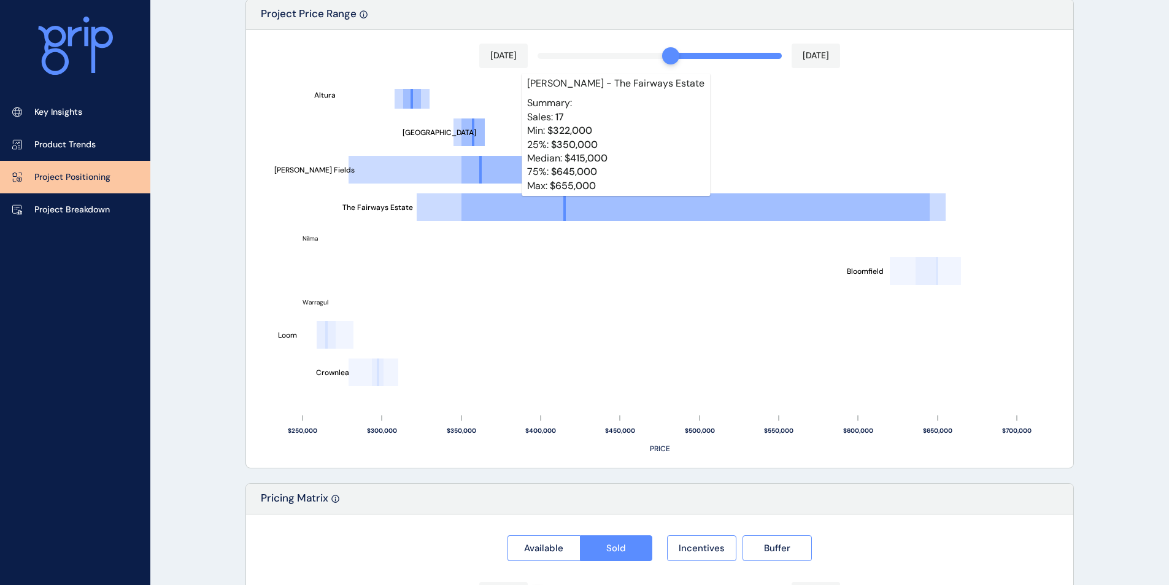
click at [592, 204] on rect at bounding box center [696, 207] width 468 height 28
click at [606, 204] on rect at bounding box center [696, 207] width 468 height 28
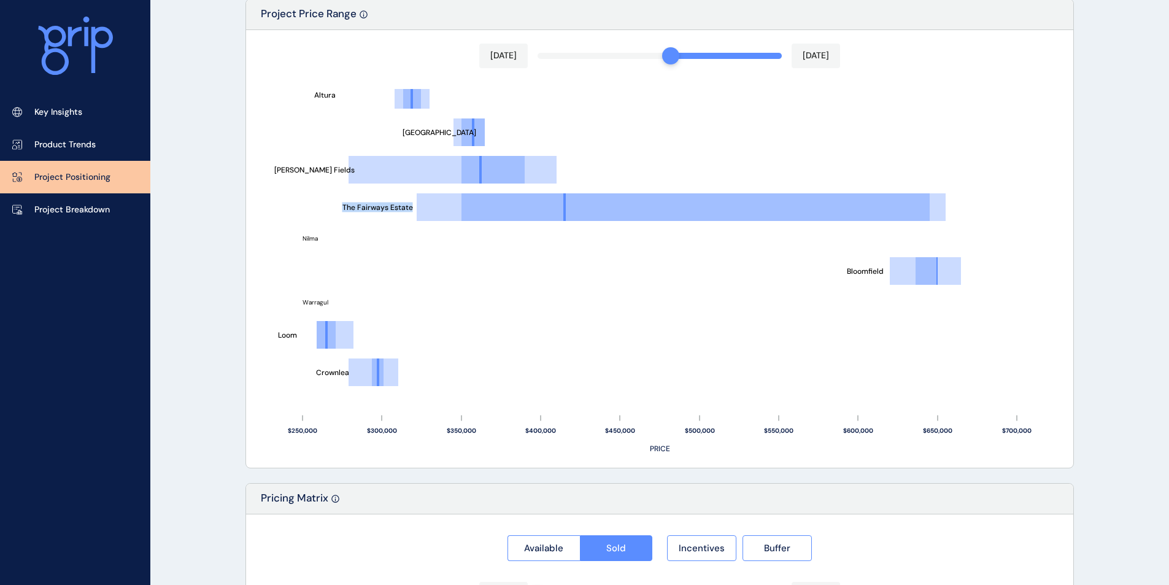
drag, startPoint x: 344, startPoint y: 207, endPoint x: 410, endPoint y: 209, distance: 66.3
click at [410, 209] on text "The Fairways Estate" at bounding box center [378, 208] width 71 height 10
copy text "The Fairways Estate"
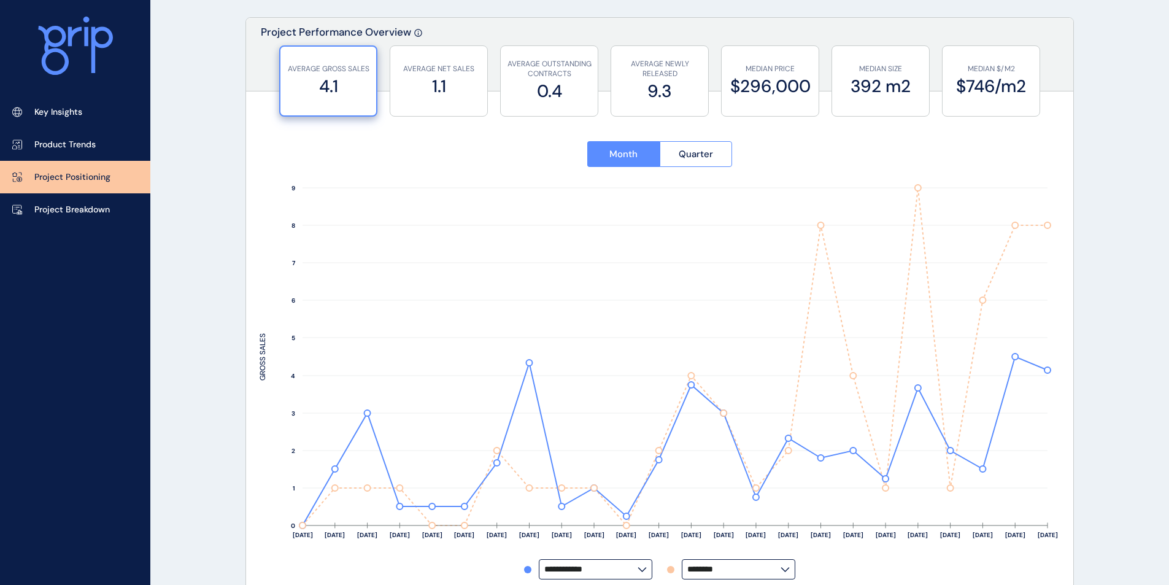
scroll to position [0, 0]
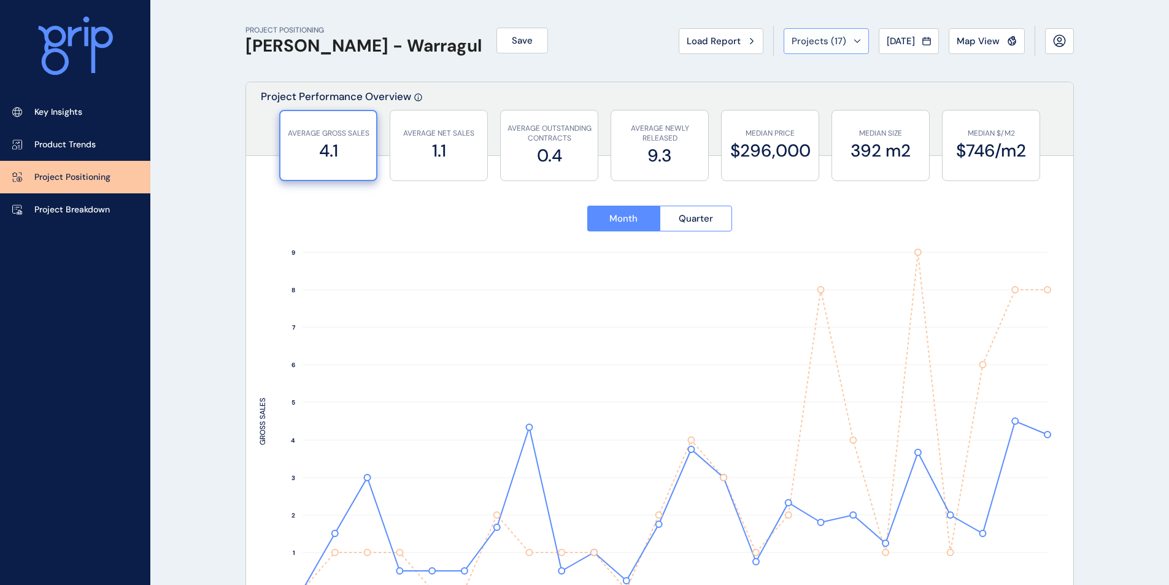
click at [823, 42] on span "Projects ( 17 )" at bounding box center [819, 41] width 55 height 12
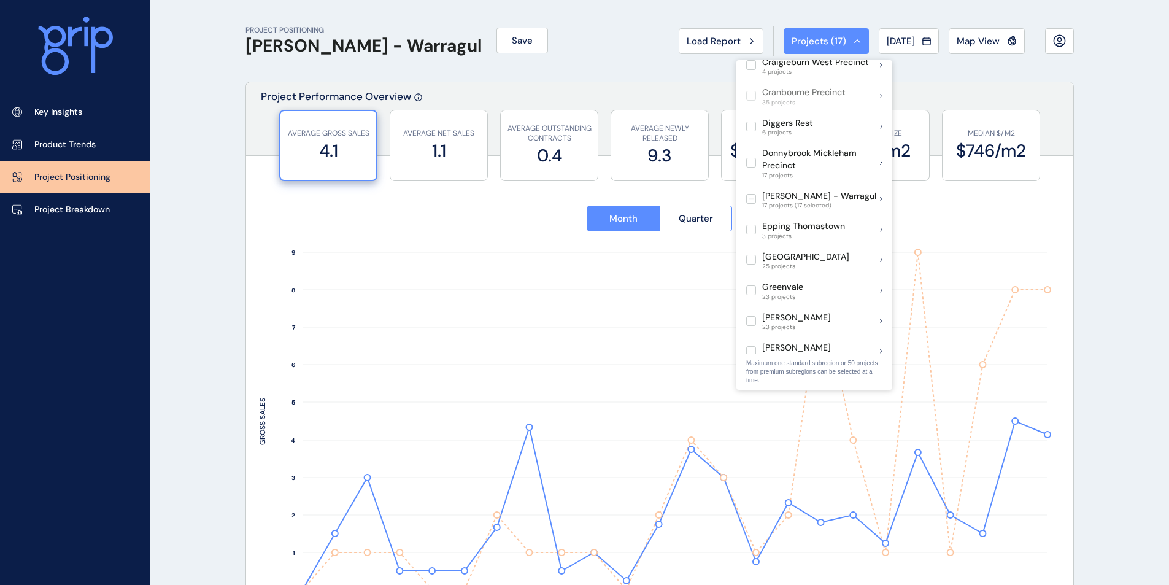
scroll to position [327, 0]
click at [752, 193] on label at bounding box center [751, 198] width 10 height 10
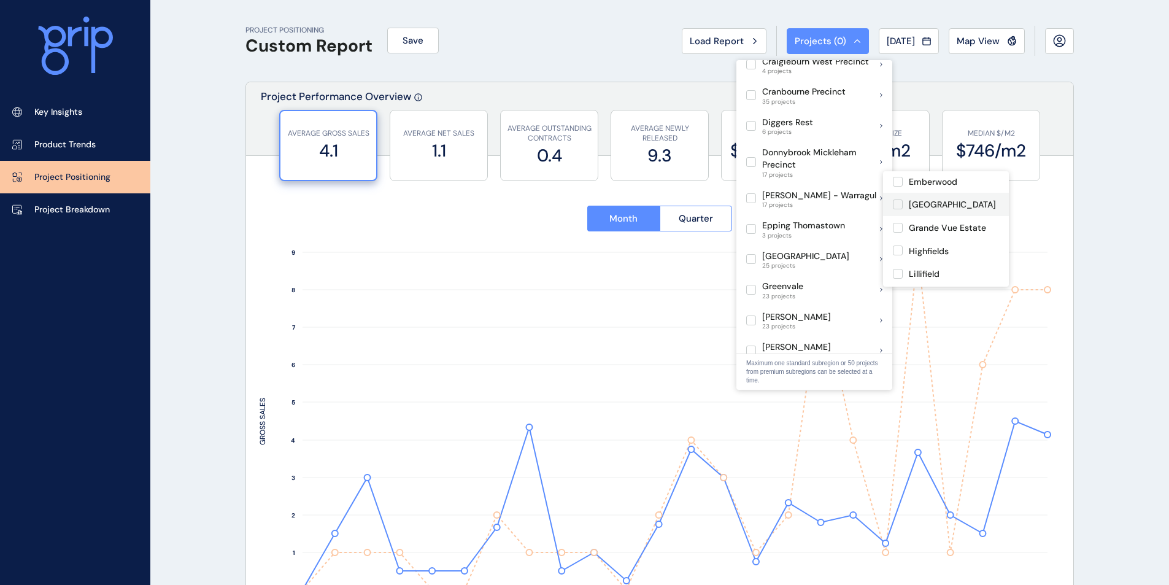
scroll to position [301, 0]
click at [894, 201] on label at bounding box center [898, 206] width 10 height 10
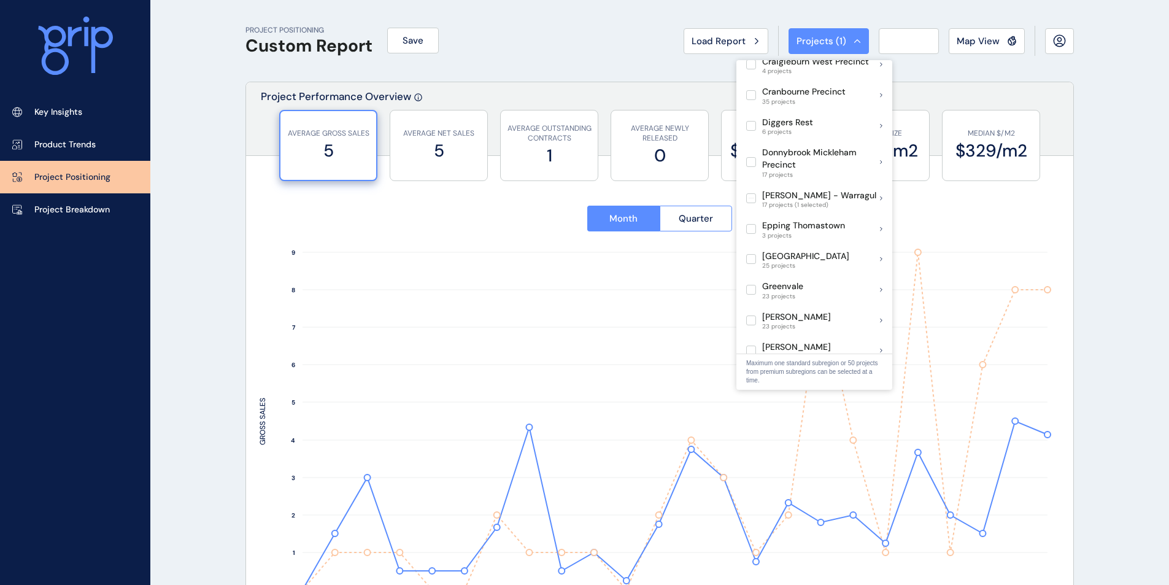
type input "**********"
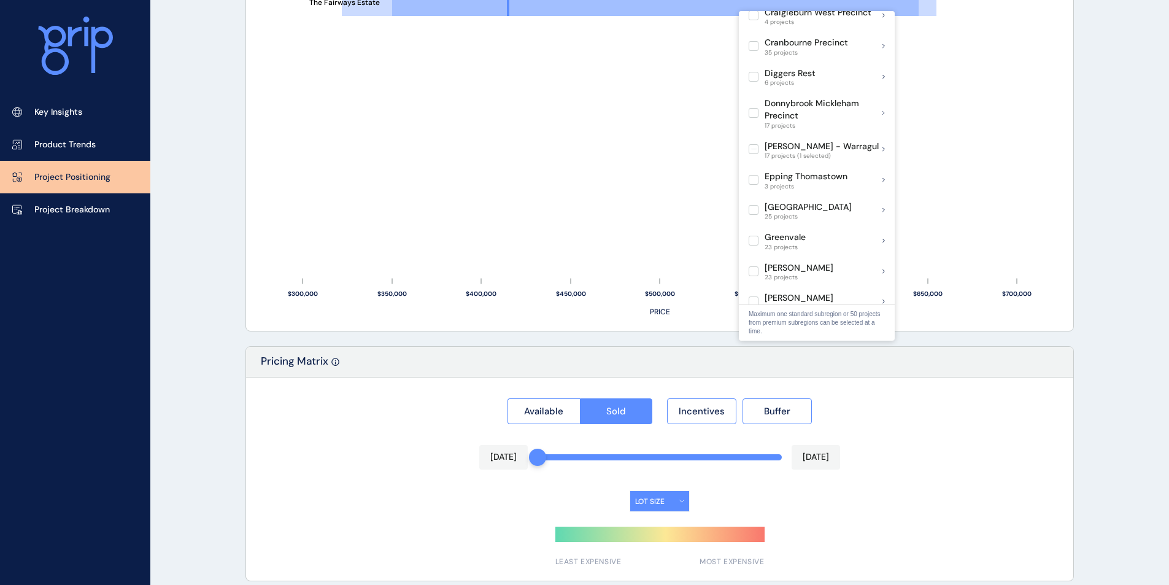
scroll to position [829, 0]
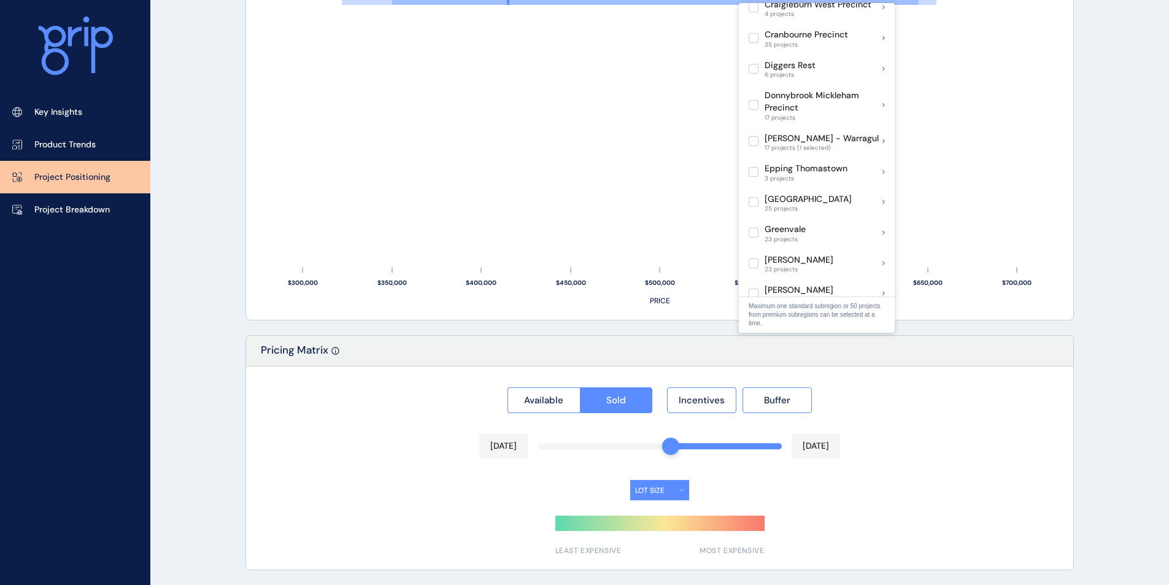
drag, startPoint x: 541, startPoint y: 451, endPoint x: 664, endPoint y: 452, distance: 123.4
click at [664, 452] on div at bounding box center [670, 446] width 17 height 17
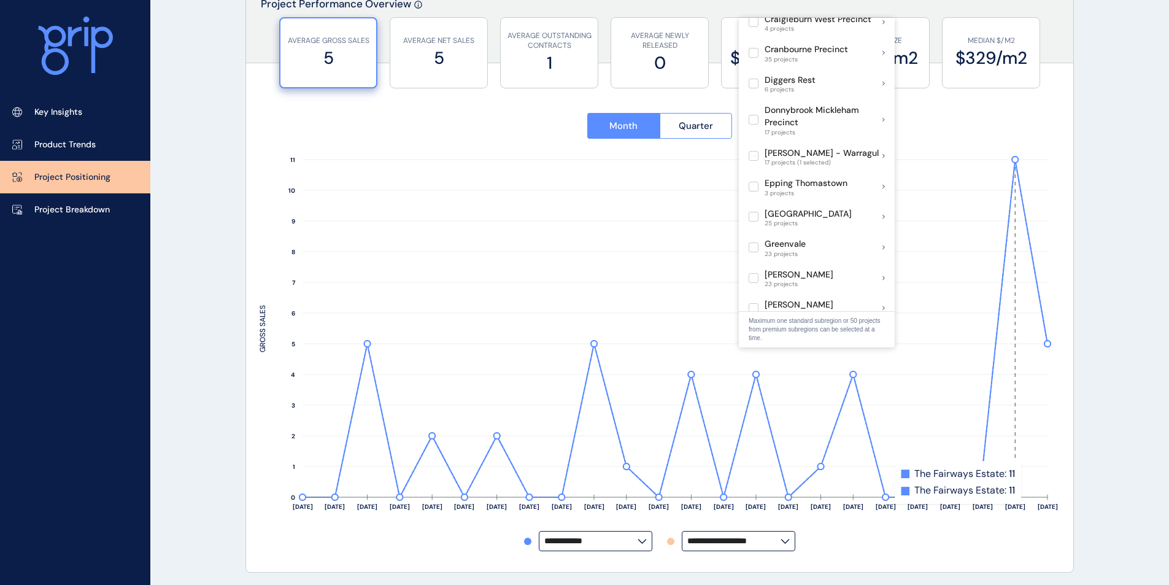
scroll to position [420, 0]
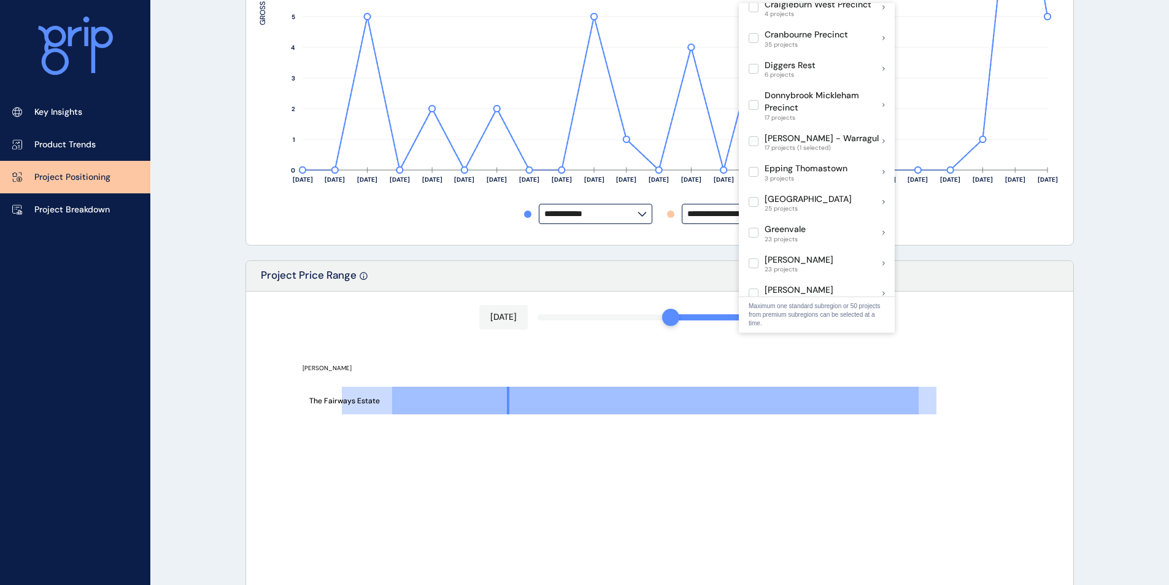
click at [1110, 327] on div "PROJECT POSITIONING Custom Report Save Load Report Projects ( 1 ) [DATE] 2025 <…" at bounding box center [584, 287] width 1169 height 1414
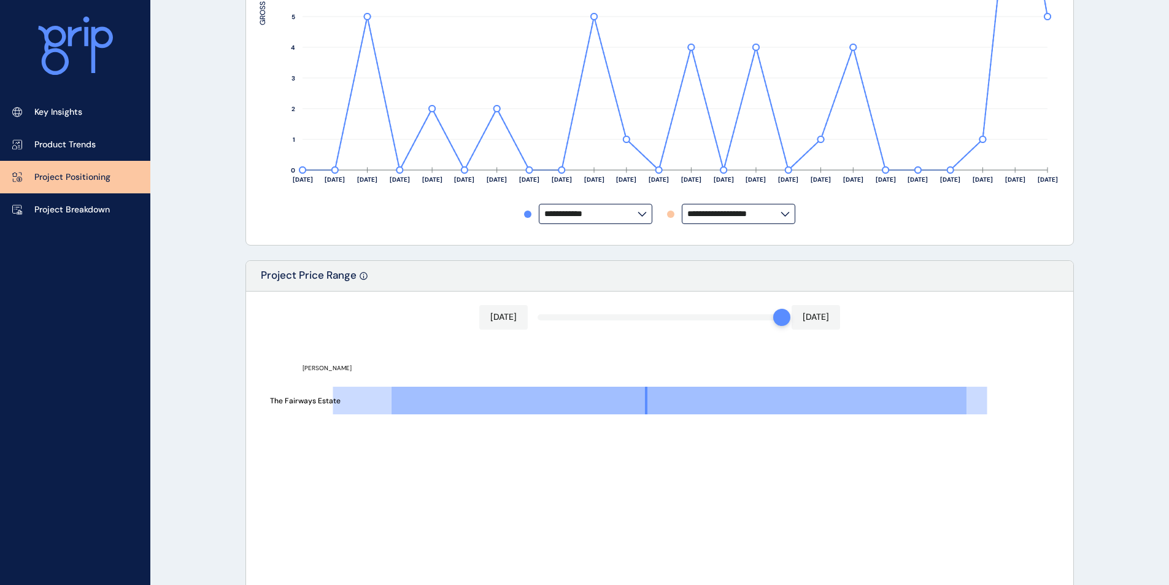
drag, startPoint x: 672, startPoint y: 316, endPoint x: 789, endPoint y: 328, distance: 117.8
click at [789, 328] on div "[DATE] [DATE]" at bounding box center [659, 317] width 361 height 25
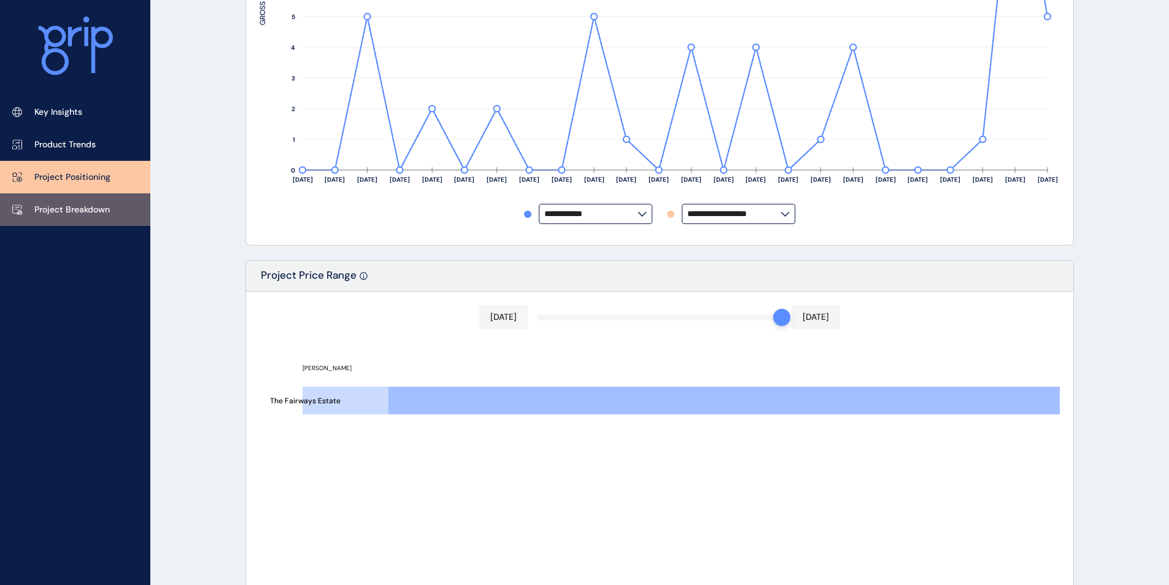
click at [92, 214] on p "Project Breakdown" at bounding box center [72, 210] width 76 height 12
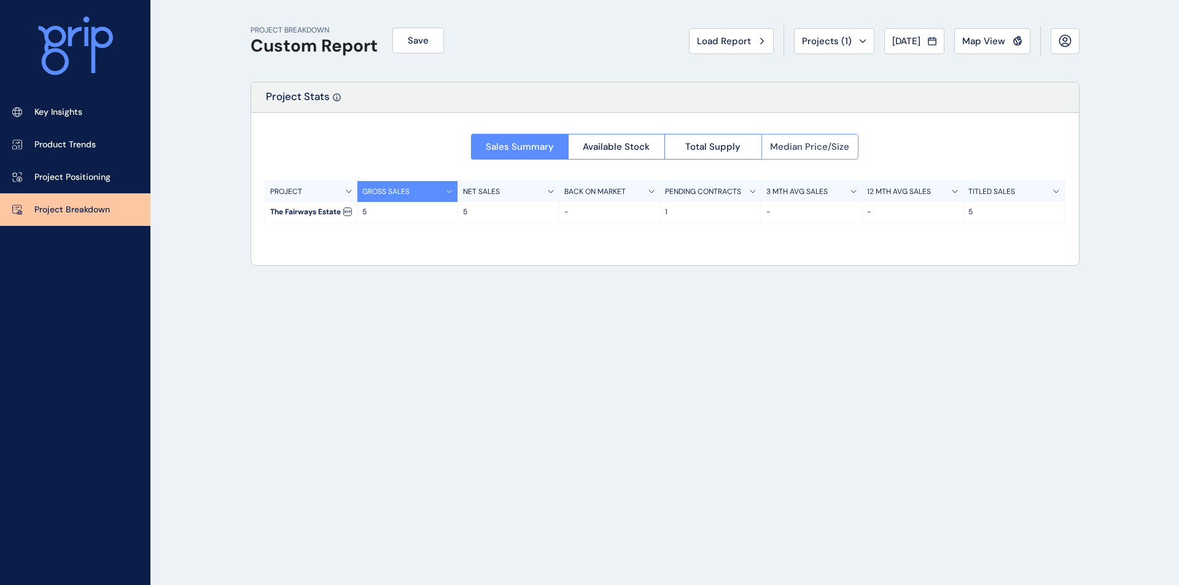
click at [805, 146] on span "Median Price/Size" at bounding box center [809, 147] width 79 height 12
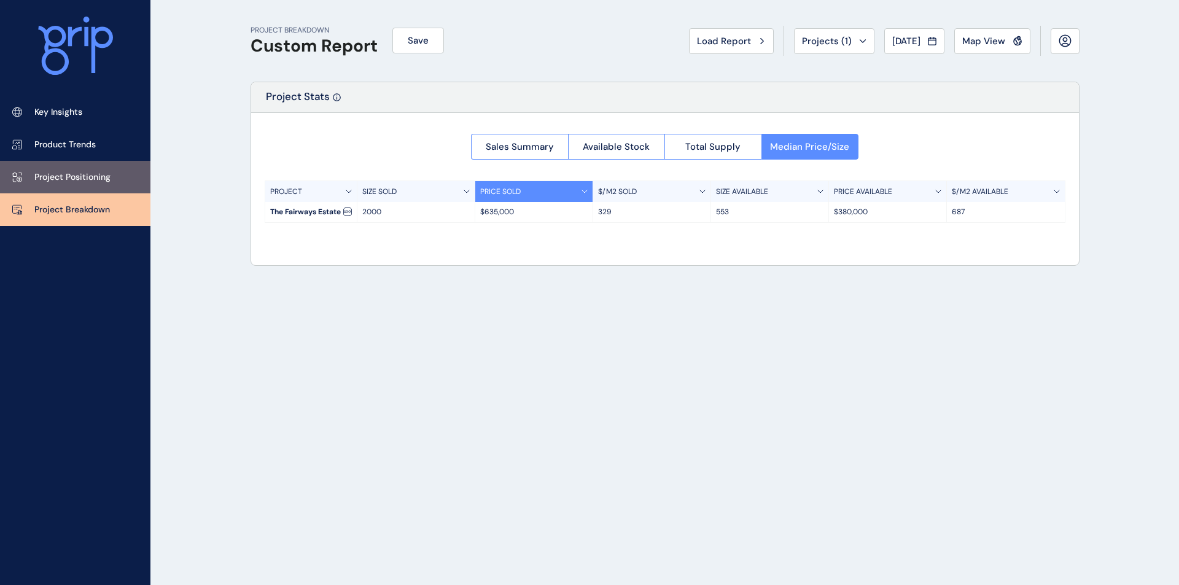
click at [107, 179] on p "Project Positioning" at bounding box center [72, 177] width 76 height 12
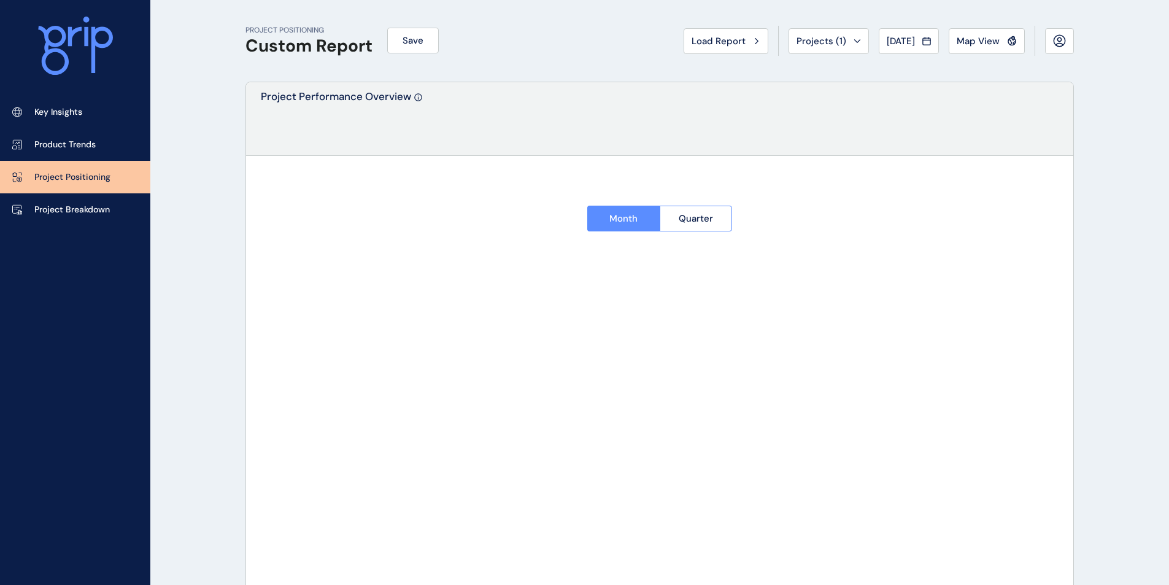
type input "**********"
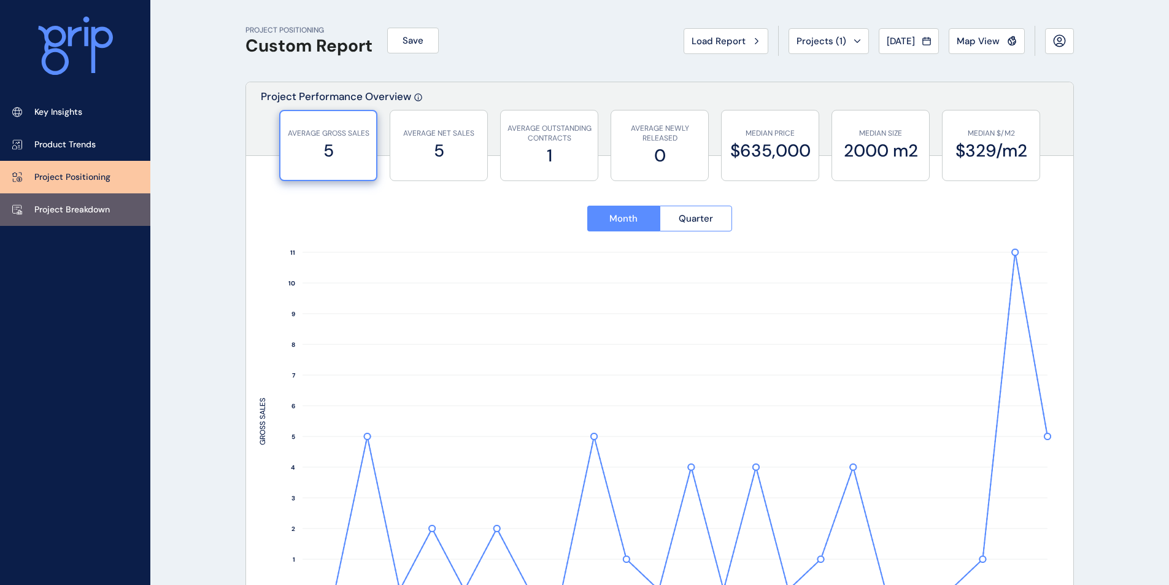
click at [104, 214] on p "Project Breakdown" at bounding box center [72, 210] width 76 height 12
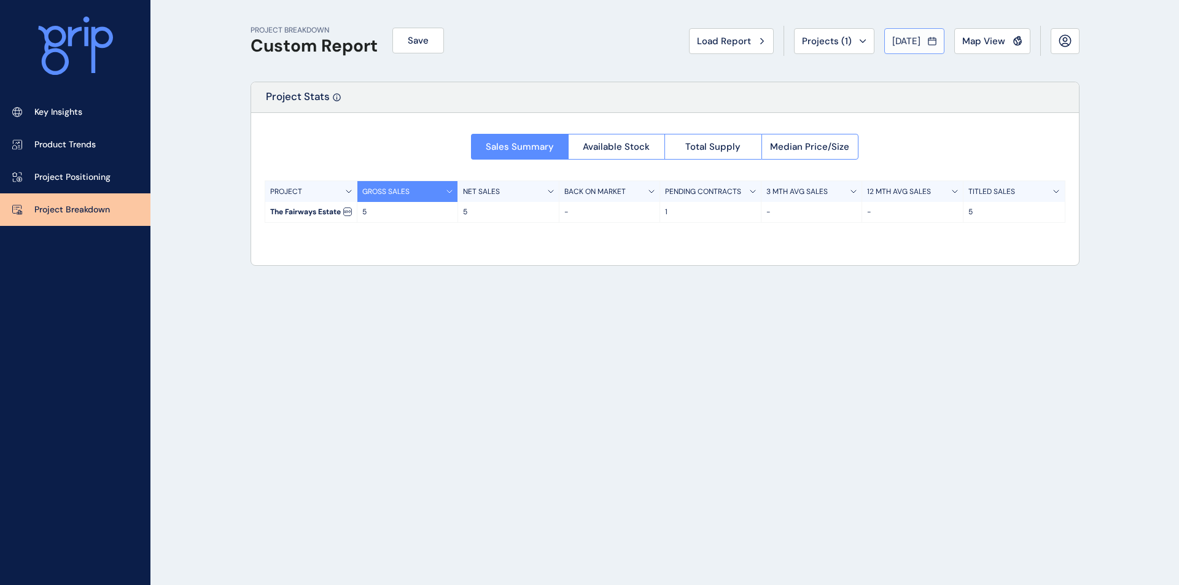
click at [913, 43] on span "[DATE]" at bounding box center [906, 41] width 28 height 12
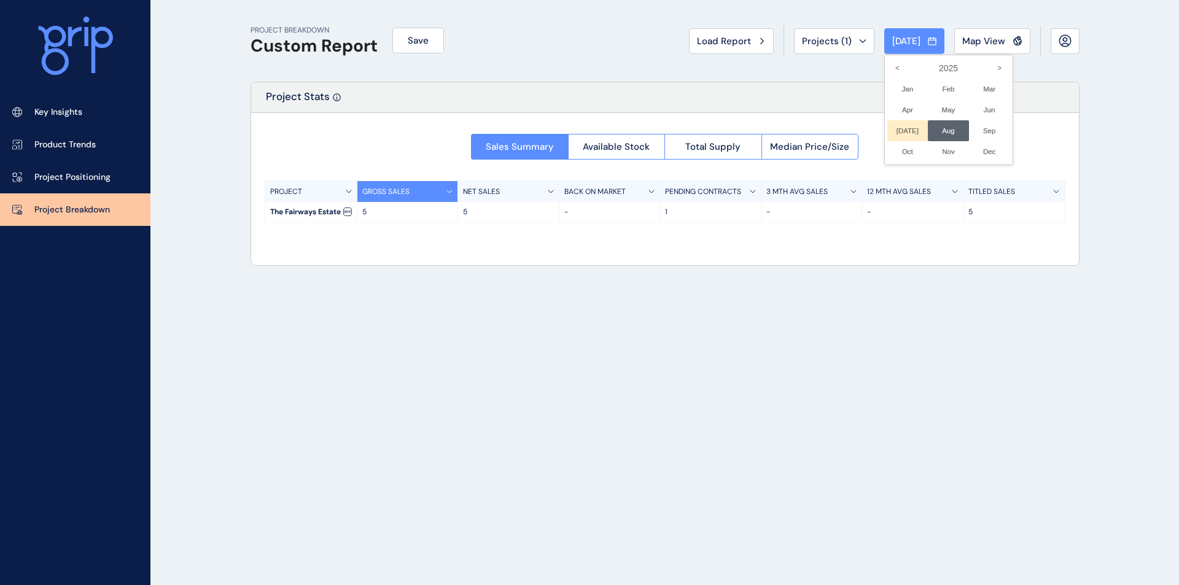
click at [897, 131] on li "[DATE] No report is available for this period. New months are usually published…" at bounding box center [907, 130] width 41 height 21
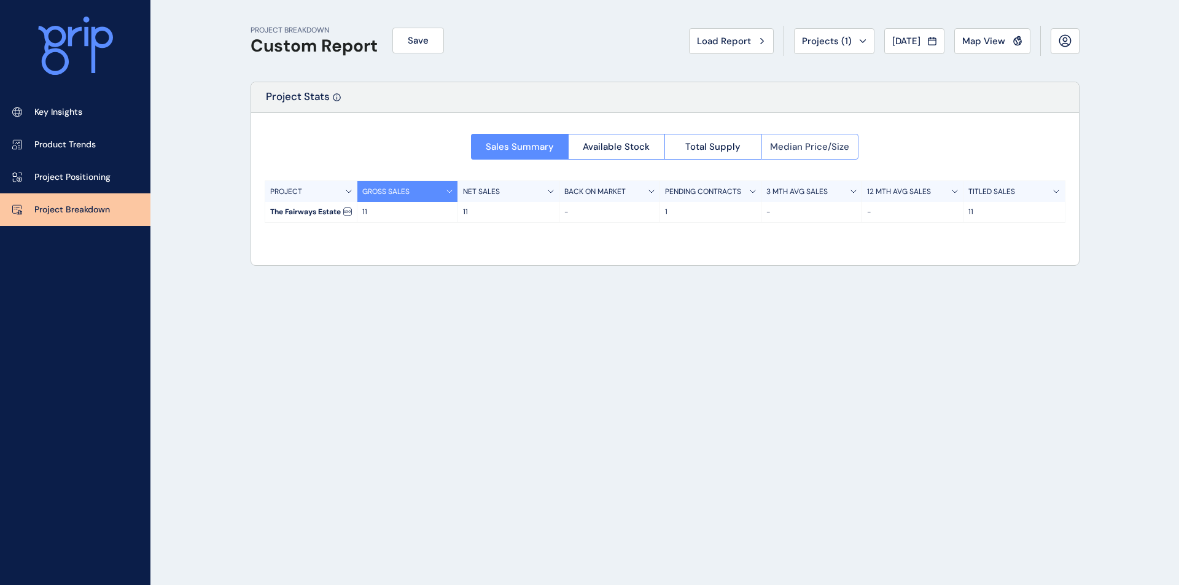
click at [818, 145] on span "Median Price/Size" at bounding box center [809, 147] width 79 height 12
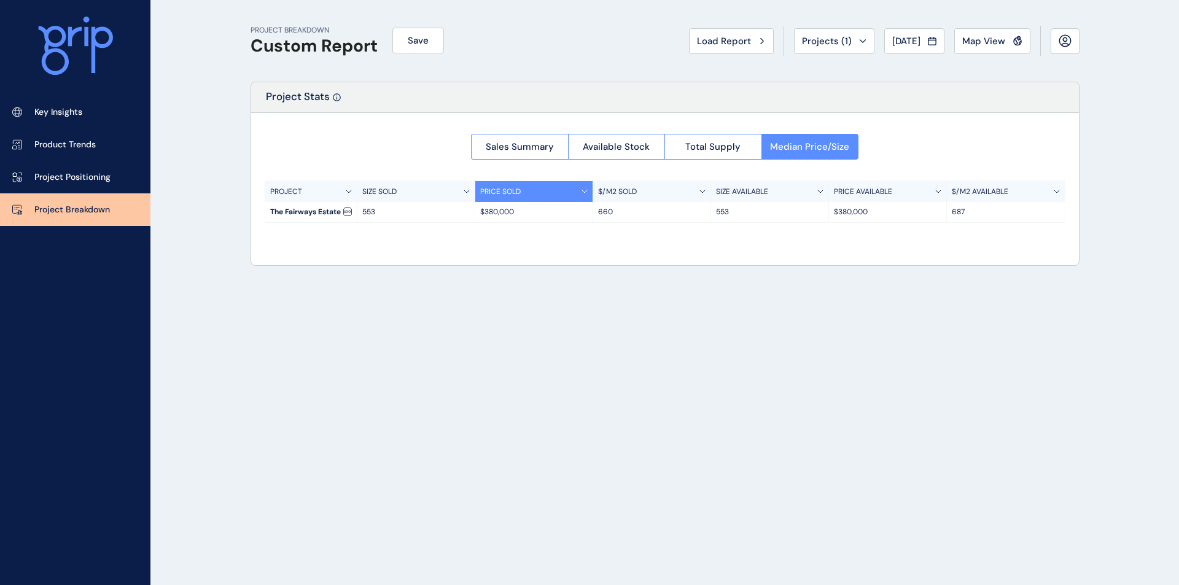
click at [932, 192] on div "PRICE AVAILABLE" at bounding box center [888, 191] width 118 height 21
click at [939, 192] on icon at bounding box center [938, 191] width 5 height 2
click at [866, 265] on div "Project Stats Sales Summary Available Stock Total Supply Median Price/Size PROJ…" at bounding box center [664, 174] width 829 height 184
click at [757, 249] on div "Project Stats Sales Summary Available Stock Total Supply Median Price/Size PROJ…" at bounding box center [664, 174] width 829 height 184
click at [823, 42] on span "Projects ( 1 )" at bounding box center [827, 41] width 50 height 12
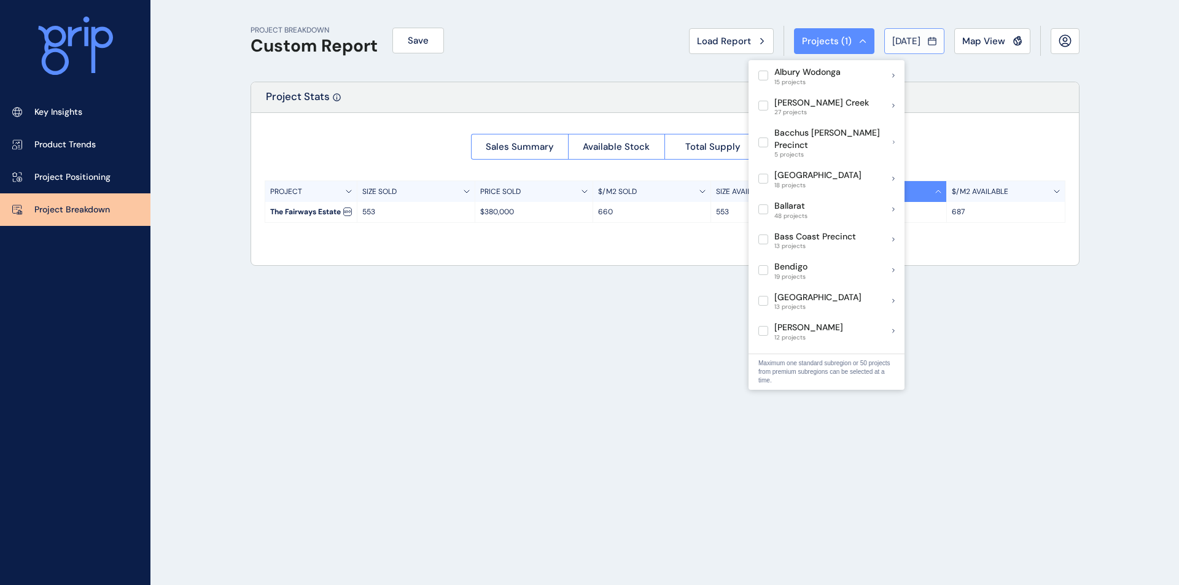
click at [924, 45] on div "[DATE]" at bounding box center [914, 41] width 44 height 12
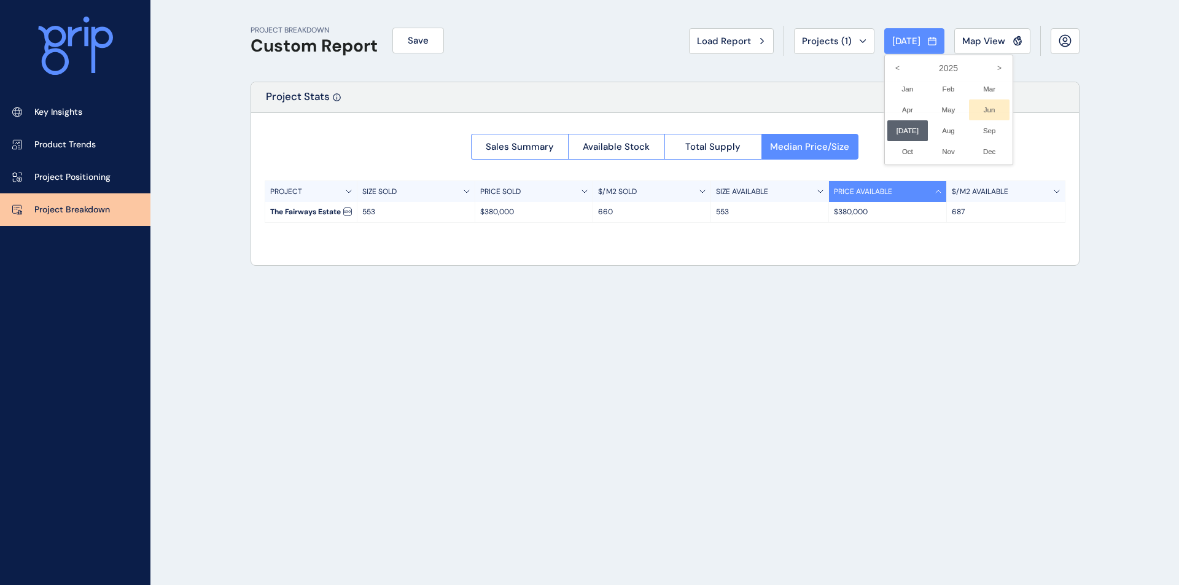
click at [980, 110] on li "Jun No report is available for this period. New months are usually published 5 …" at bounding box center [989, 109] width 41 height 21
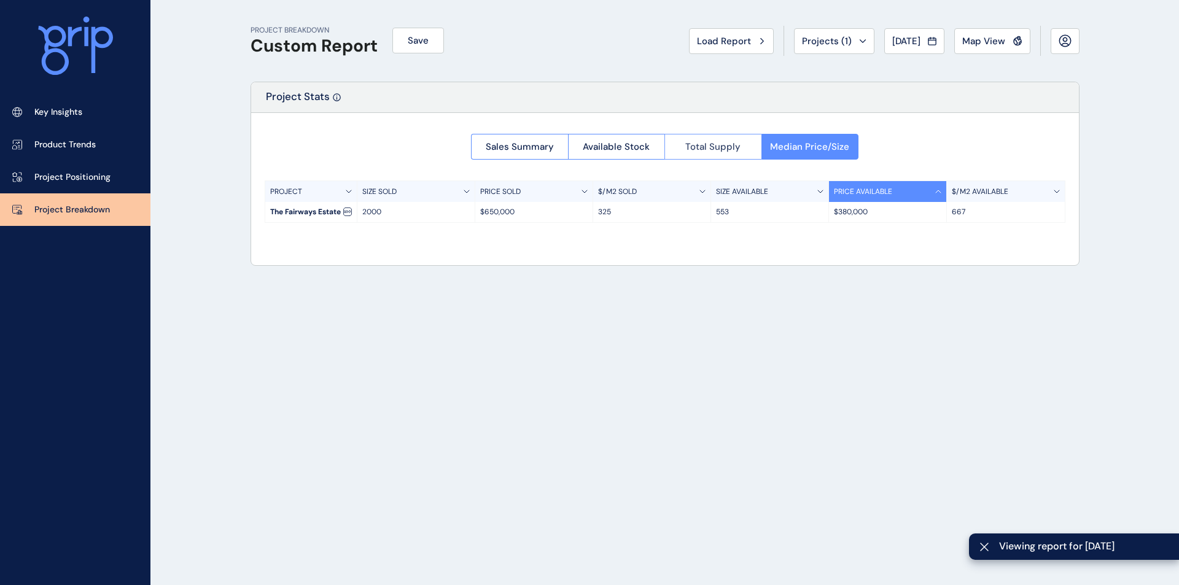
click at [718, 143] on span "Total Supply" at bounding box center [712, 147] width 55 height 12
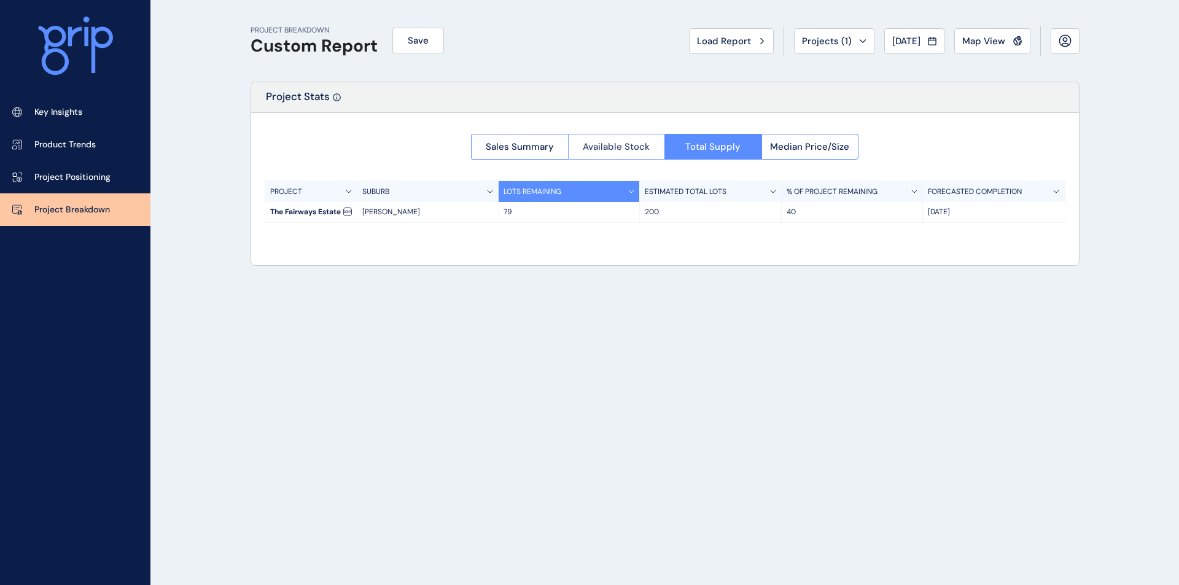
click at [622, 143] on span "Available Stock" at bounding box center [616, 147] width 67 height 12
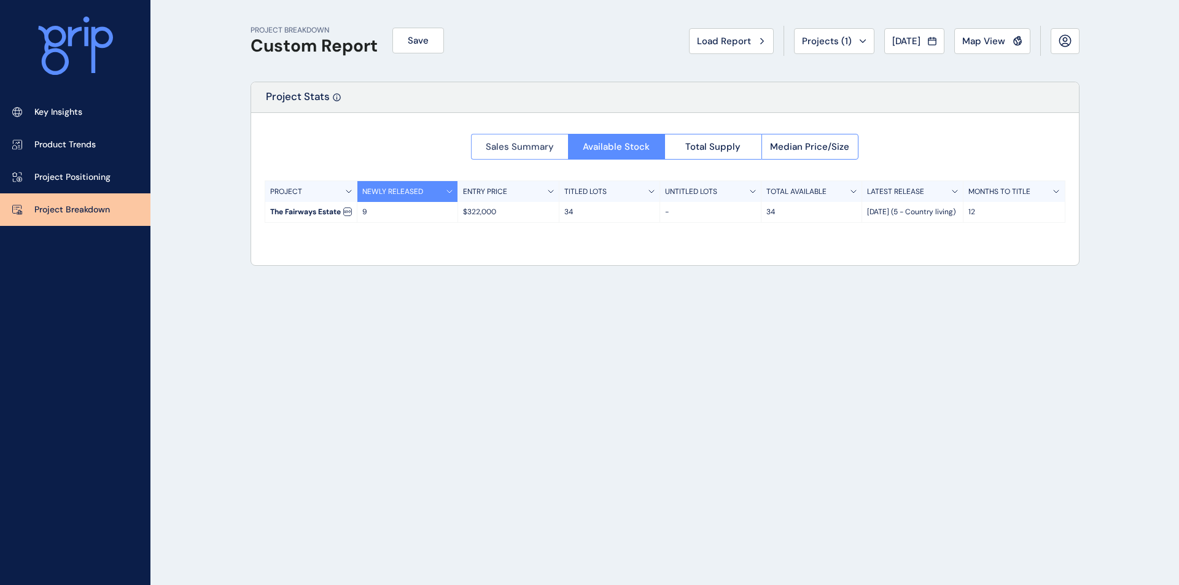
click at [522, 143] on span "Sales Summary" at bounding box center [520, 147] width 68 height 12
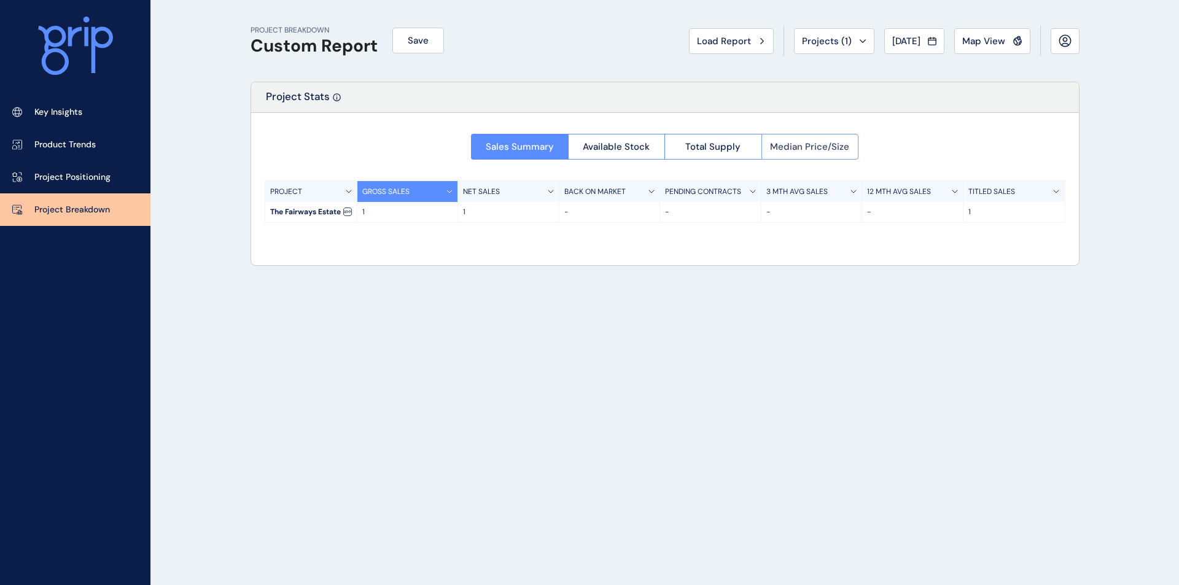
click at [815, 143] on span "Median Price/Size" at bounding box center [809, 147] width 79 height 12
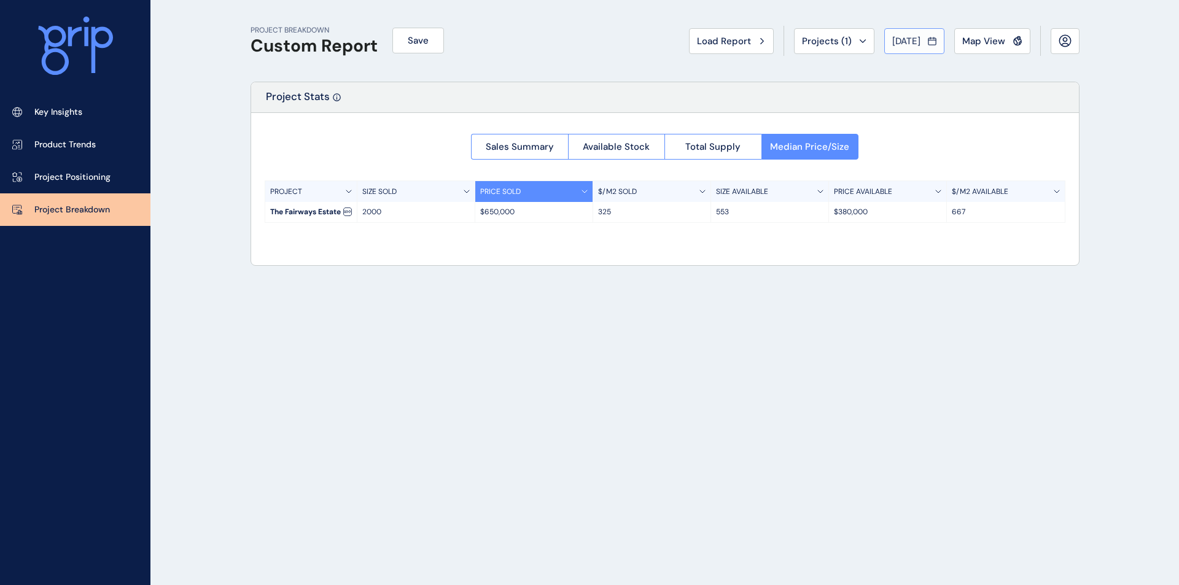
click at [910, 45] on span "[DATE]" at bounding box center [906, 41] width 28 height 12
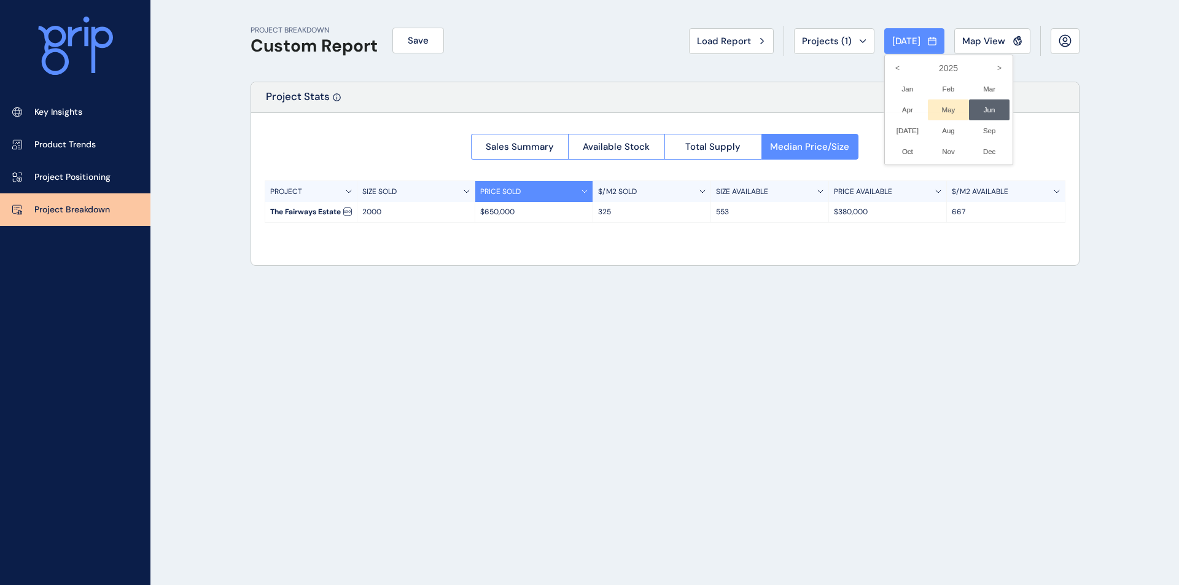
click at [937, 106] on li "May No report is available for this period. New months are usually published 5 …" at bounding box center [948, 109] width 41 height 21
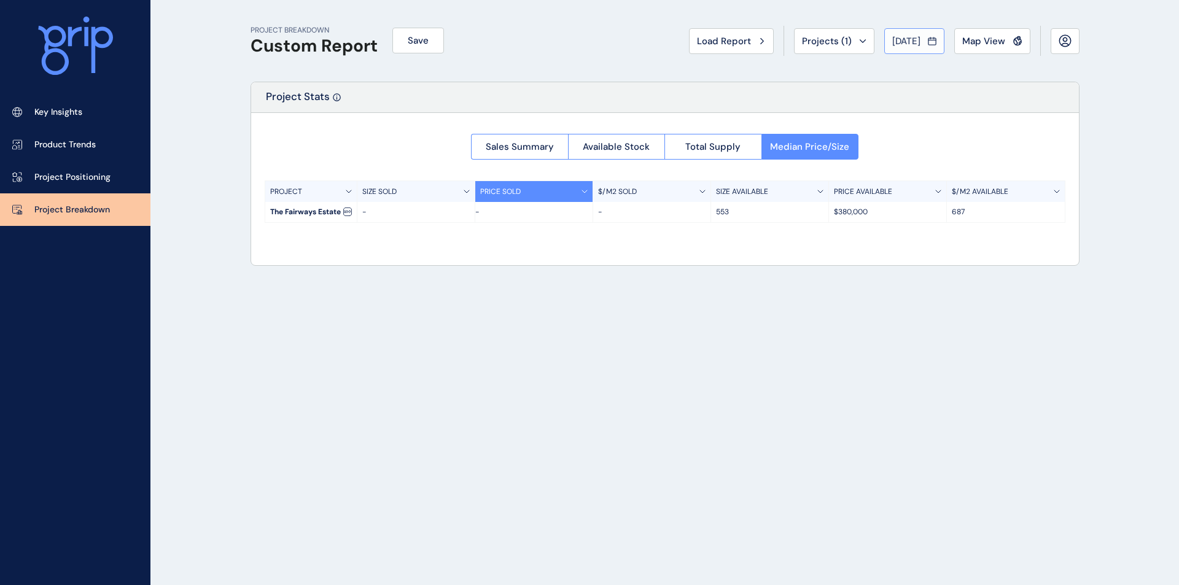
click at [905, 47] on span "[DATE]" at bounding box center [906, 41] width 28 height 12
click at [899, 107] on li "Apr No report is available for this period. New months are usually published 5 …" at bounding box center [907, 109] width 41 height 21
click at [909, 47] on span "[DATE]" at bounding box center [906, 41] width 28 height 12
click at [982, 88] on li "Mar No report is available for this period. New months are usually published 5 …" at bounding box center [989, 89] width 41 height 21
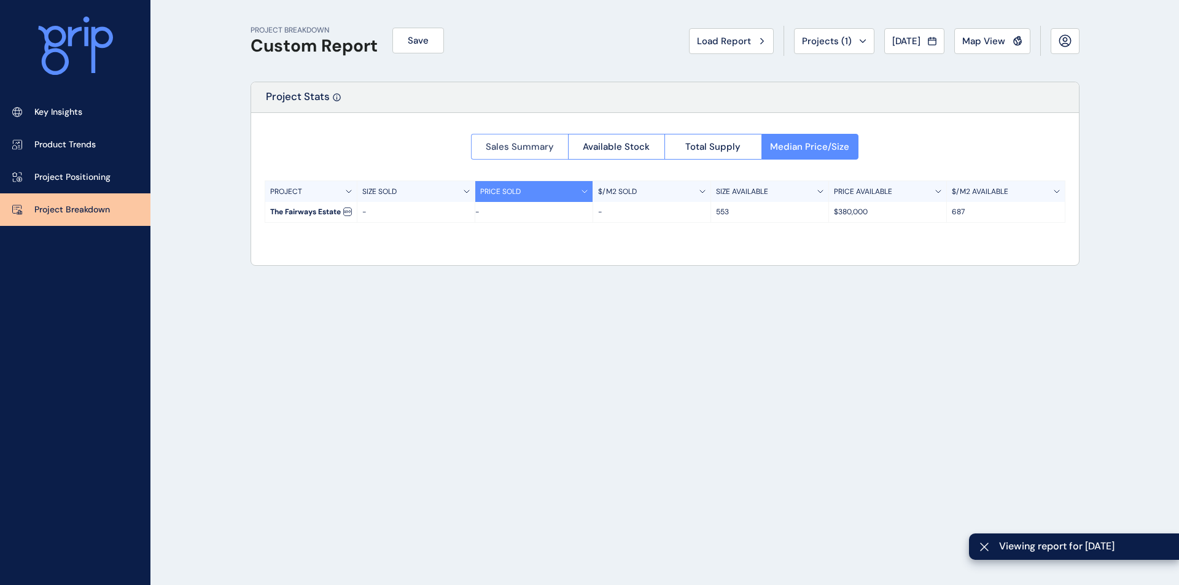
click at [520, 139] on button "Sales Summary" at bounding box center [519, 147] width 97 height 26
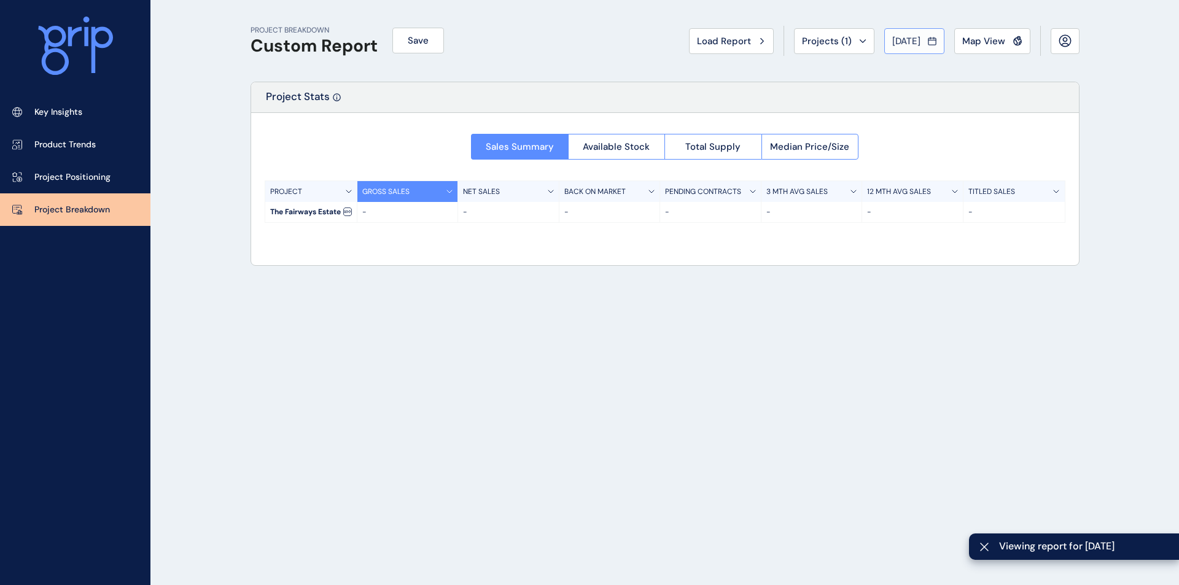
click at [909, 45] on span "[DATE]" at bounding box center [906, 41] width 28 height 12
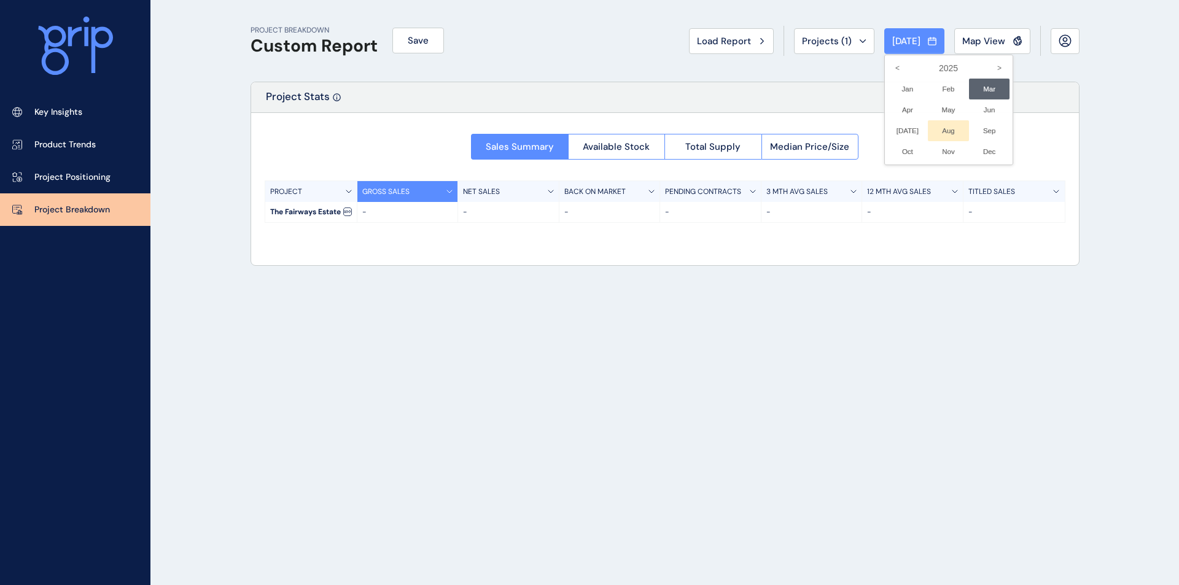
click at [929, 130] on li "Aug No report is available for this period. New months are usually published 5 …" at bounding box center [948, 130] width 41 height 21
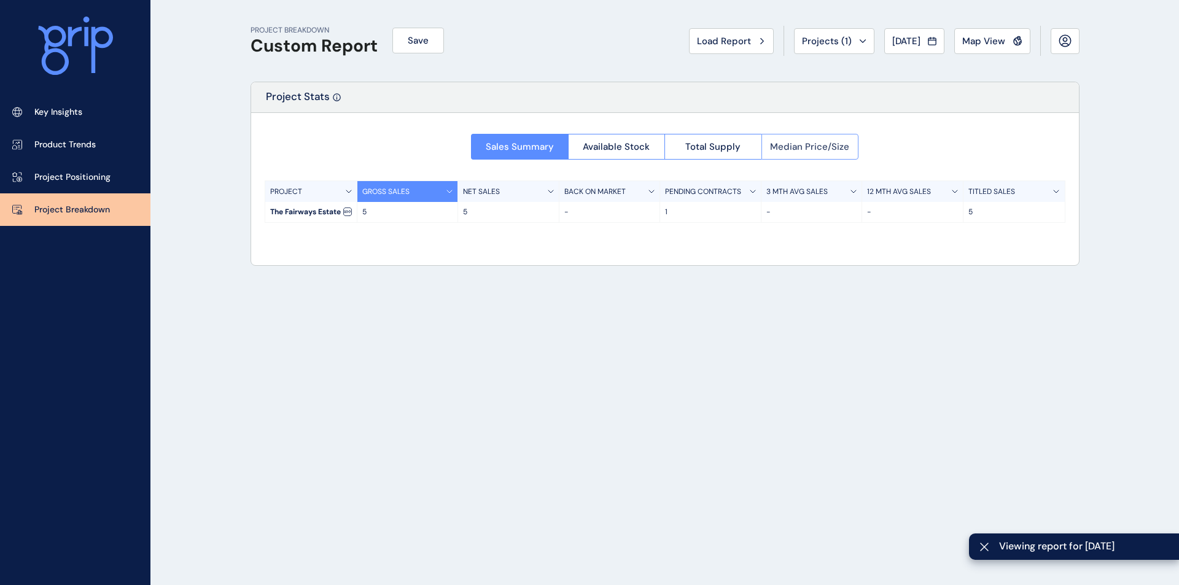
click at [813, 142] on span "Median Price/Size" at bounding box center [809, 147] width 79 height 12
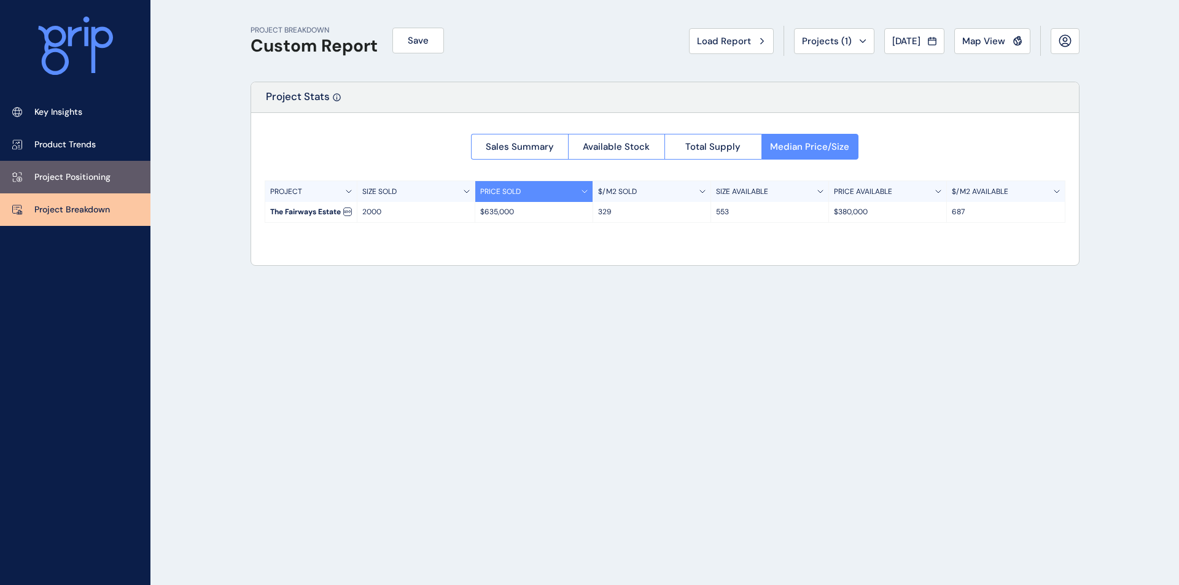
click at [78, 180] on p "Project Positioning" at bounding box center [72, 177] width 76 height 12
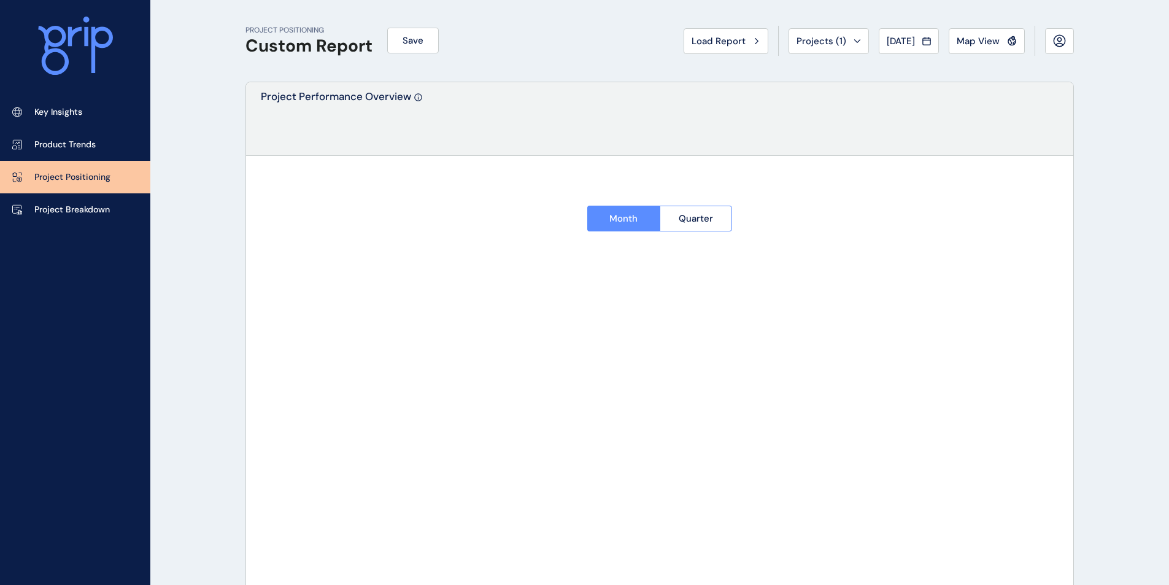
type input "**********"
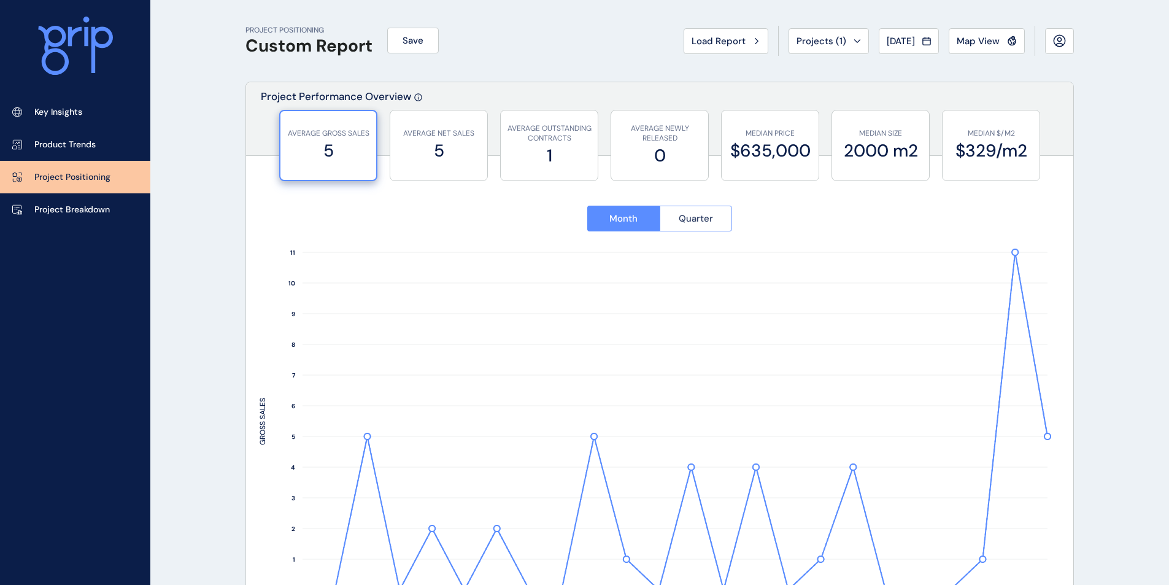
click at [702, 218] on span "Quarter" at bounding box center [696, 218] width 34 height 12
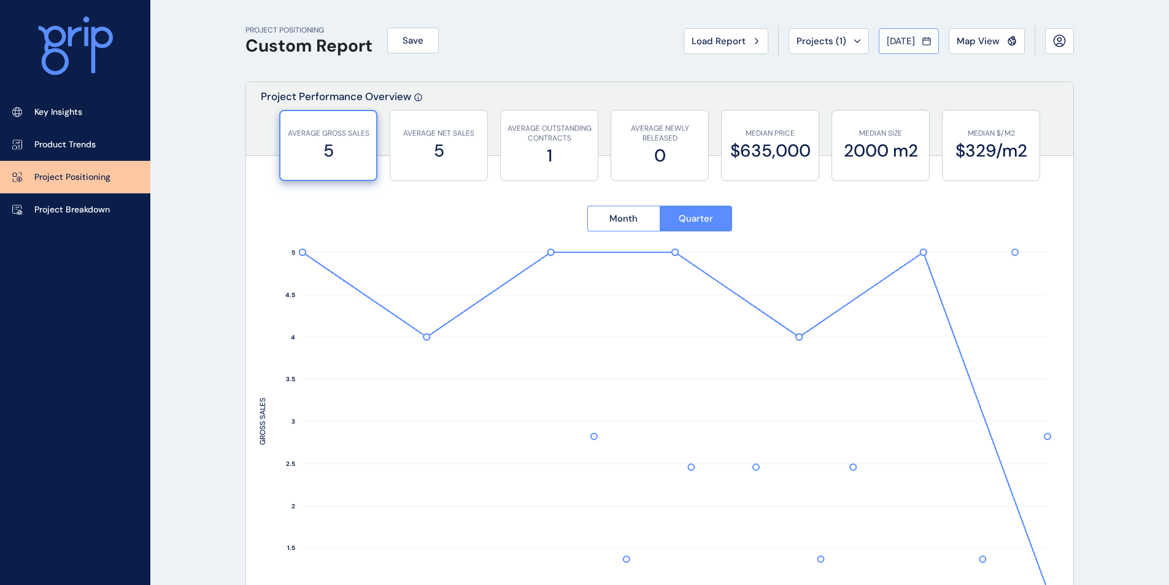
click at [927, 38] on icon at bounding box center [926, 41] width 7 height 7
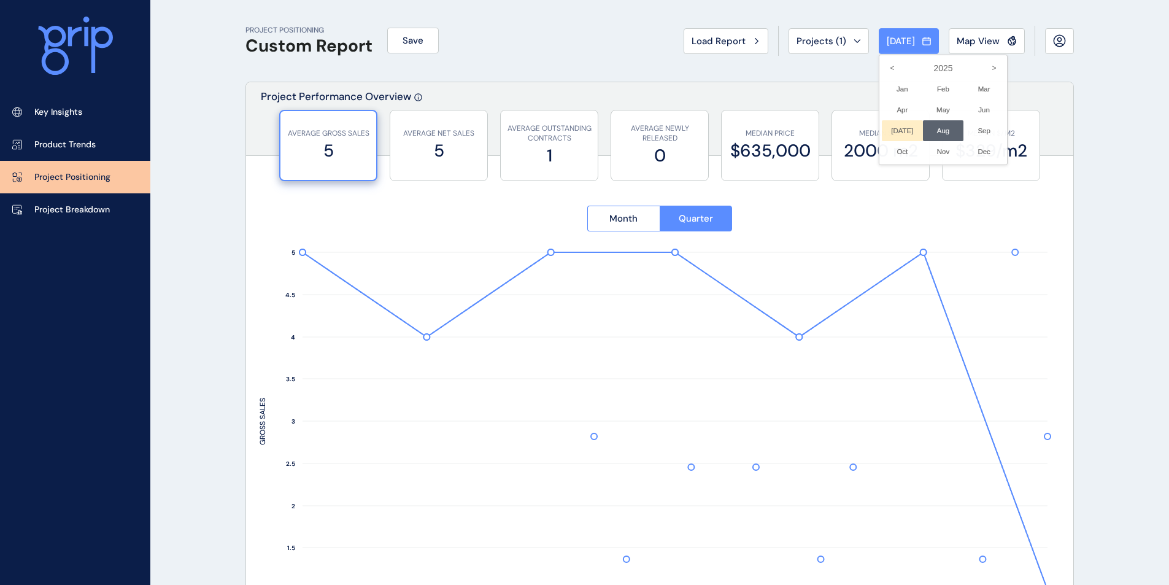
click at [891, 128] on li "[DATE] No report is available for this period. New months are usually published…" at bounding box center [902, 130] width 41 height 21
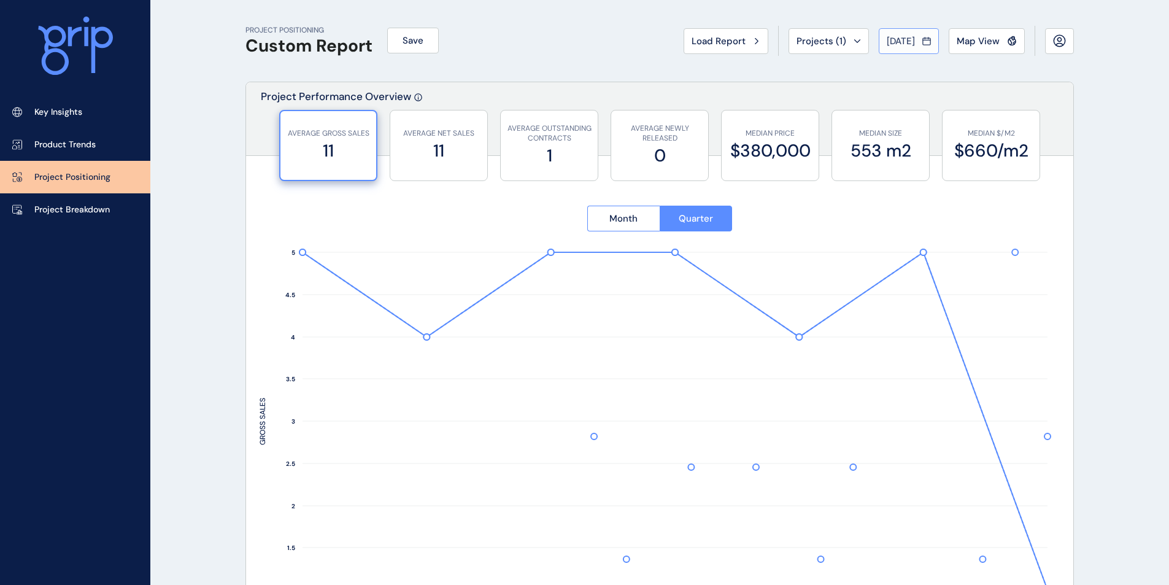
click at [926, 35] on icon at bounding box center [927, 41] width 9 height 12
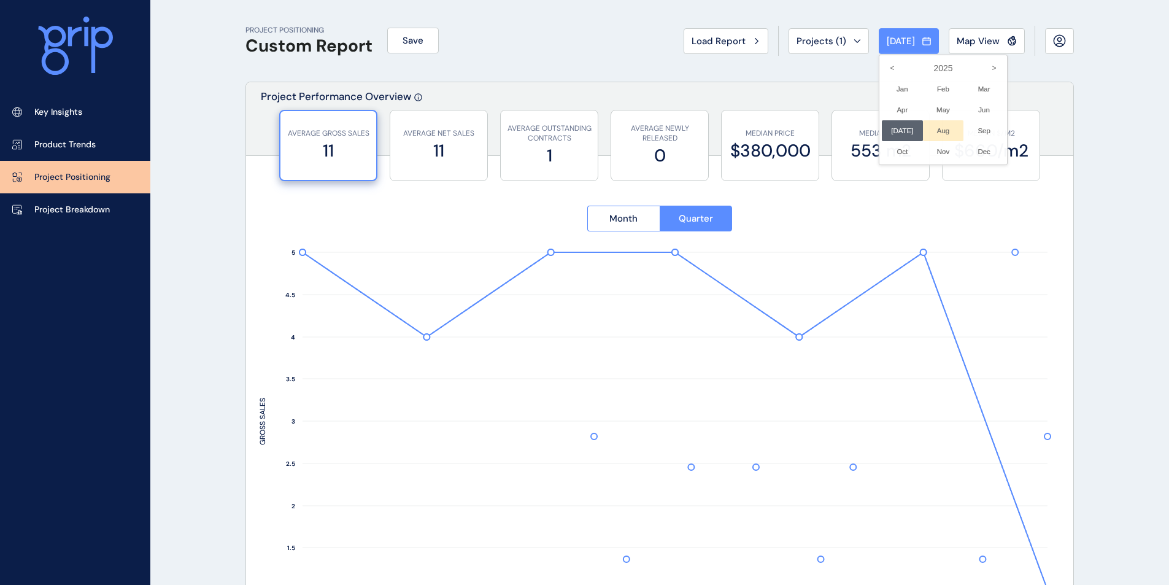
click at [933, 134] on li "Aug No report is available for this period. New months are usually published 5 …" at bounding box center [943, 130] width 41 height 21
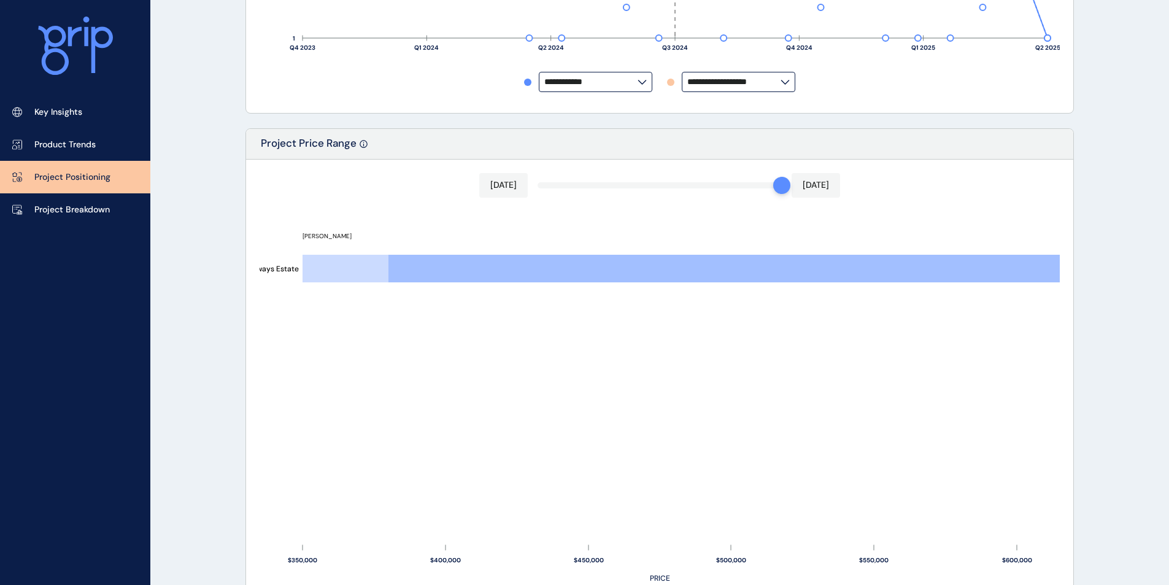
scroll to position [573, 0]
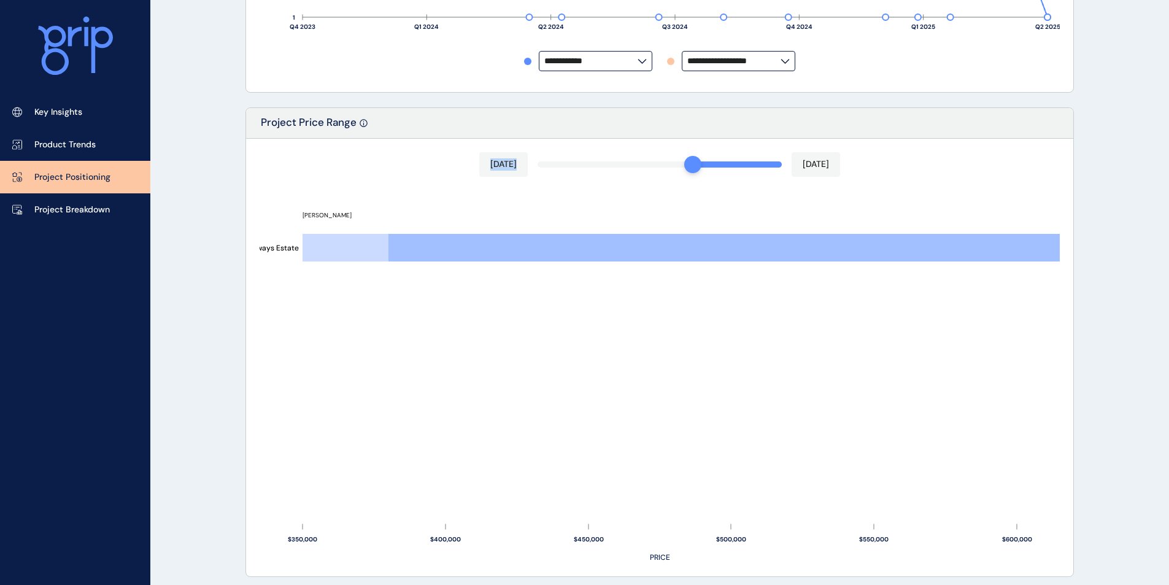
drag, startPoint x: 773, startPoint y: 170, endPoint x: 695, endPoint y: 171, distance: 78.6
click at [695, 171] on div "[DATE] [DATE] The Fairways Estate [PERSON_NAME] $350,000 $400,000 $450,000 $500…" at bounding box center [659, 358] width 827 height 438
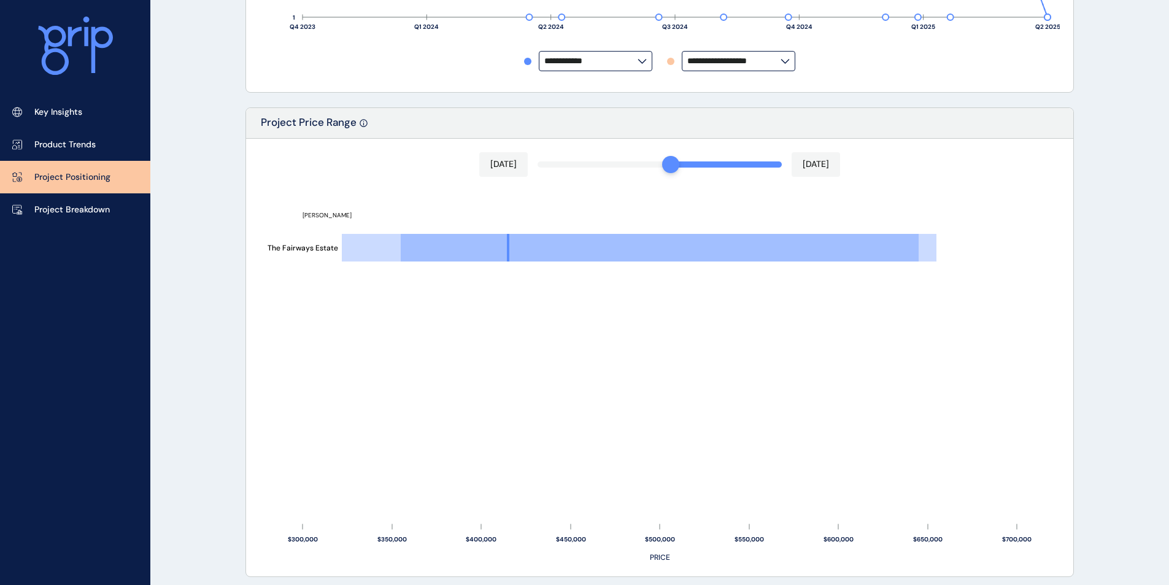
click at [665, 168] on div at bounding box center [659, 358] width 827 height 438
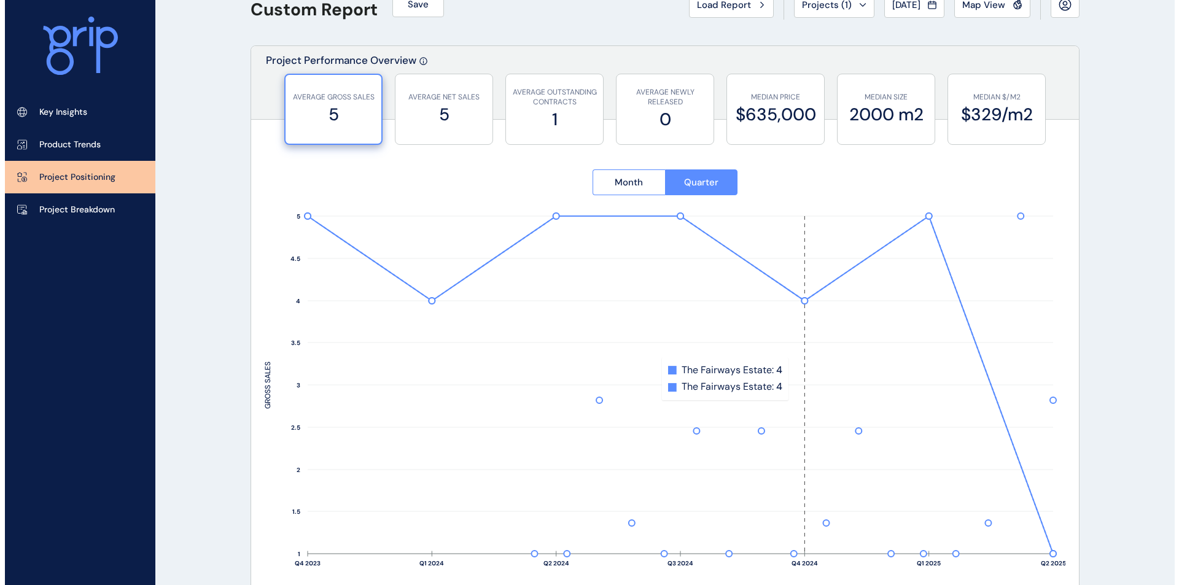
scroll to position [0, 0]
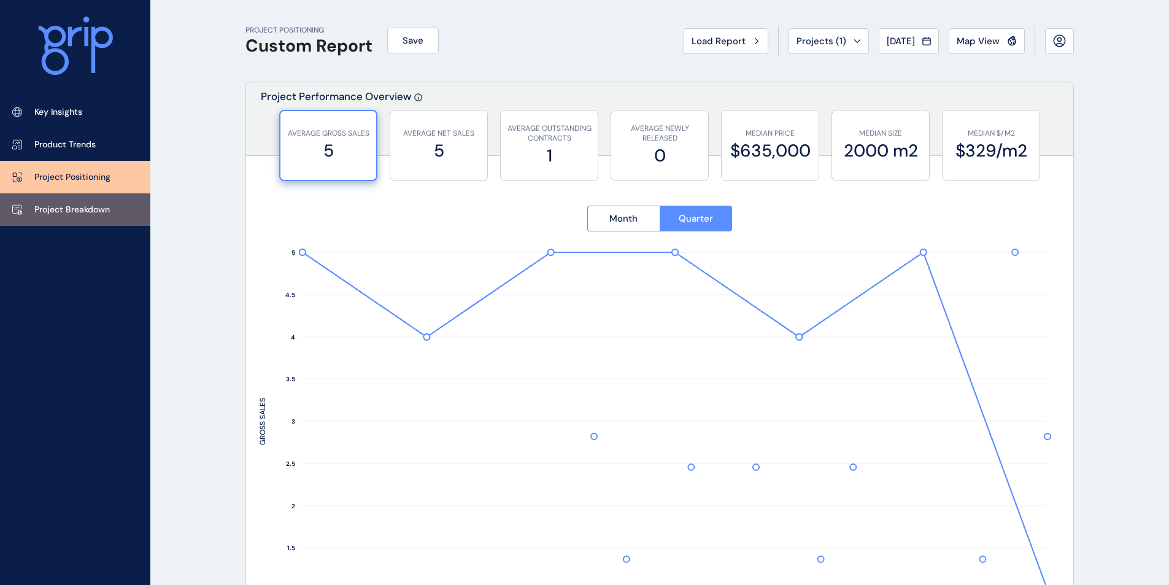
click at [69, 212] on p "Project Breakdown" at bounding box center [72, 210] width 76 height 12
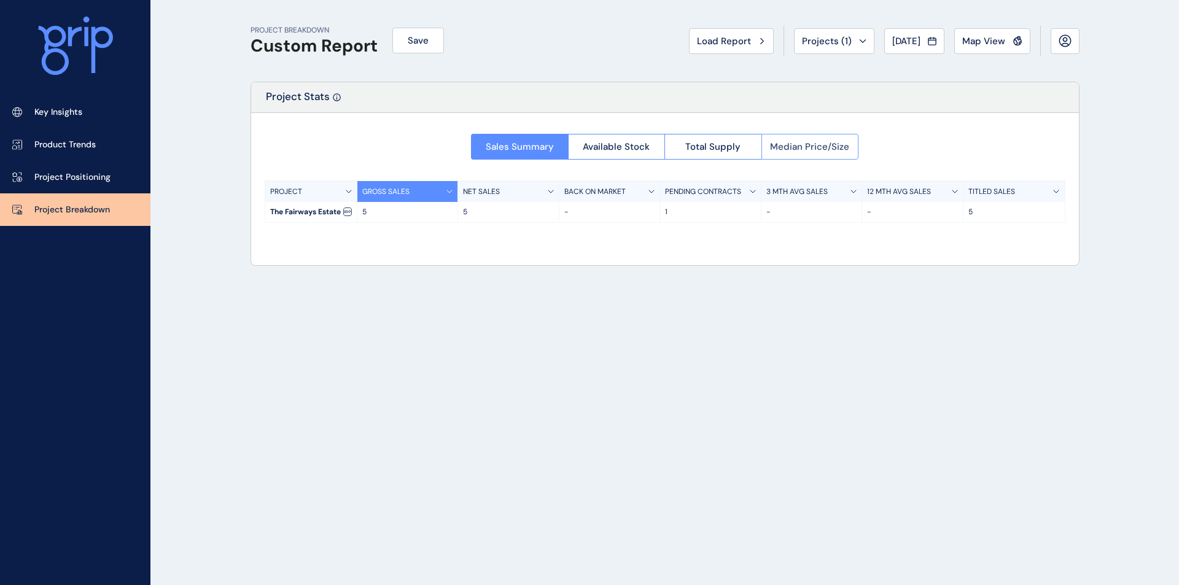
click at [800, 145] on span "Median Price/Size" at bounding box center [809, 147] width 79 height 12
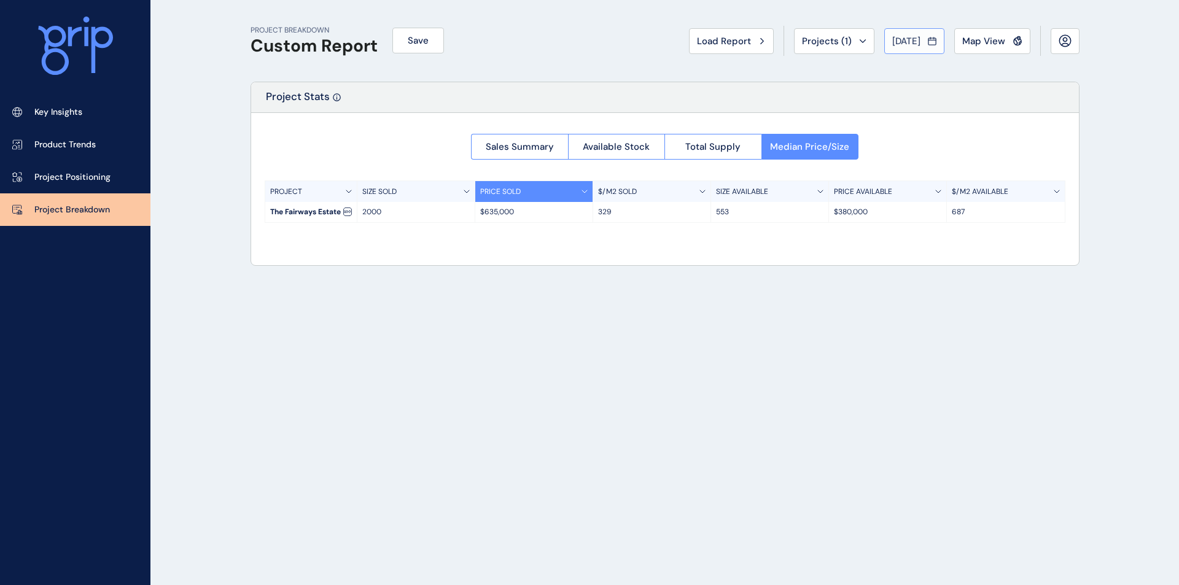
click at [905, 43] on span "[DATE]" at bounding box center [906, 41] width 28 height 12
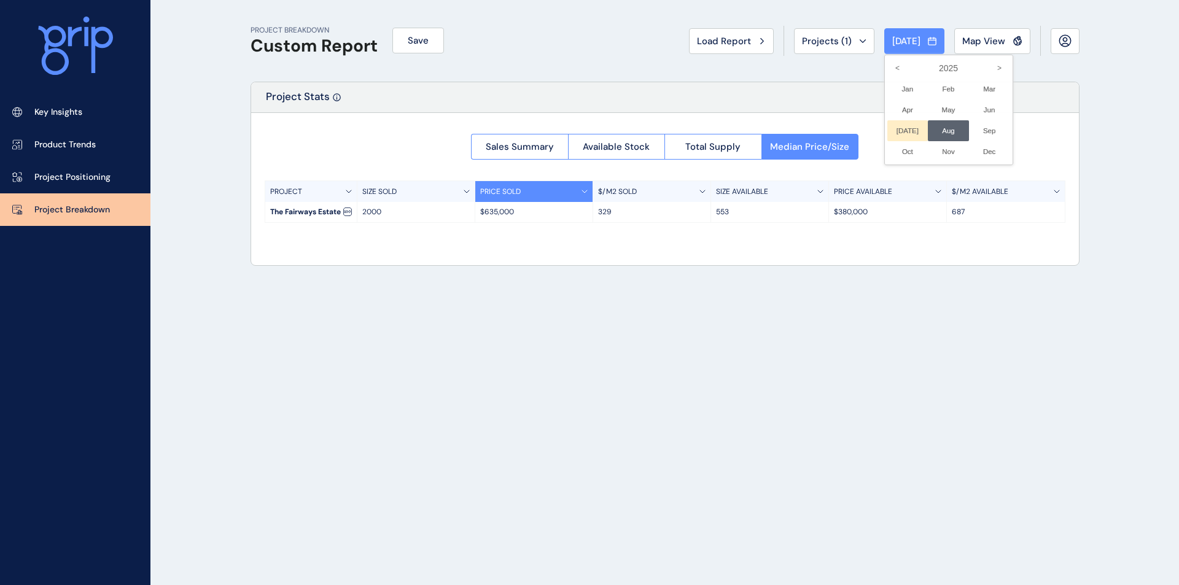
click at [897, 132] on li "[DATE] No report is available for this period. New months are usually published…" at bounding box center [907, 130] width 41 height 21
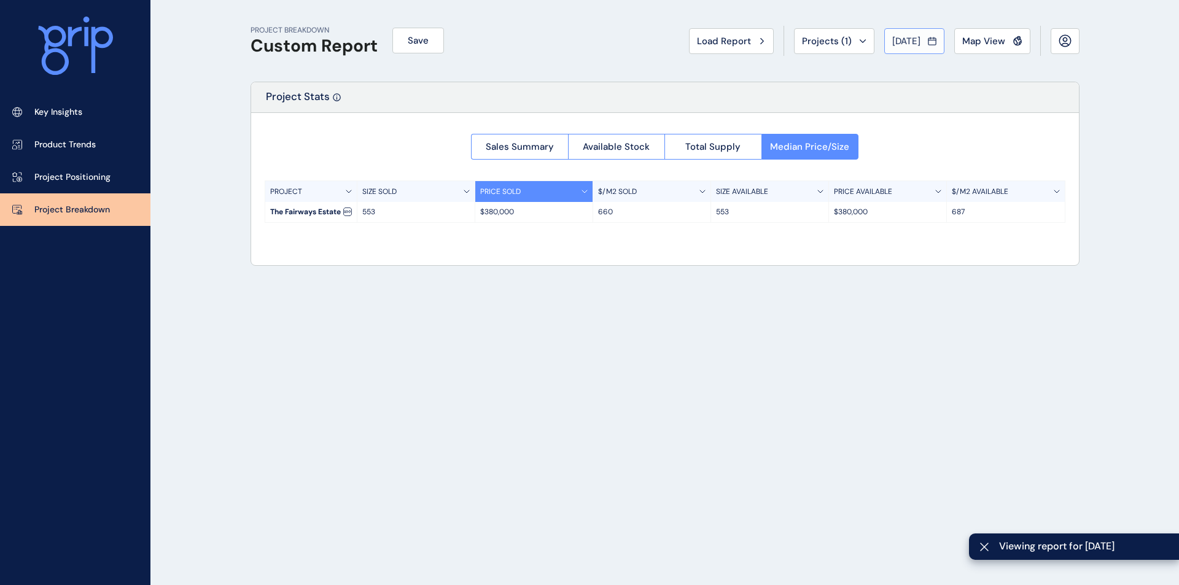
click at [909, 43] on span "[DATE]" at bounding box center [906, 41] width 28 height 12
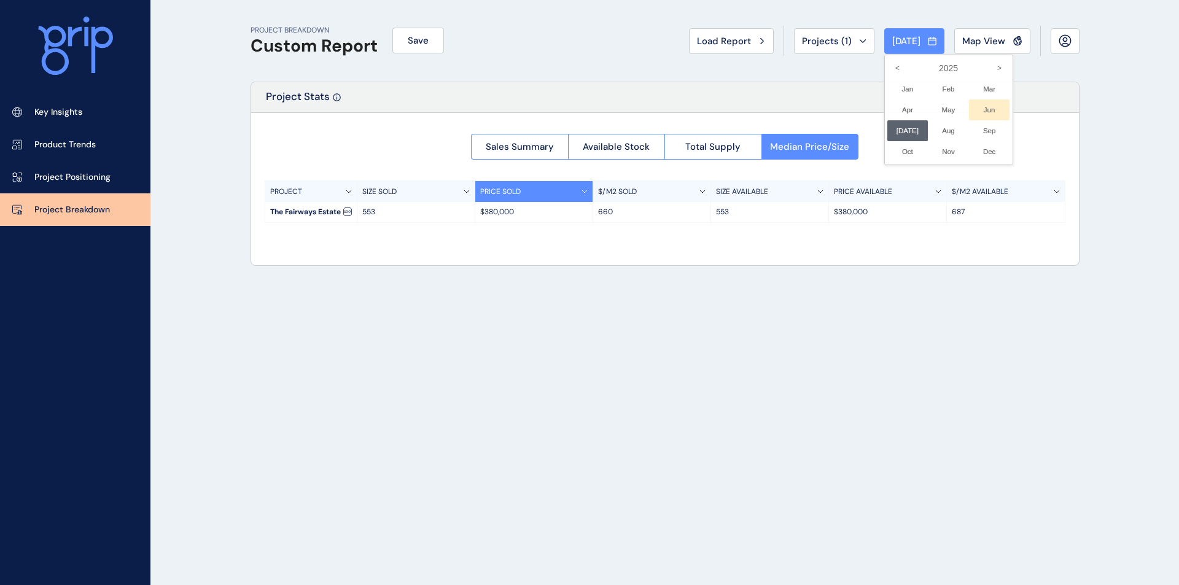
click at [977, 107] on li "Jun No report is available for this period. New months are usually published 5 …" at bounding box center [989, 109] width 41 height 21
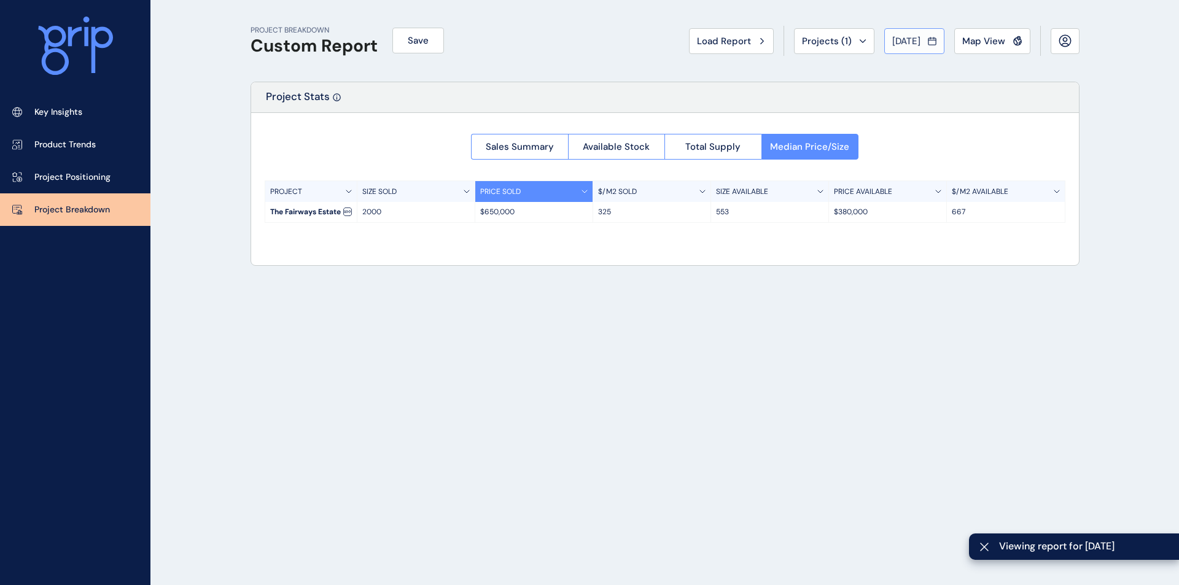
click at [899, 46] on span "[DATE]" at bounding box center [906, 41] width 28 height 12
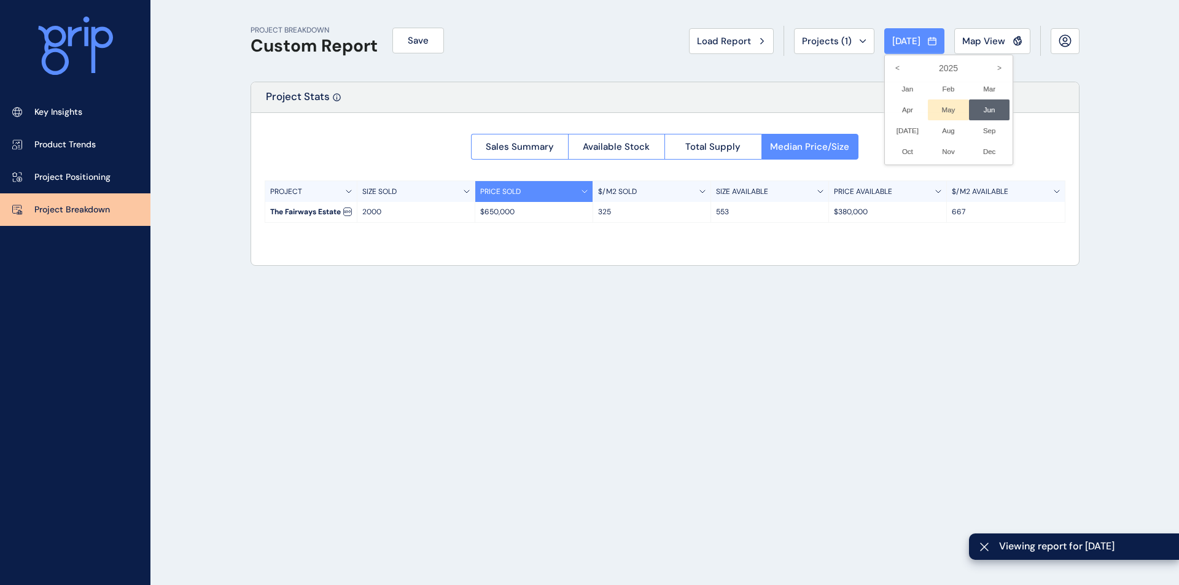
click at [934, 110] on li "May No report is available for this period. New months are usually published 5 …" at bounding box center [948, 109] width 41 height 21
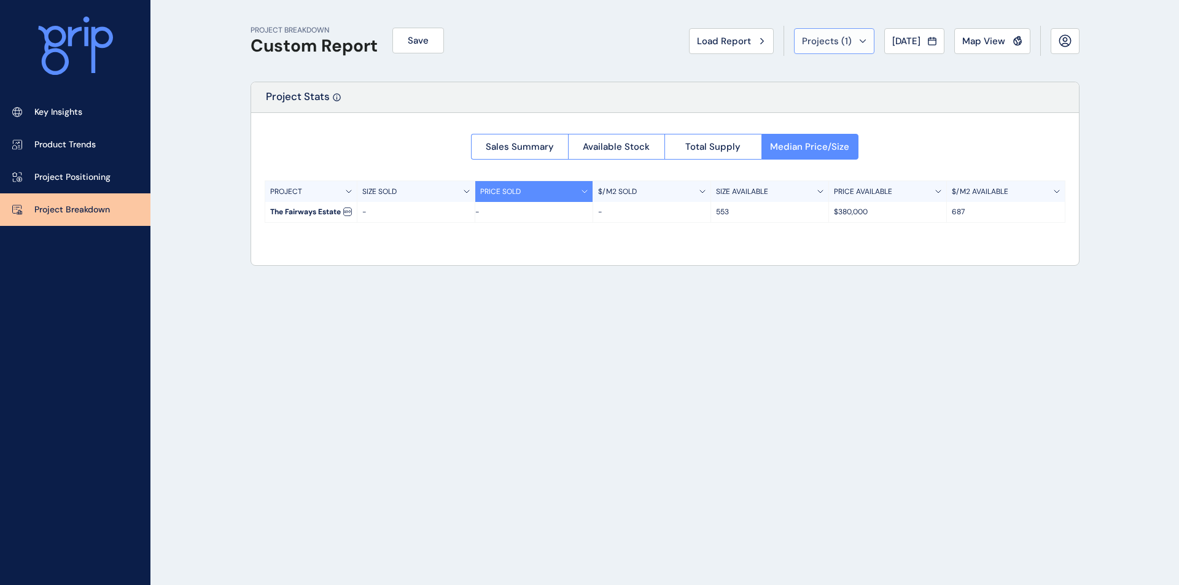
click at [834, 37] on span "Projects ( 1 )" at bounding box center [827, 41] width 50 height 12
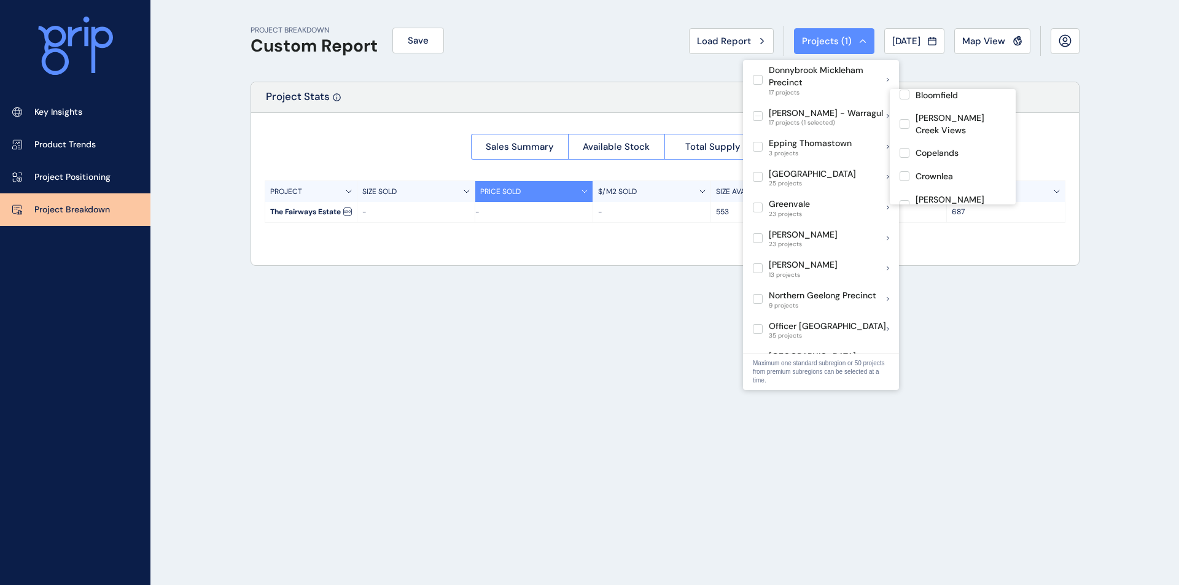
scroll to position [46, 0]
click at [904, 154] on label at bounding box center [904, 159] width 10 height 10
click at [904, 183] on label at bounding box center [904, 188] width 10 height 10
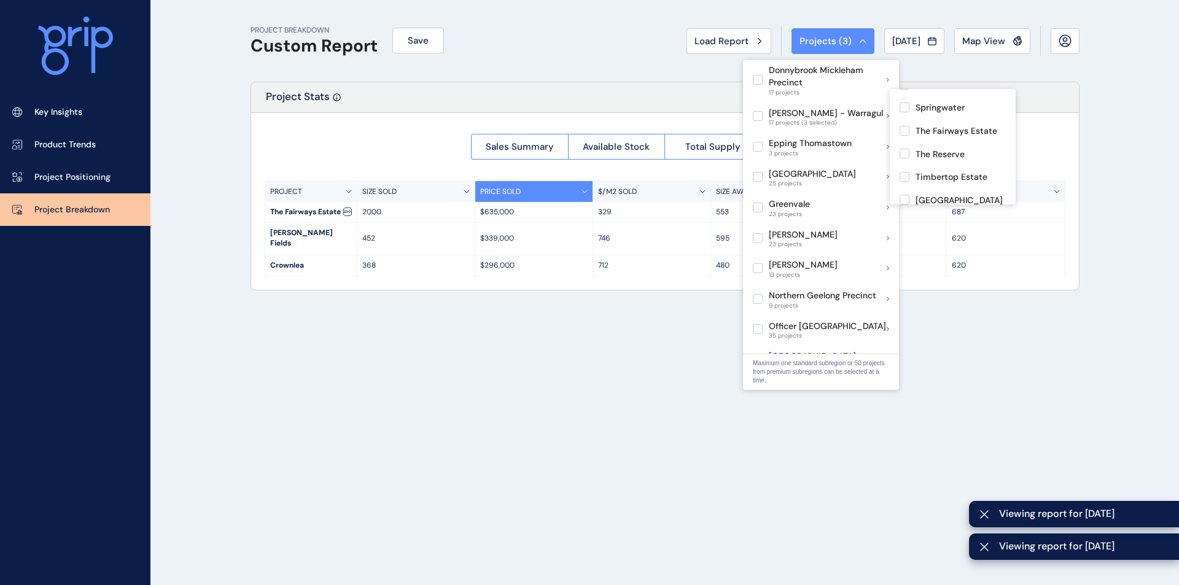
scroll to position [301, 0]
click at [905, 119] on label at bounding box center [904, 124] width 10 height 10
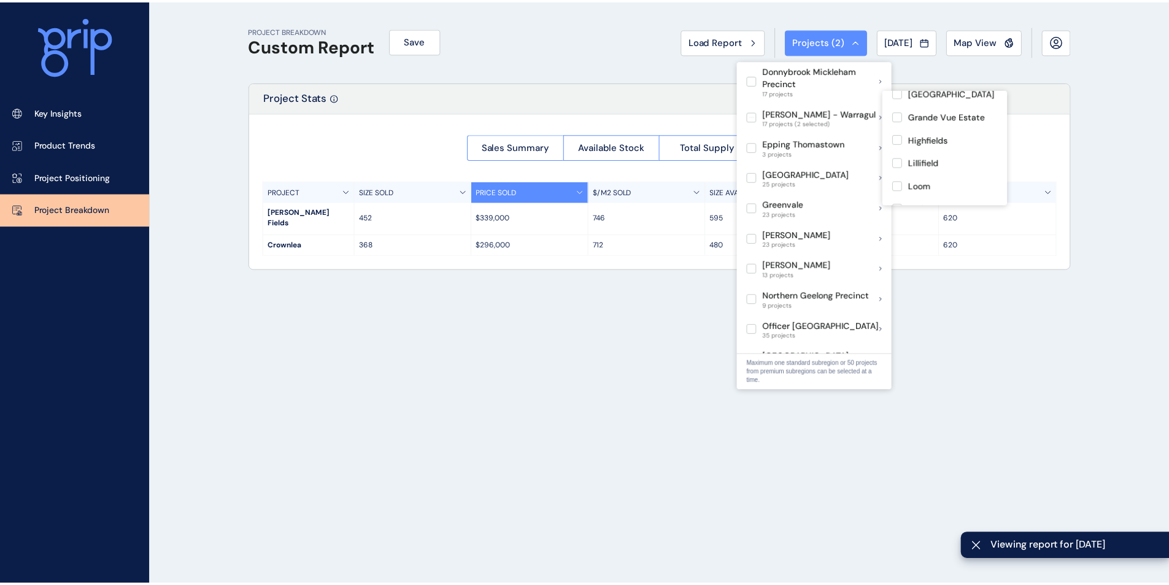
scroll to position [219, 0]
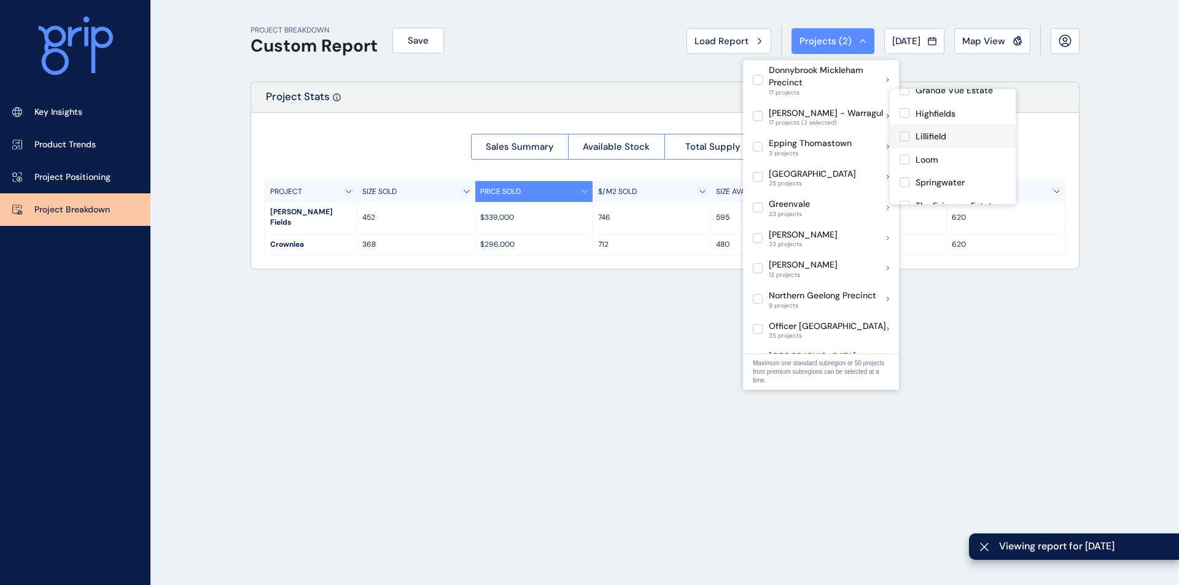
click at [907, 131] on label at bounding box center [904, 136] width 10 height 10
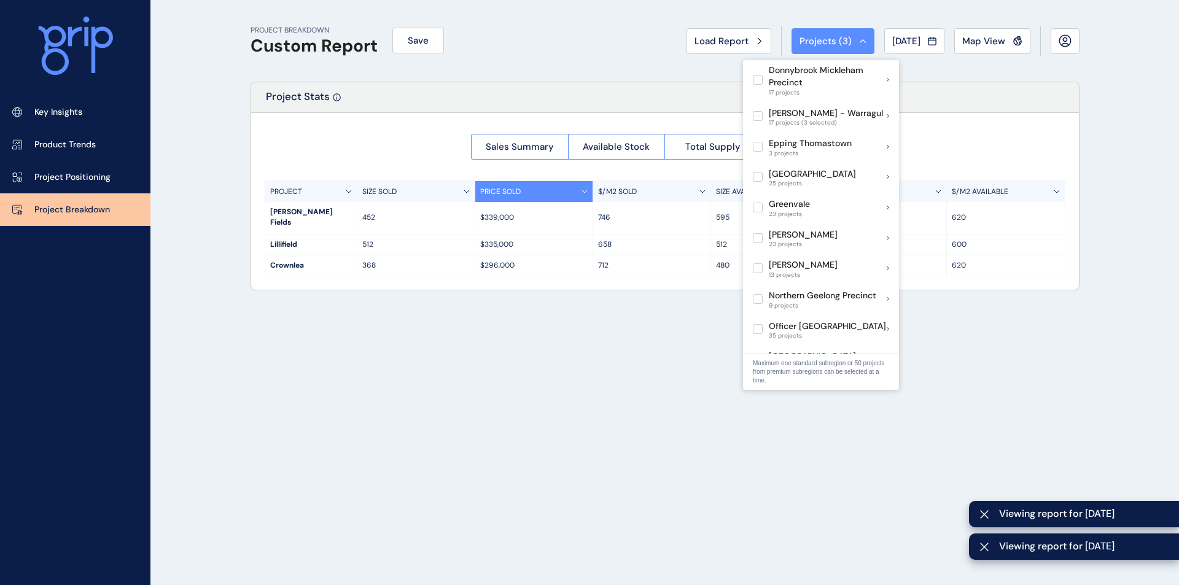
click at [1108, 108] on div "PROJECT BREAKDOWN Custom Report Save Load Report Projects ( 3 ) [DATE] 2025 < >…" at bounding box center [589, 292] width 1179 height 585
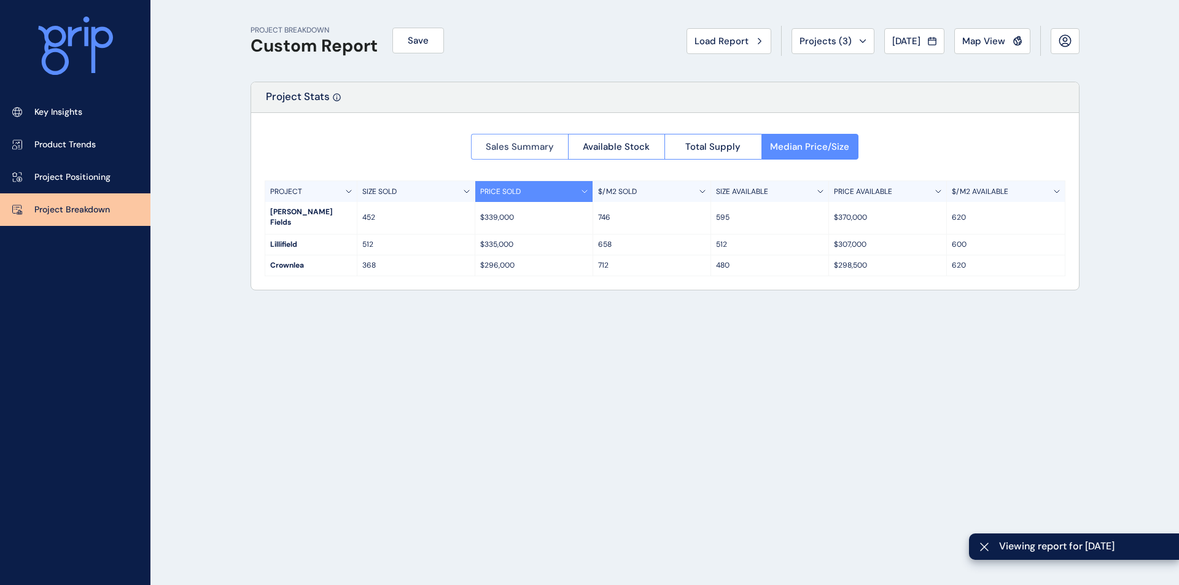
click at [536, 150] on span "Sales Summary" at bounding box center [520, 147] width 68 height 12
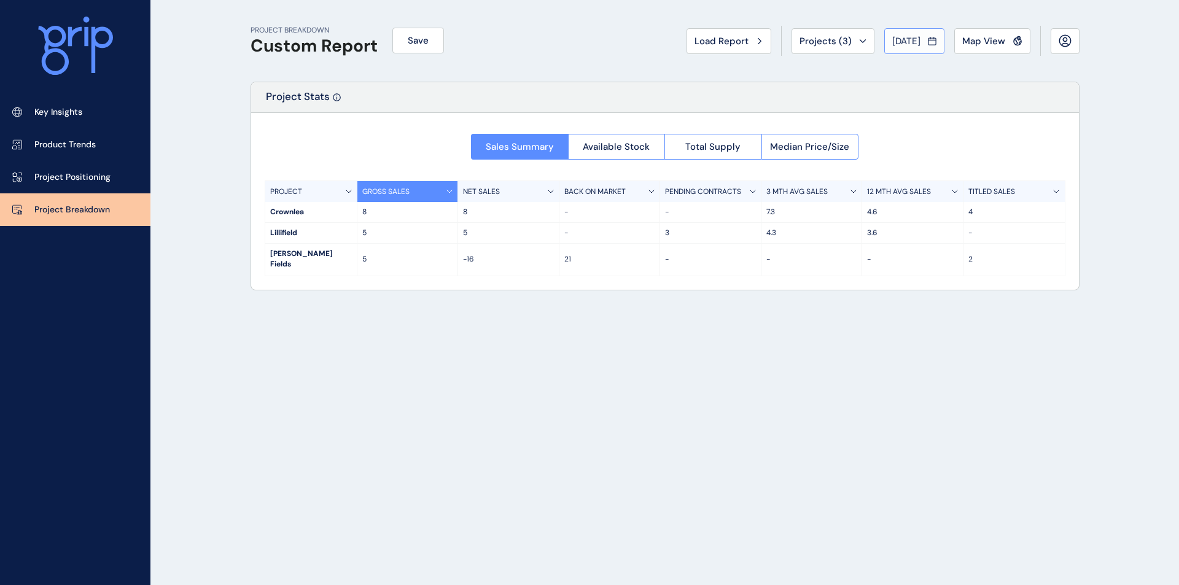
click at [909, 39] on span "[DATE]" at bounding box center [906, 41] width 28 height 12
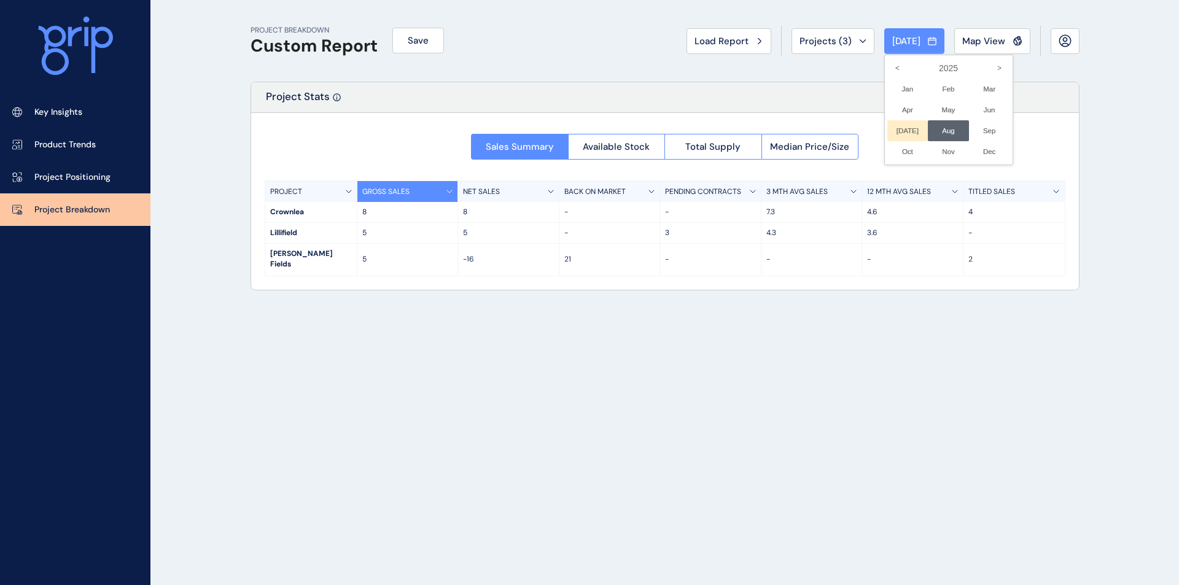
click at [894, 127] on li "[DATE] No report is available for this period. New months are usually published…" at bounding box center [907, 130] width 41 height 21
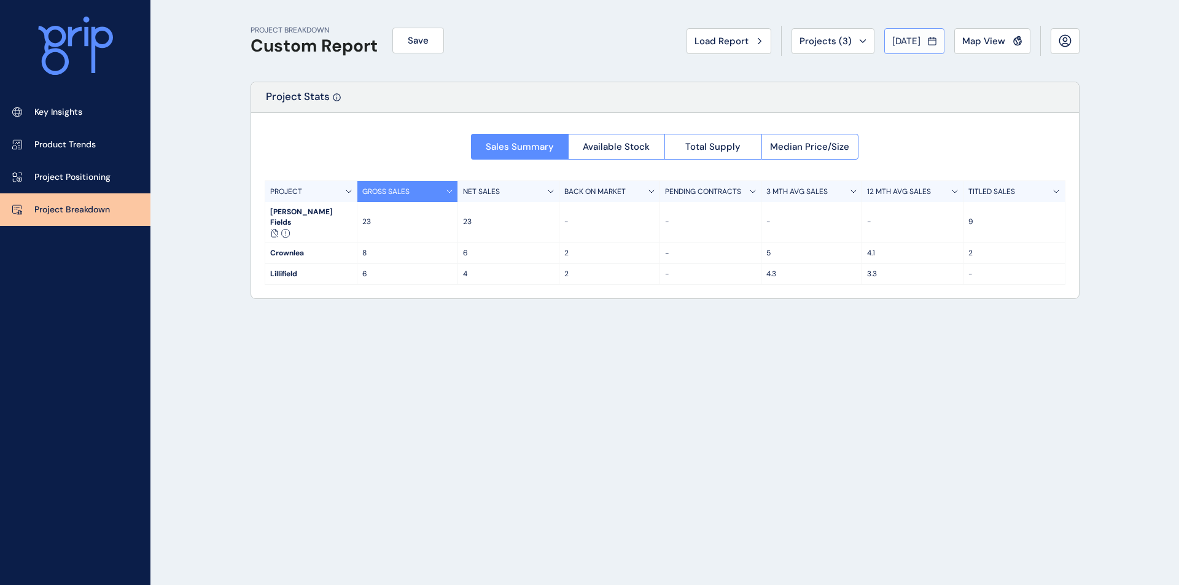
click at [901, 41] on span "[DATE]" at bounding box center [906, 41] width 28 height 12
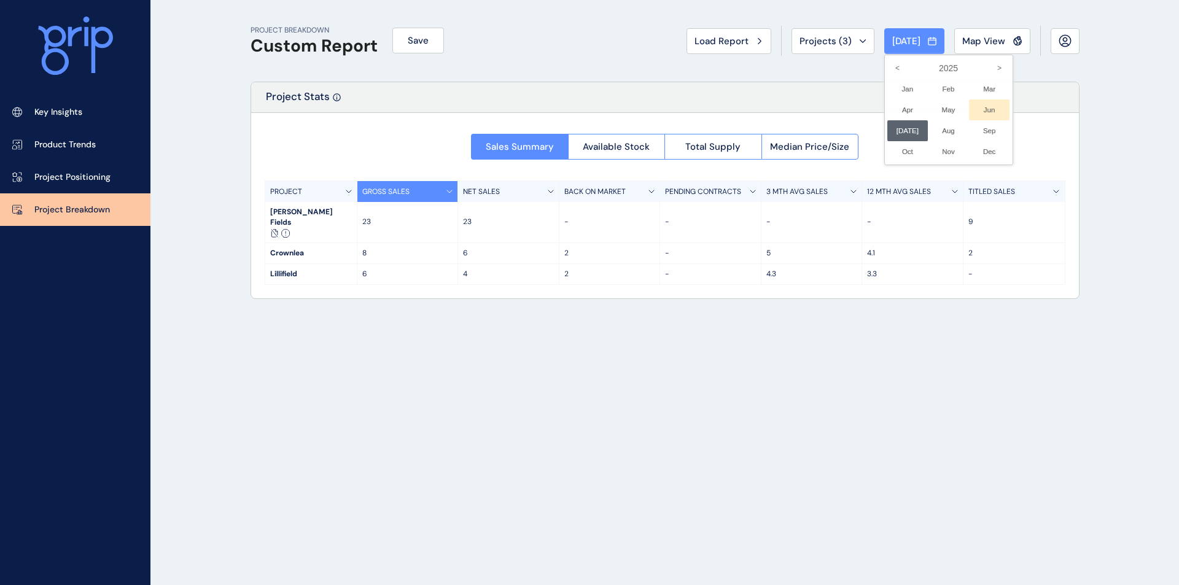
click at [983, 113] on li "Jun No report is available for this period. New months are usually published 5 …" at bounding box center [989, 109] width 41 height 21
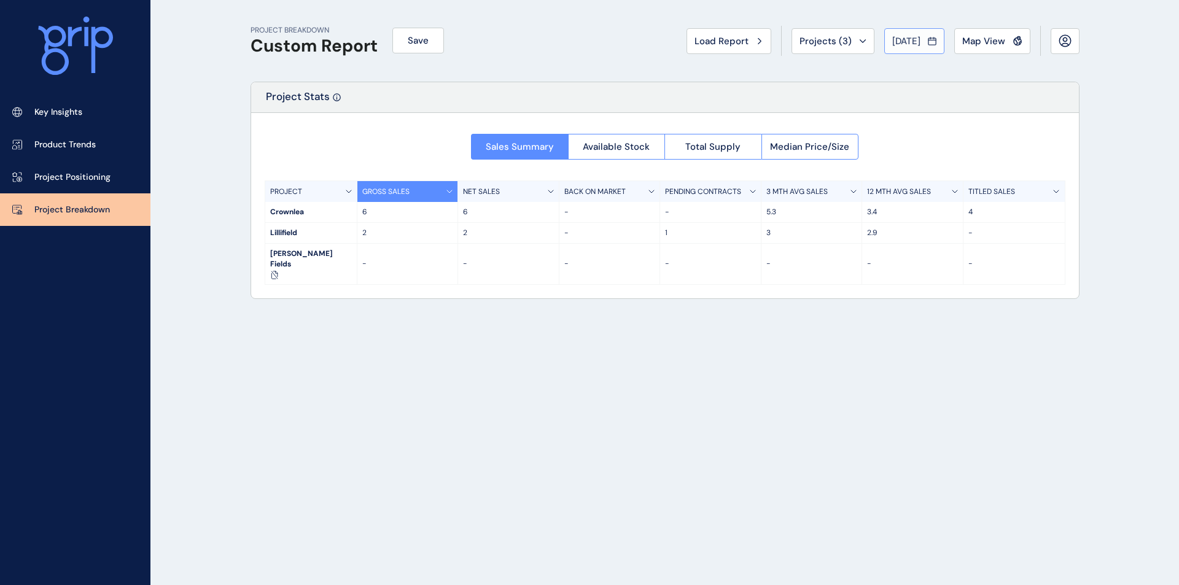
click at [892, 41] on span "[DATE]" at bounding box center [906, 41] width 28 height 12
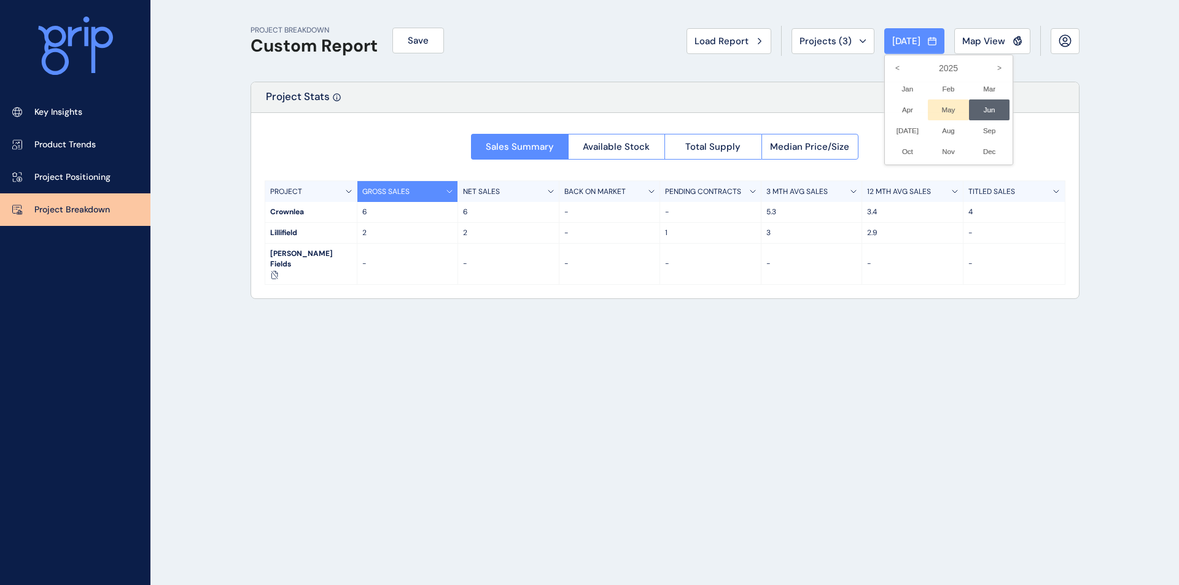
click at [939, 110] on li "May No report is available for this period. New months are usually published 5 …" at bounding box center [948, 109] width 41 height 21
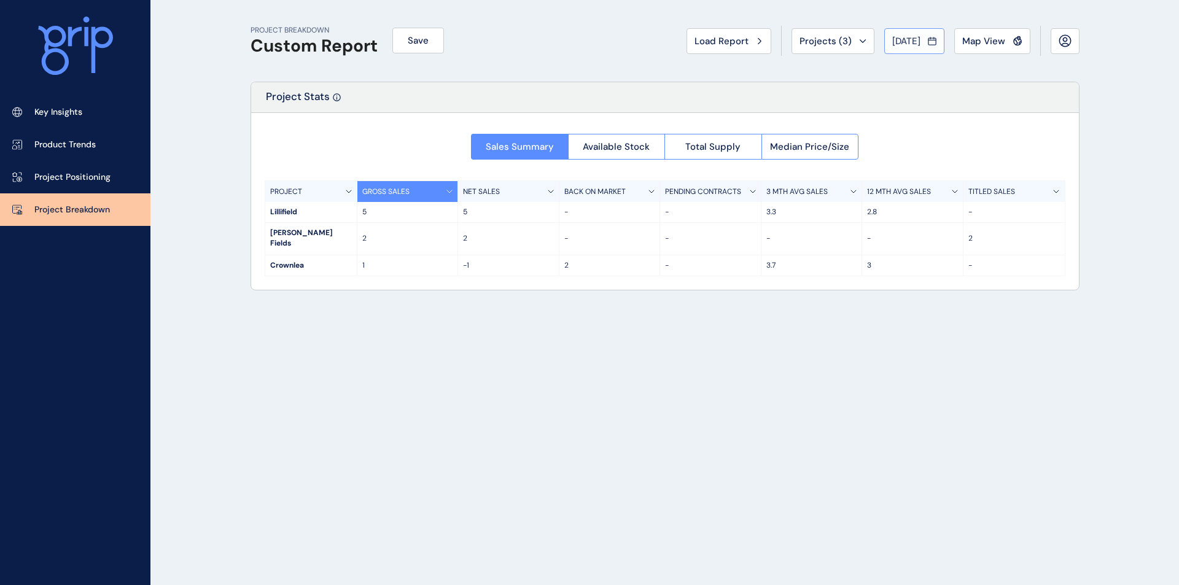
click at [897, 41] on span "[DATE]" at bounding box center [906, 41] width 28 height 12
click at [894, 112] on li "Apr No report is available for this period. New months are usually published 5 …" at bounding box center [907, 109] width 41 height 21
click at [904, 41] on span "[DATE]" at bounding box center [906, 41] width 28 height 12
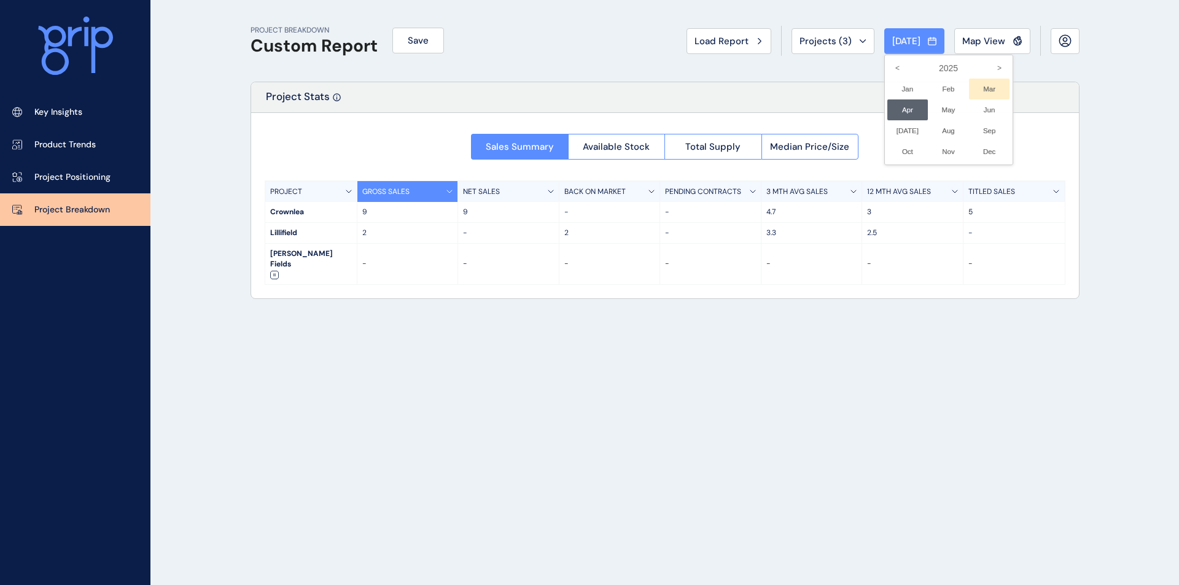
click at [976, 85] on li "Mar No report is available for this period. New months are usually published 5 …" at bounding box center [989, 89] width 41 height 21
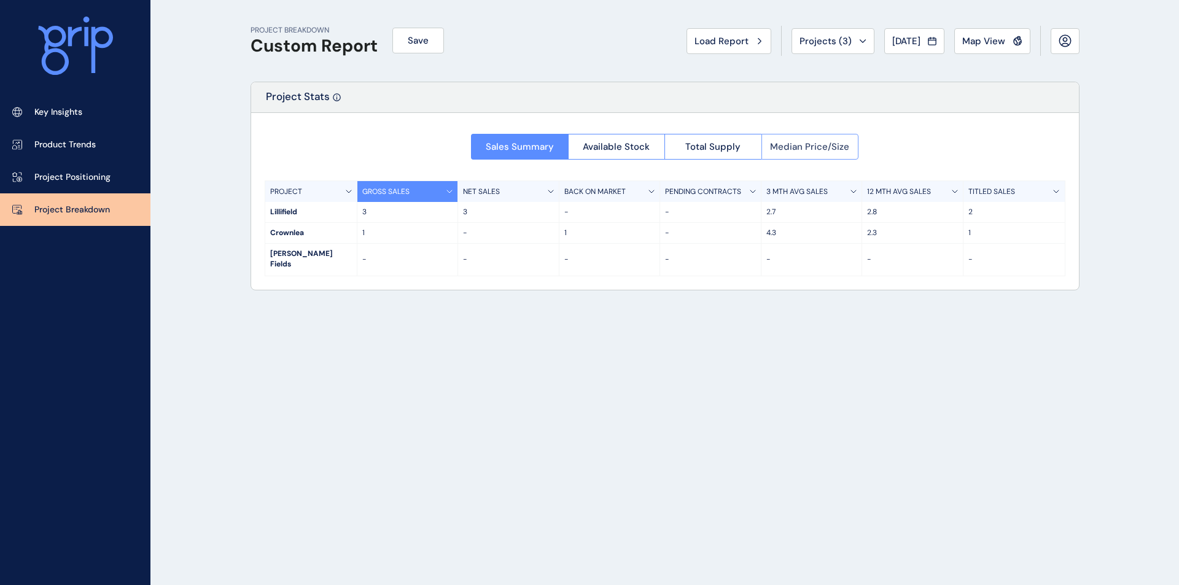
click at [822, 147] on span "Median Price/Size" at bounding box center [809, 147] width 79 height 12
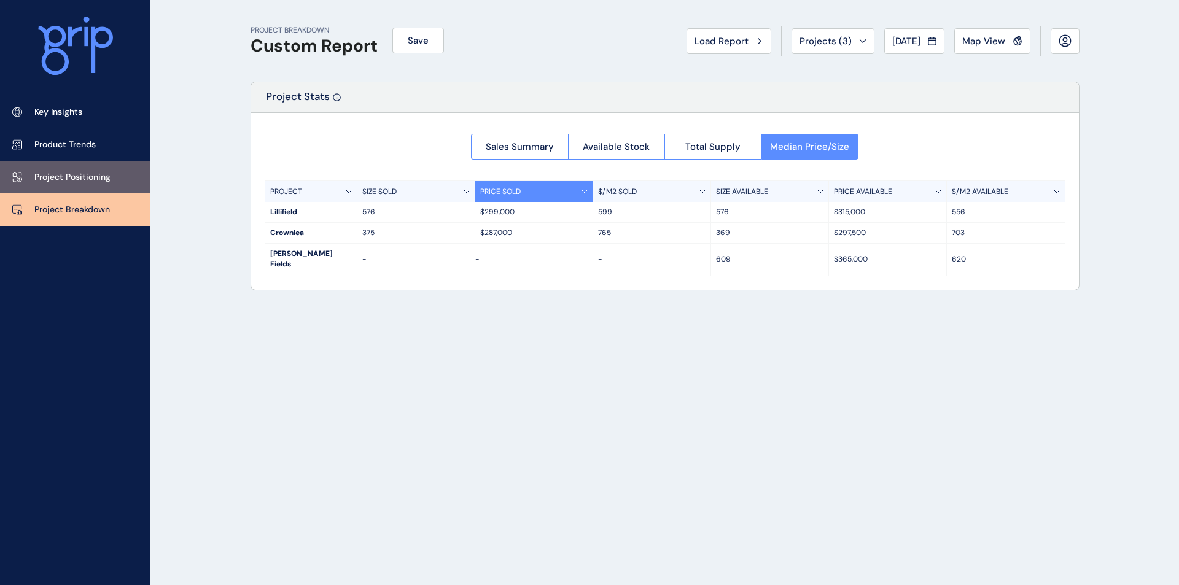
click at [70, 174] on p "Project Positioning" at bounding box center [72, 177] width 76 height 12
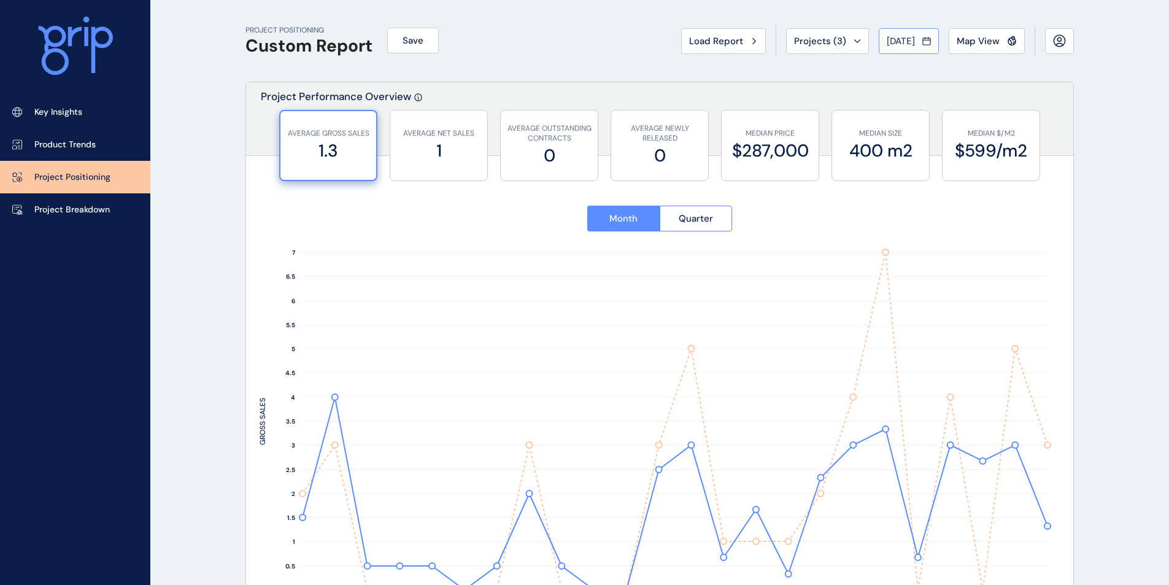
click at [908, 44] on span "[DATE]" at bounding box center [901, 41] width 28 height 12
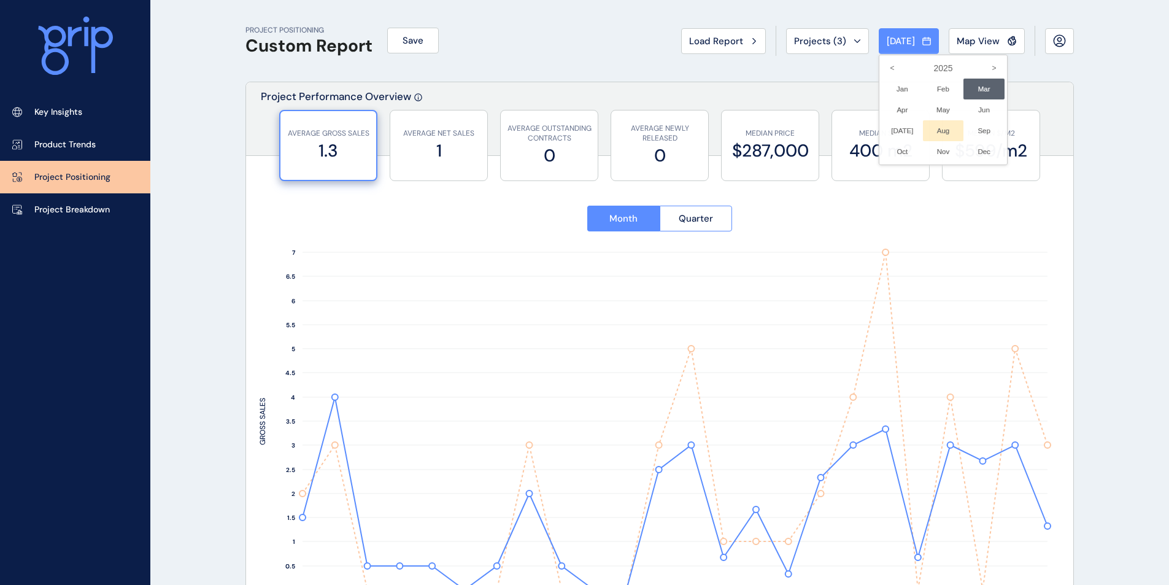
click at [937, 130] on li "Aug No report is available for this period. New months are usually published 5 …" at bounding box center [943, 130] width 41 height 21
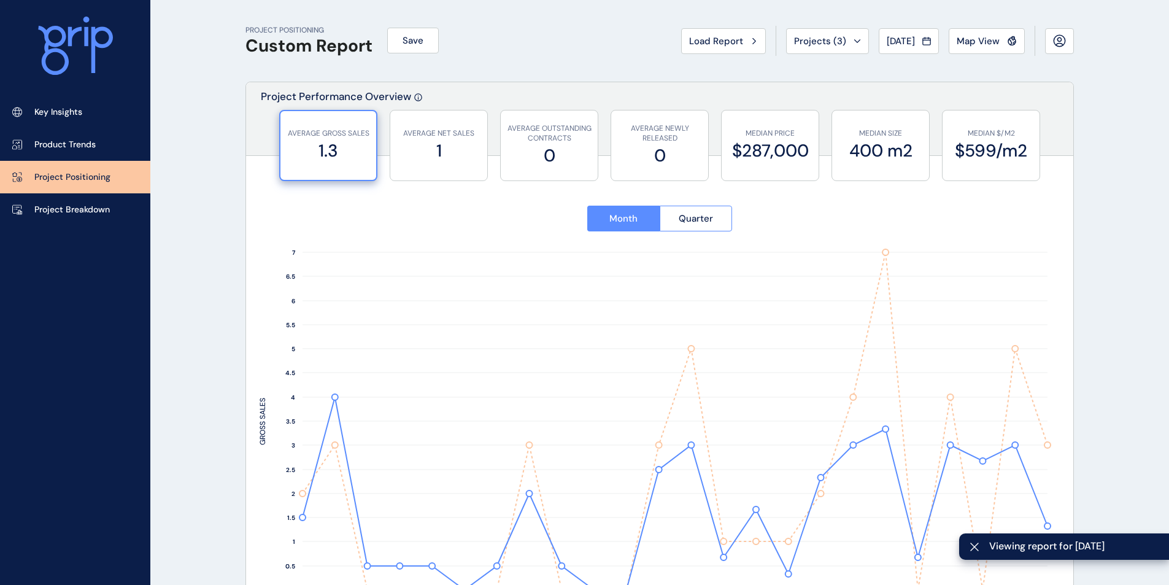
type input "********"
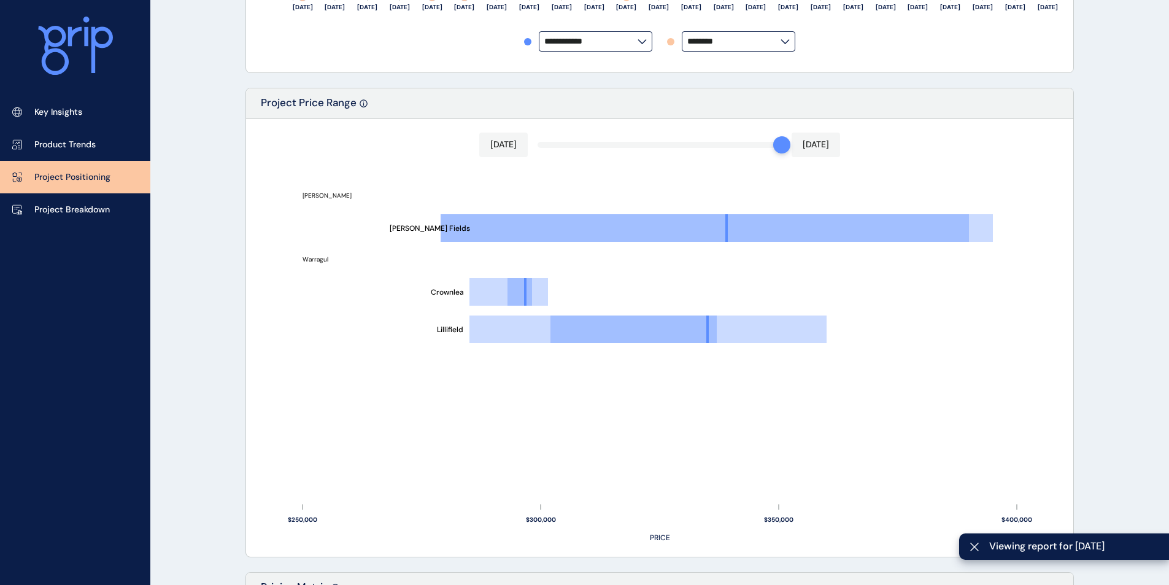
scroll to position [655, 0]
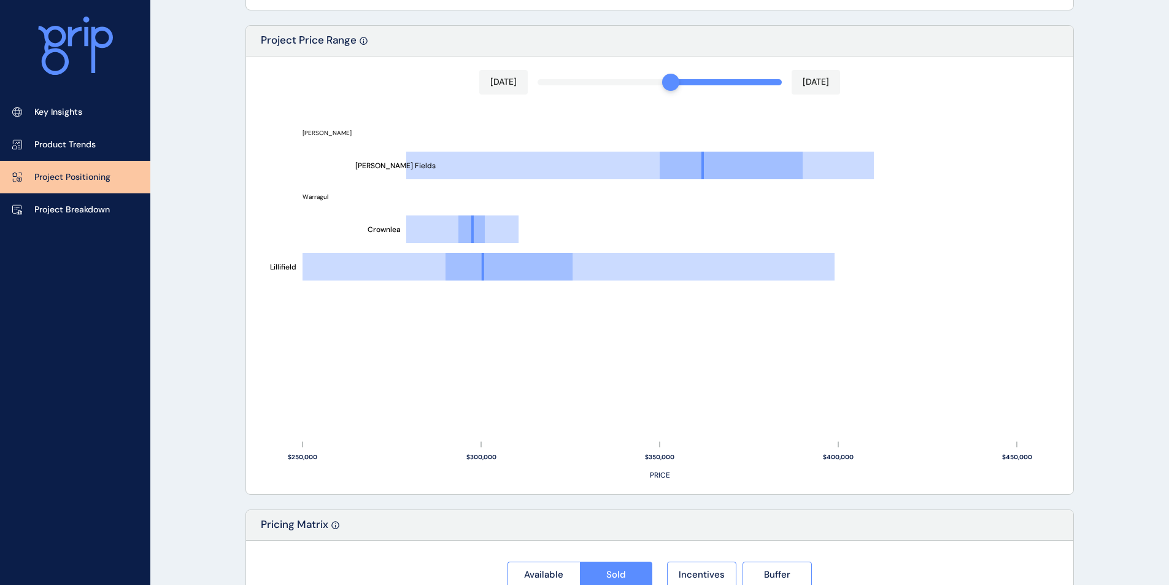
drag, startPoint x: 780, startPoint y: 83, endPoint x: 676, endPoint y: 87, distance: 103.2
click at [676, 87] on div at bounding box center [670, 82] width 17 height 17
click at [1063, 237] on div "[DATE] [DATE] Lillifield Crownlea [PERSON_NAME] Fields [PERSON_NAME] Warragul $…" at bounding box center [659, 275] width 827 height 438
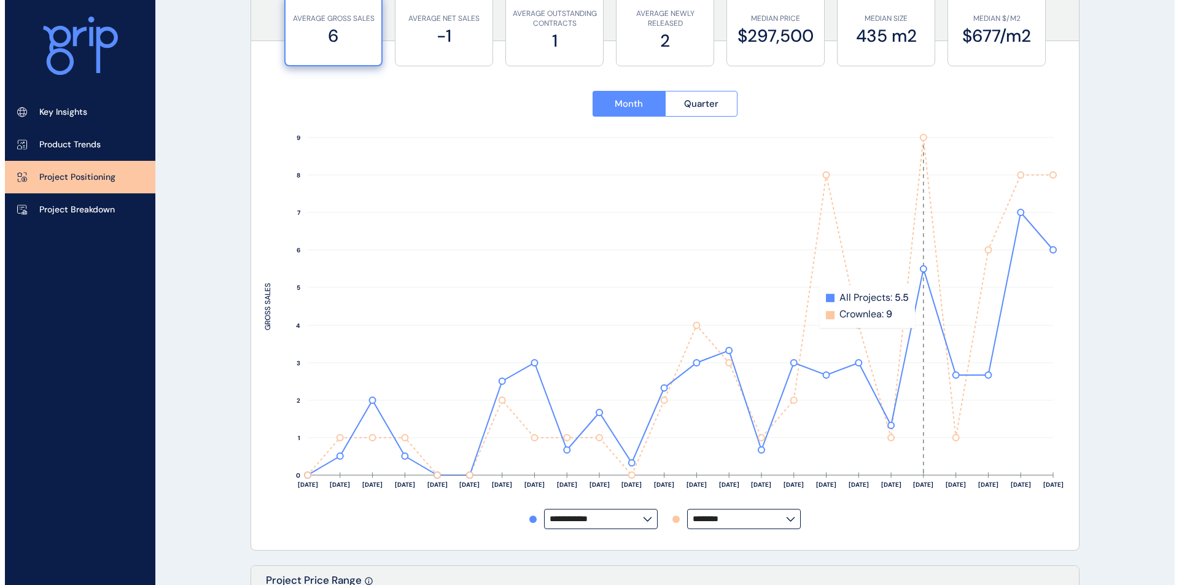
scroll to position [0, 0]
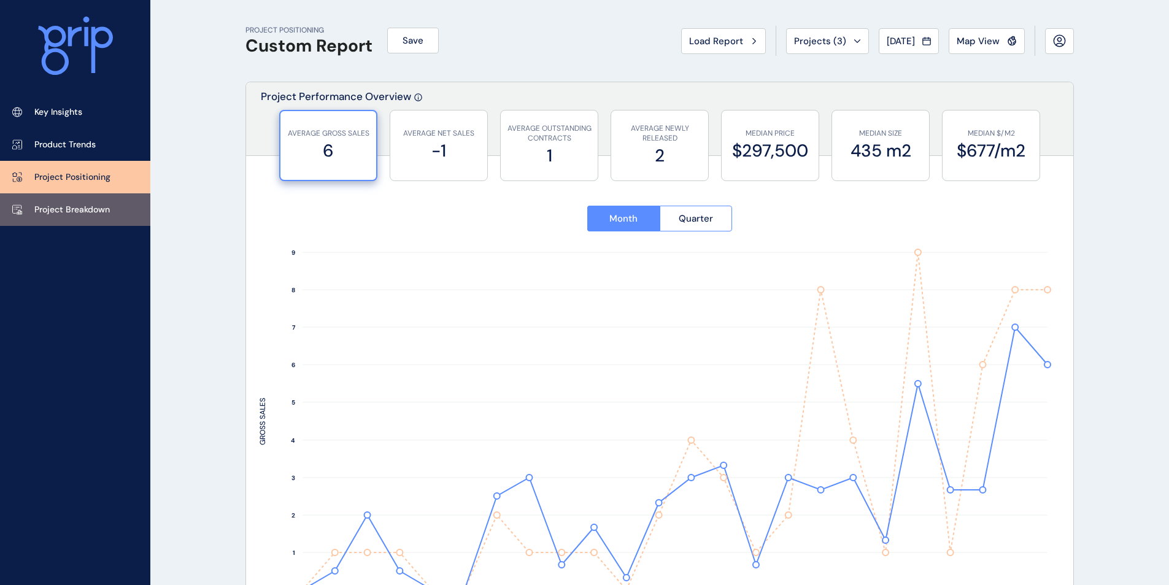
click at [85, 215] on p "Project Breakdown" at bounding box center [72, 210] width 76 height 12
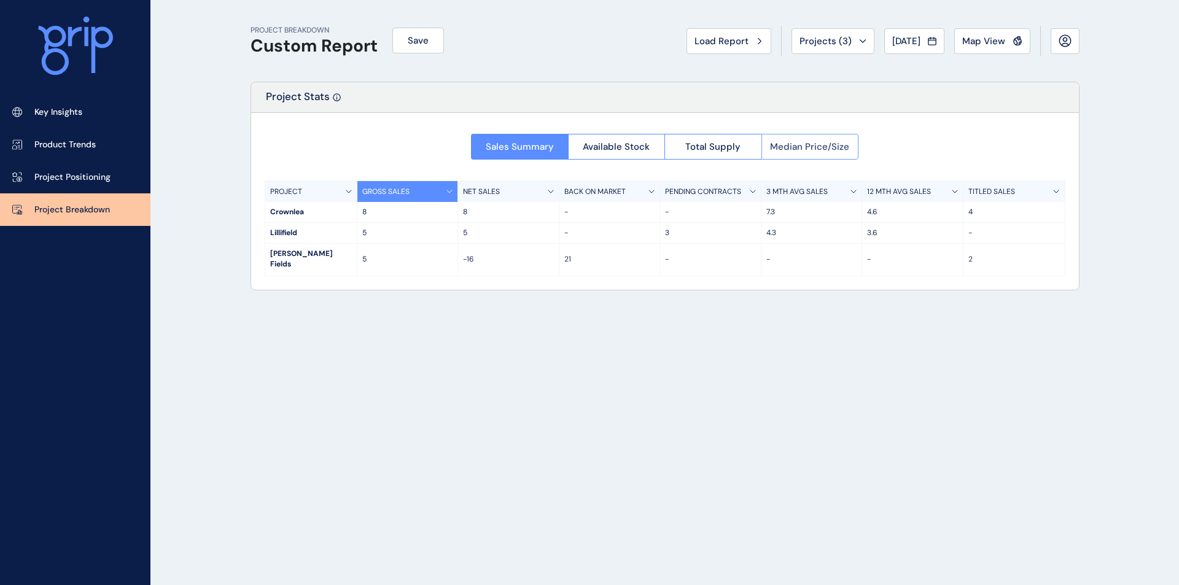
click at [794, 149] on span "Median Price/Size" at bounding box center [809, 147] width 79 height 12
